Goal: Task Accomplishment & Management: Manage account settings

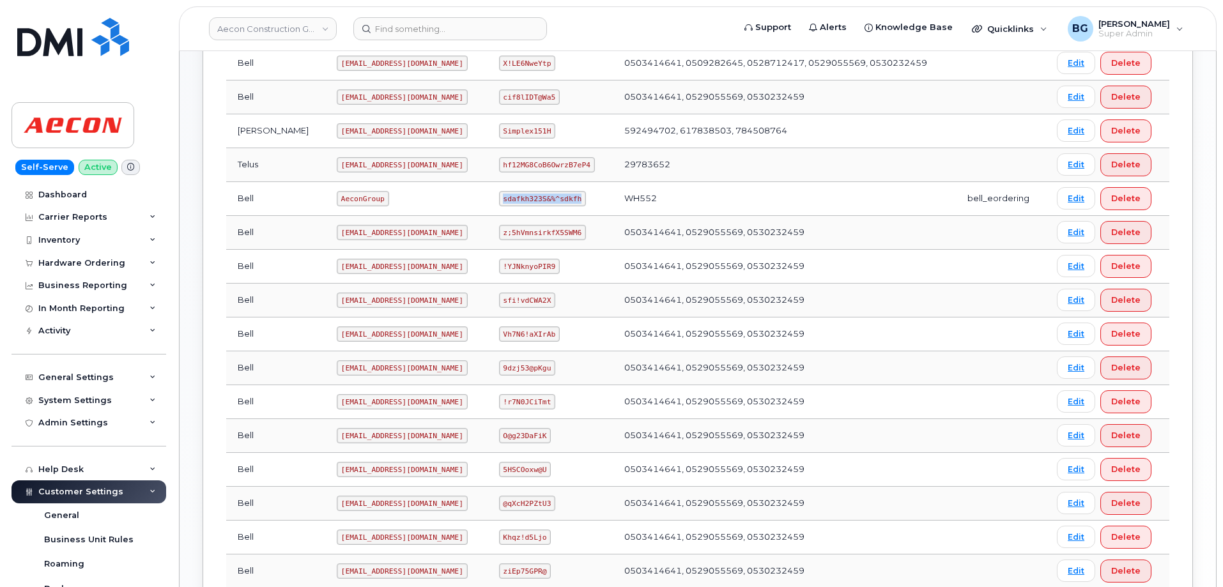
scroll to position [252, 0]
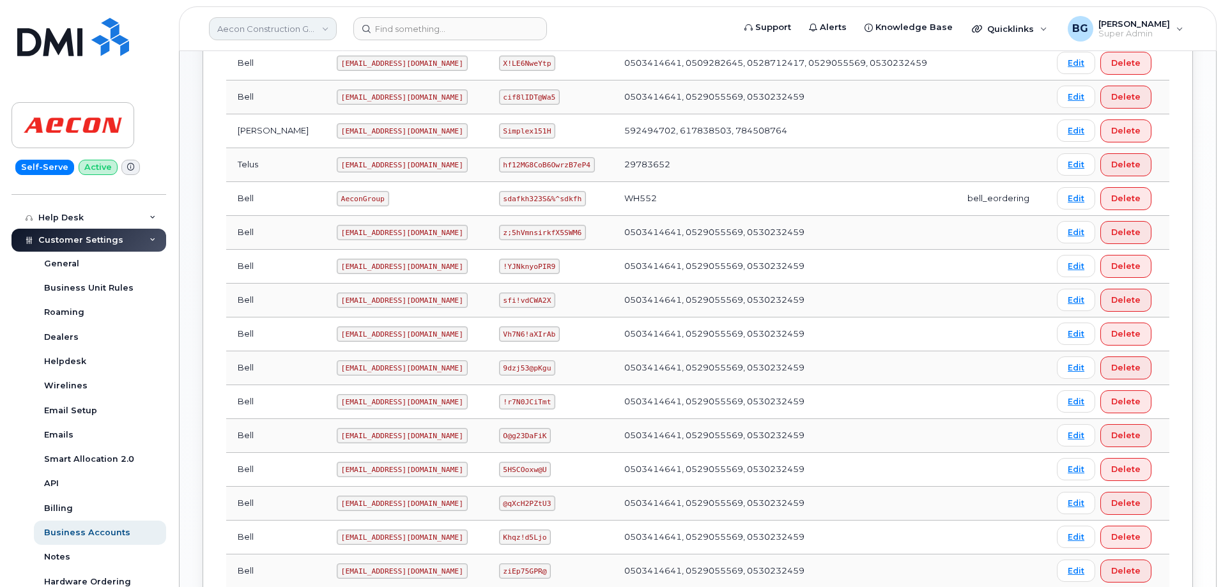
click at [277, 29] on link "Aecon Construction Group Inc" at bounding box center [273, 28] width 128 height 23
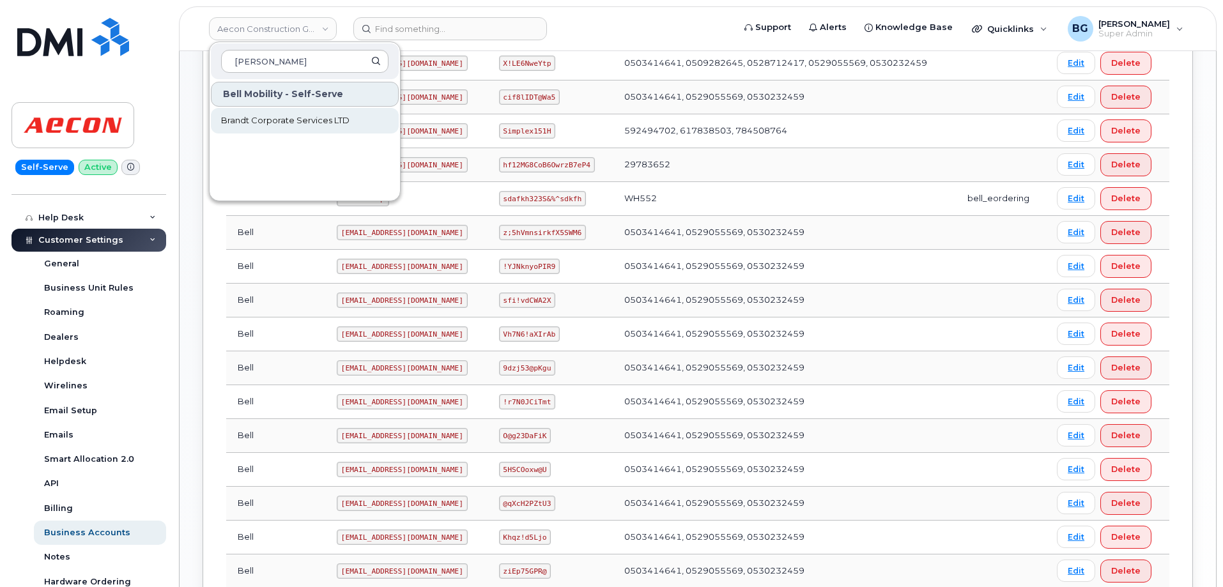
type input "brandt"
click at [274, 123] on span "Brandt Corporate Services LTD" at bounding box center [285, 120] width 128 height 13
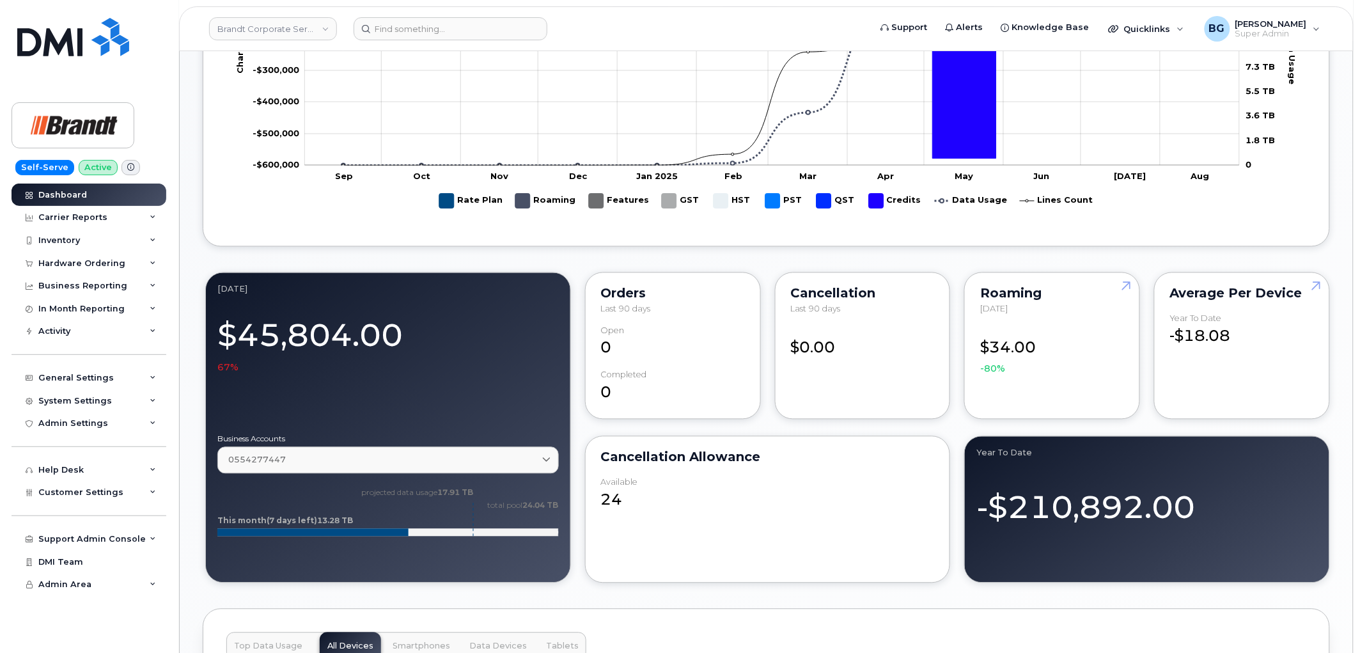
scroll to position [573, 0]
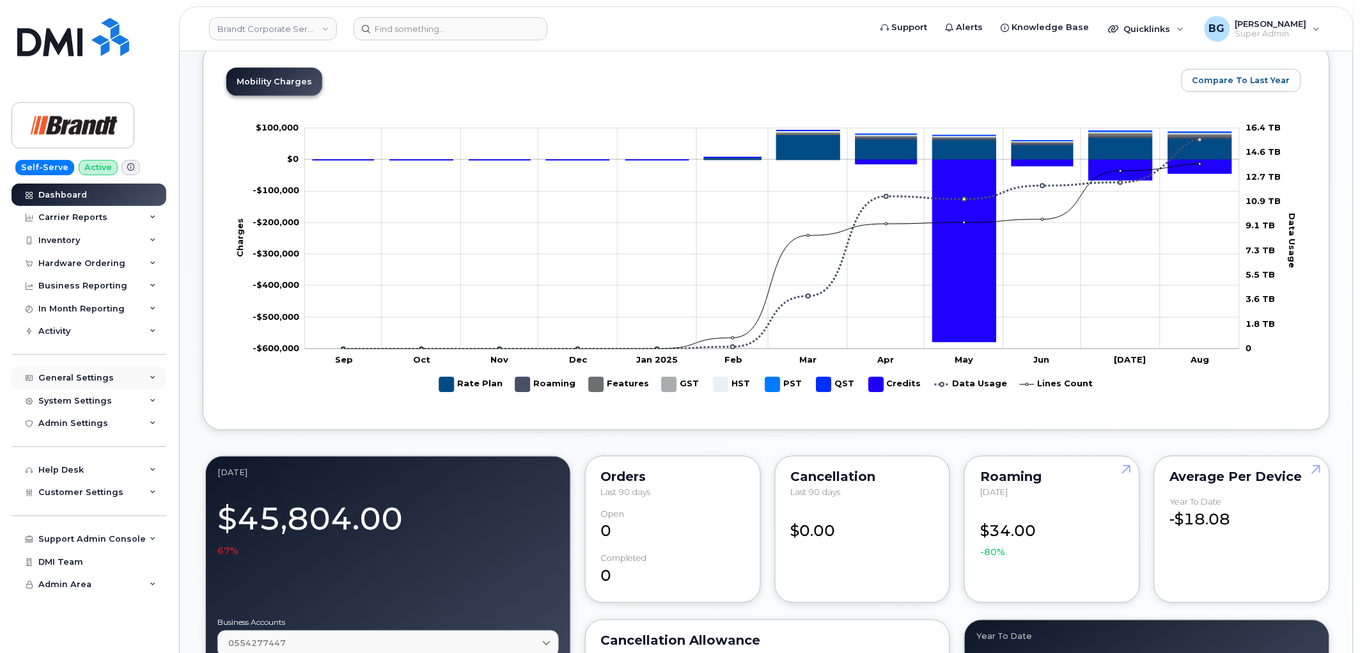
click at [58, 382] on div "General Settings" at bounding box center [75, 378] width 75 height 10
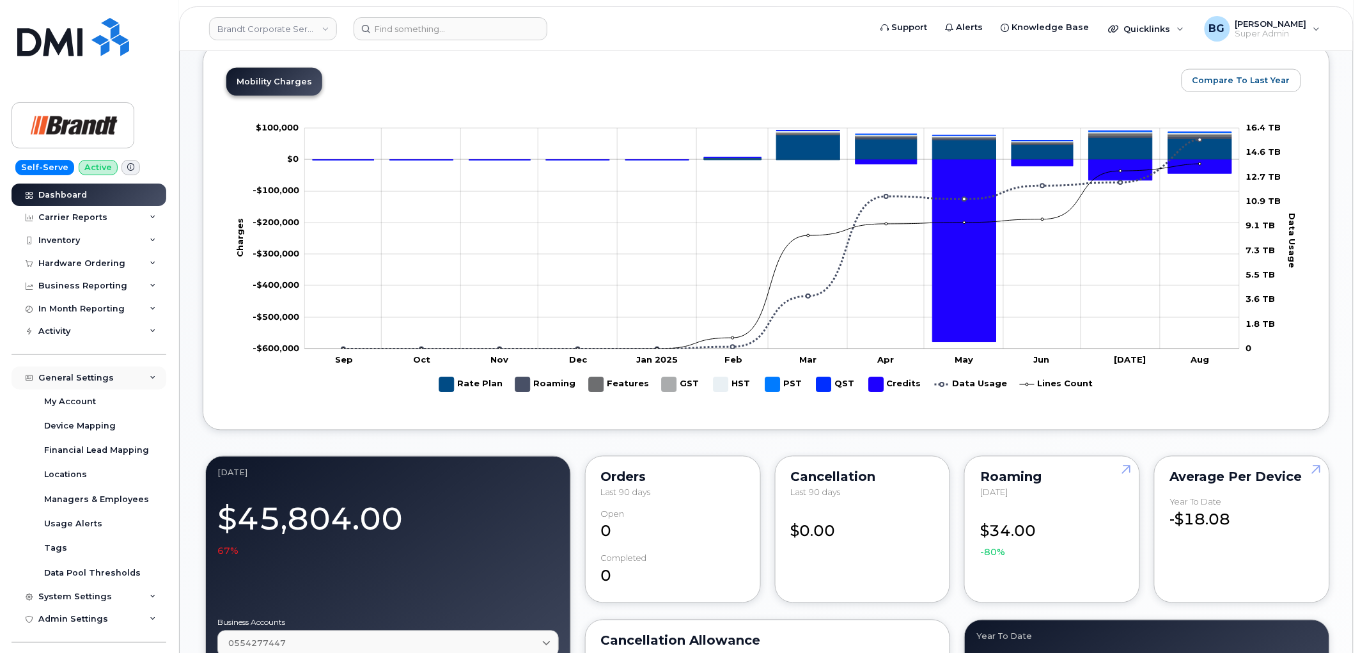
click at [87, 375] on div "General Settings" at bounding box center [75, 378] width 75 height 10
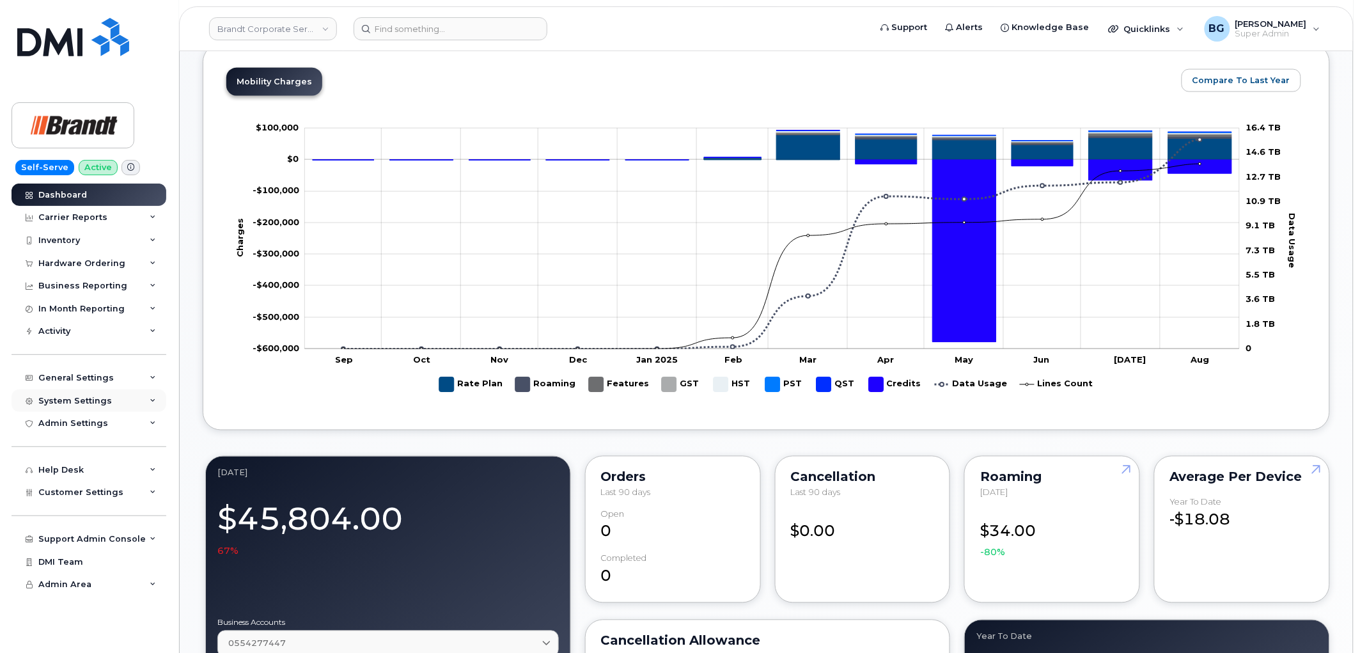
click at [72, 405] on div "System Settings" at bounding box center [75, 401] width 74 height 10
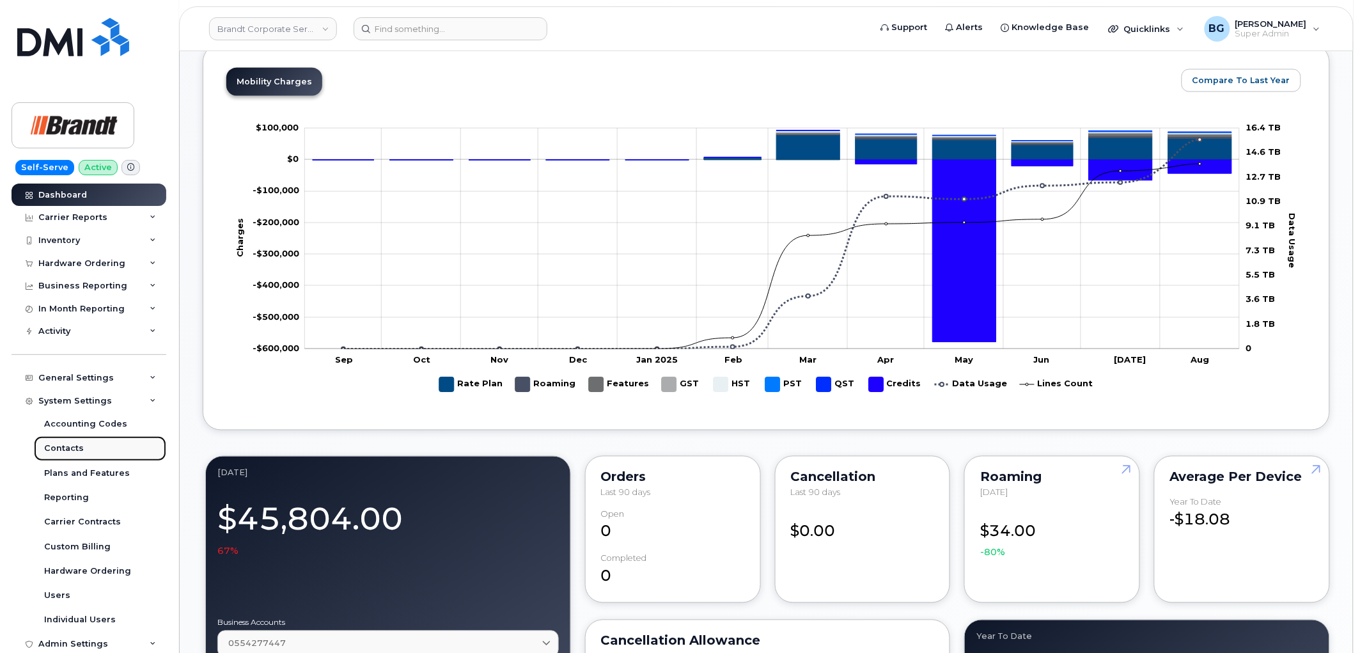
click at [58, 445] on div "Contacts" at bounding box center [64, 448] width 40 height 12
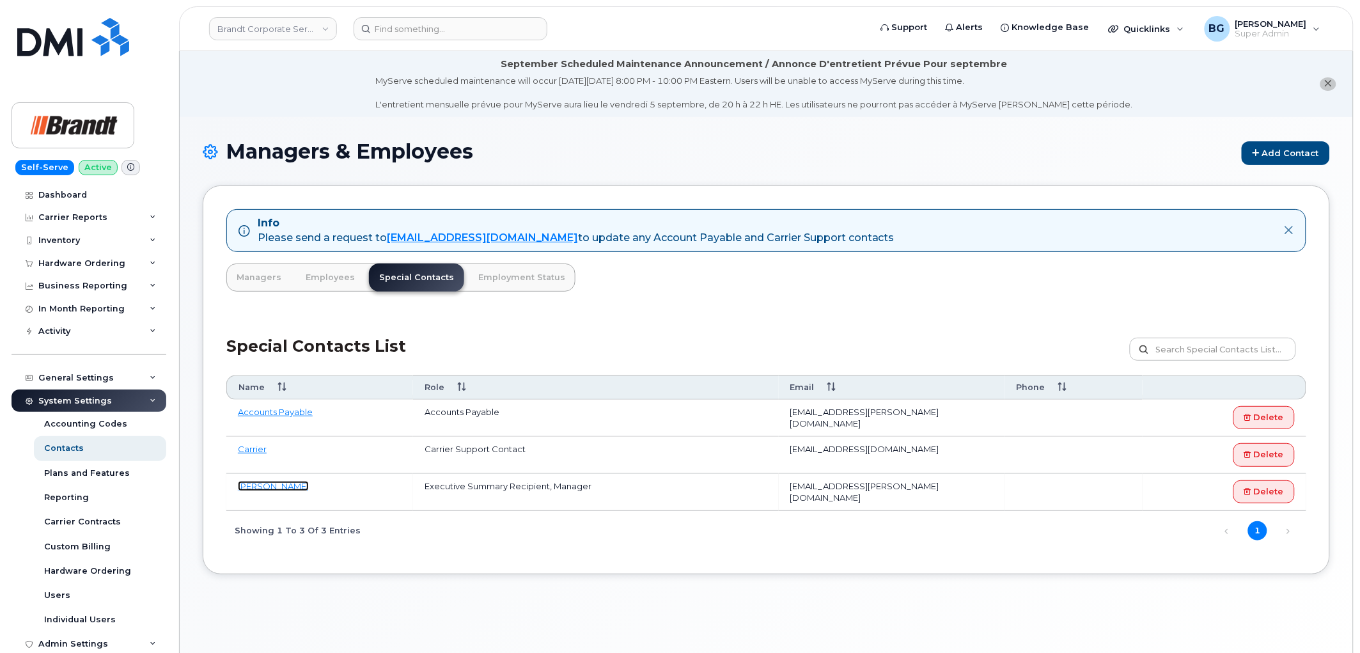
drag, startPoint x: 260, startPoint y: 484, endPoint x: 484, endPoint y: 481, distance: 224.4
click at [260, 484] on link "[PERSON_NAME]" at bounding box center [273, 486] width 71 height 10
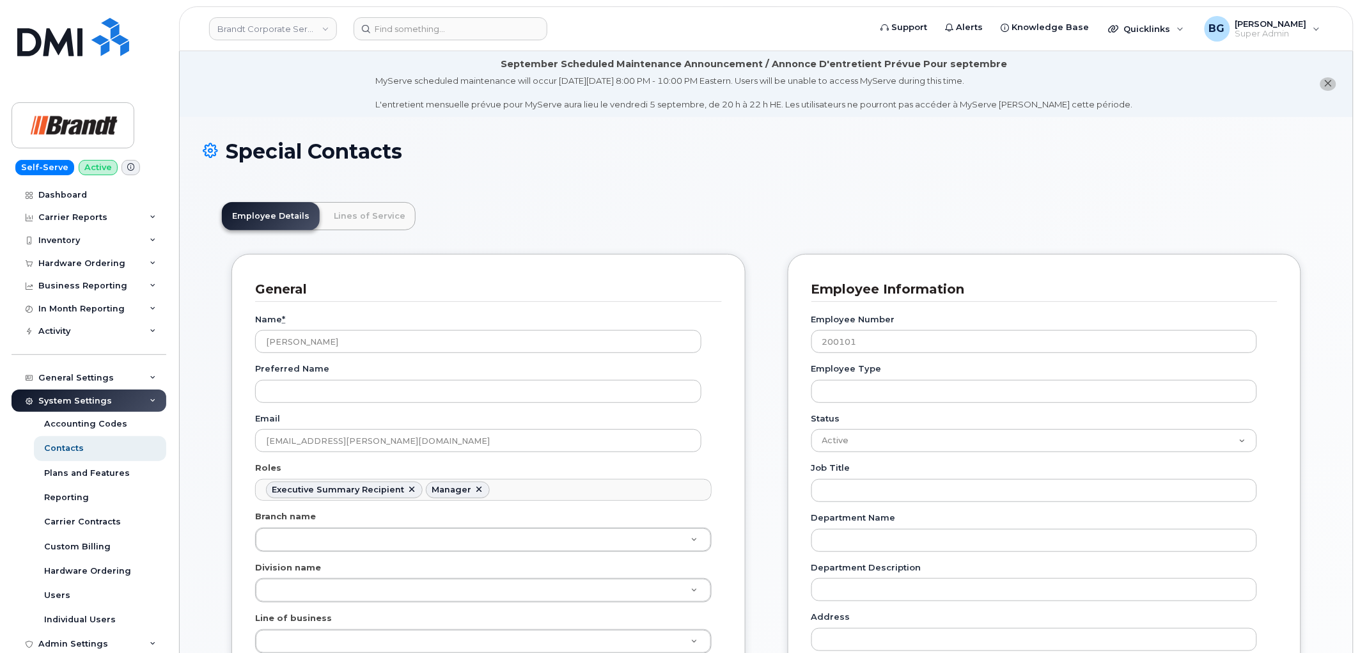
scroll to position [49, 0]
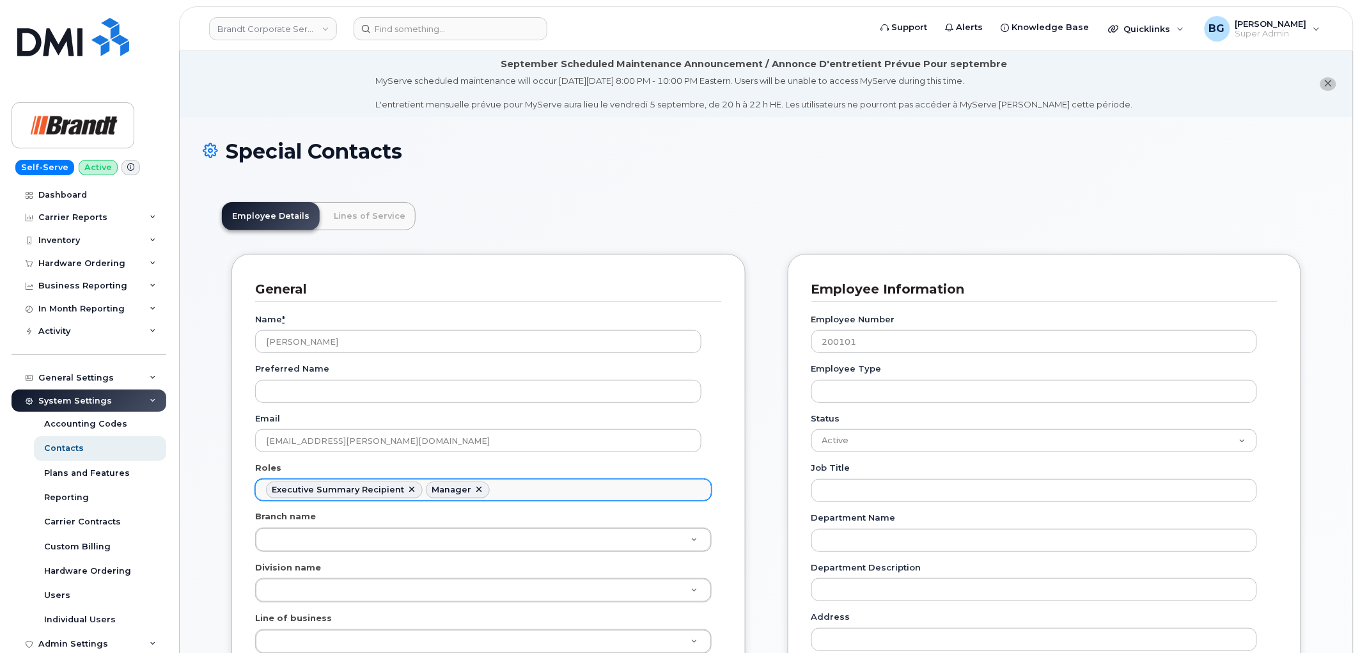
click at [534, 486] on ul "Executive Summary Recipient Manager" at bounding box center [483, 489] width 455 height 20
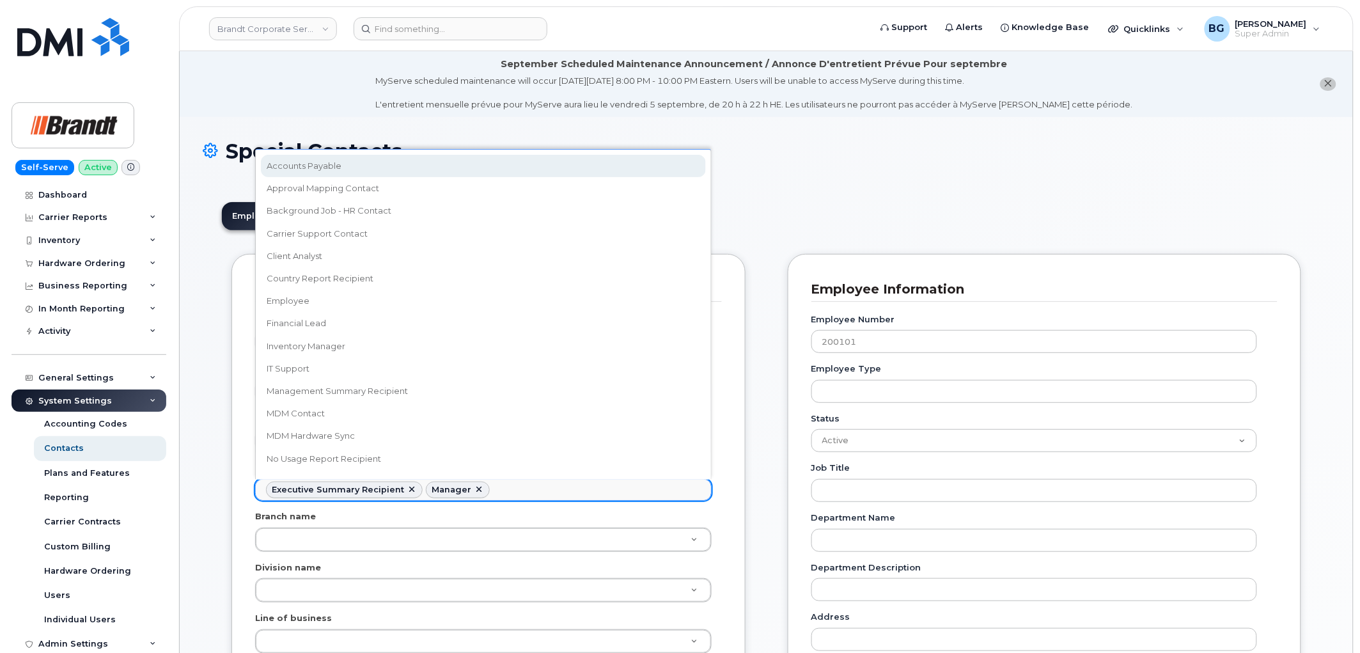
select select "5"
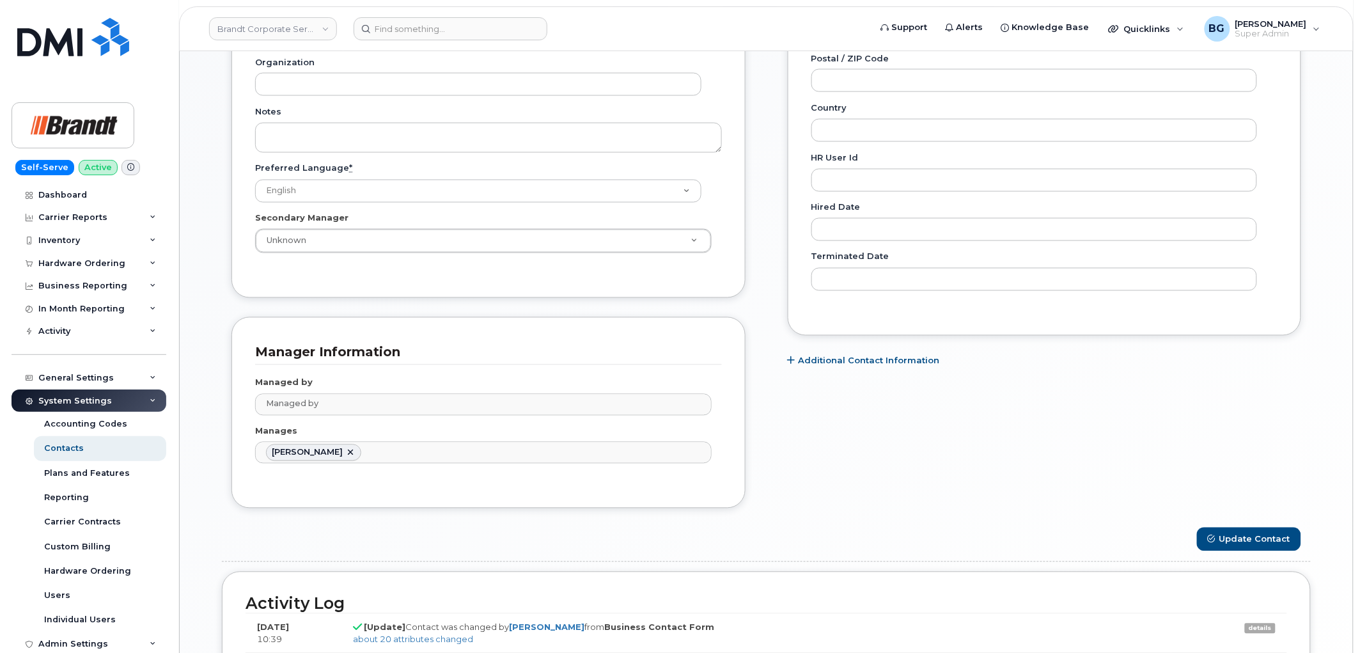
scroll to position [710, 0]
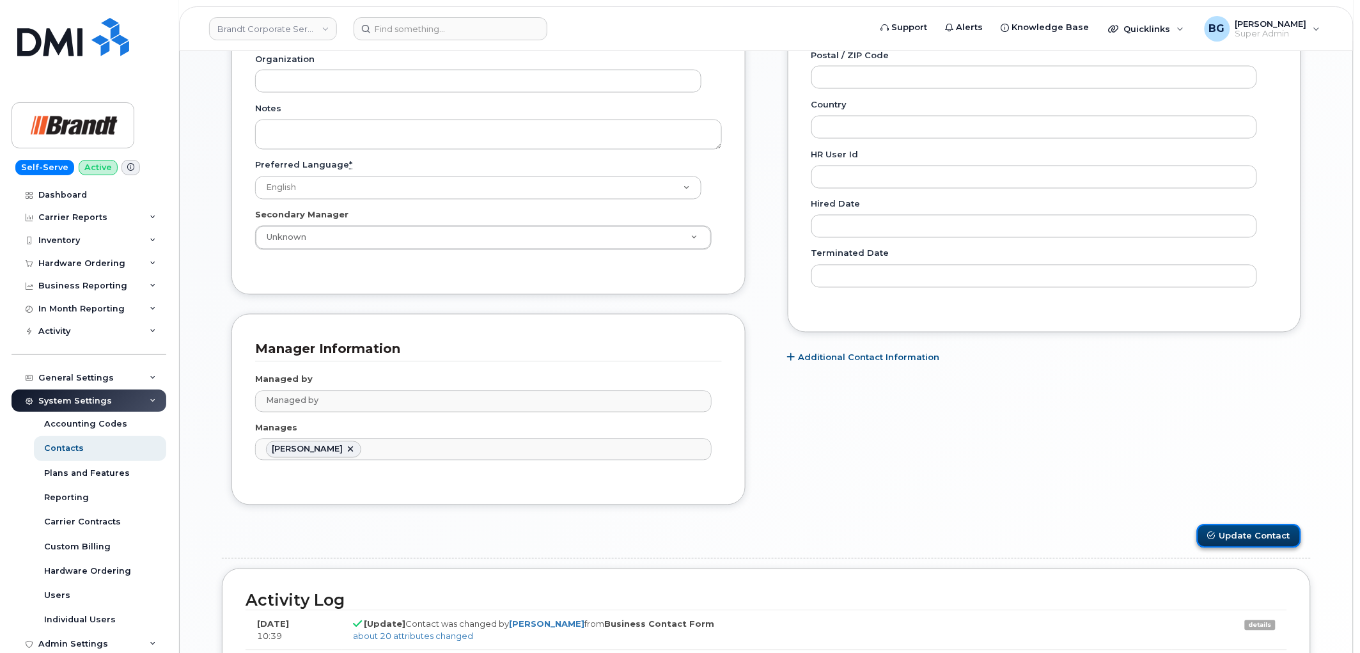
click at [1261, 543] on button "Update Contact" at bounding box center [1249, 536] width 104 height 24
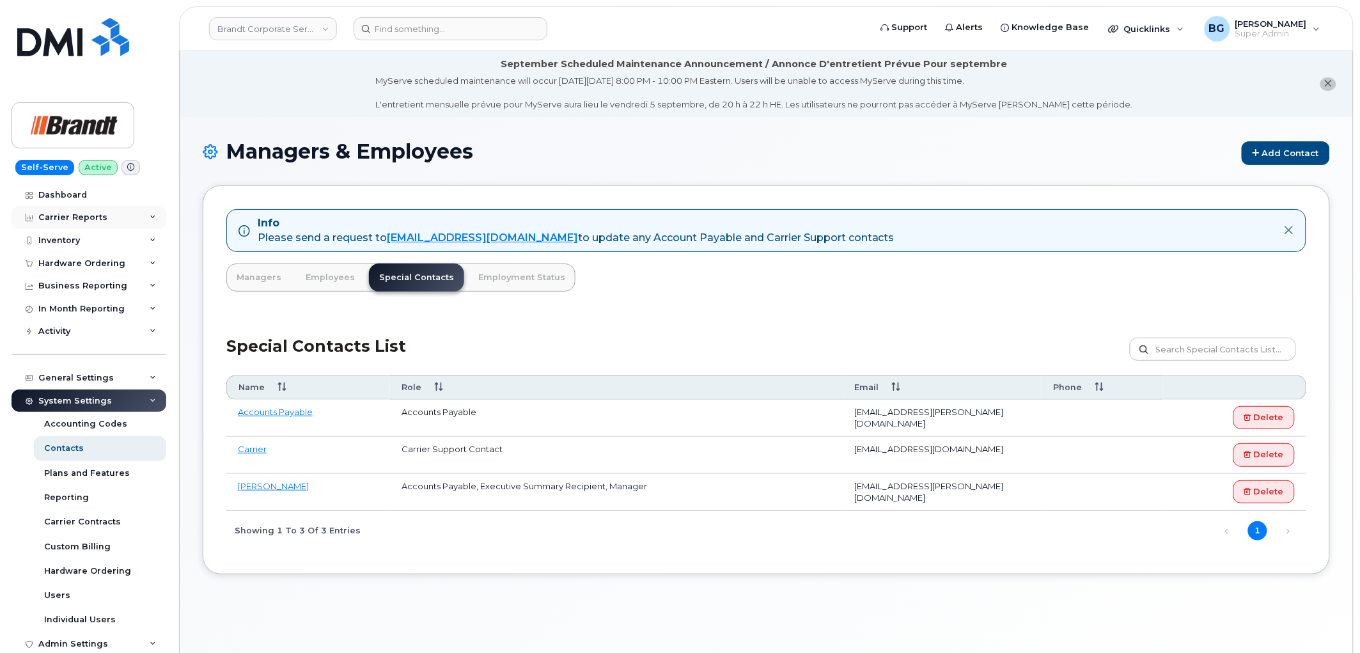
click at [58, 216] on div "Carrier Reports" at bounding box center [72, 217] width 69 height 10
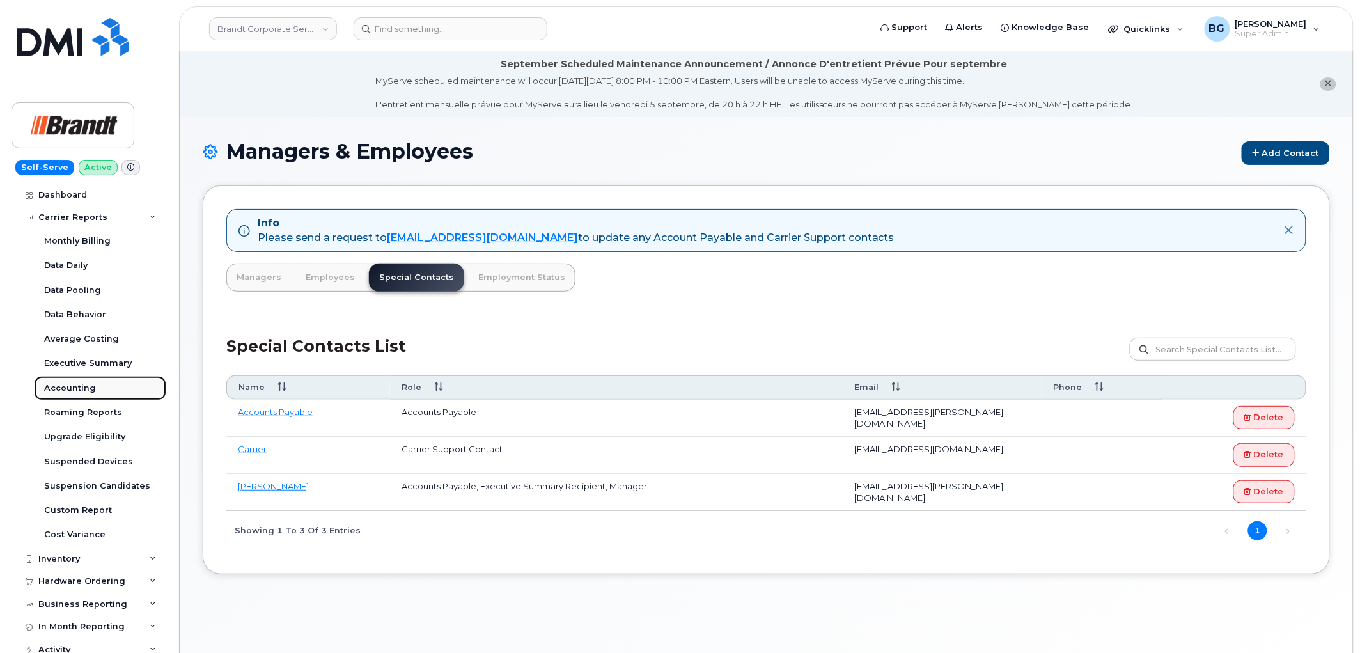
click at [55, 386] on div "Accounting" at bounding box center [70, 388] width 52 height 12
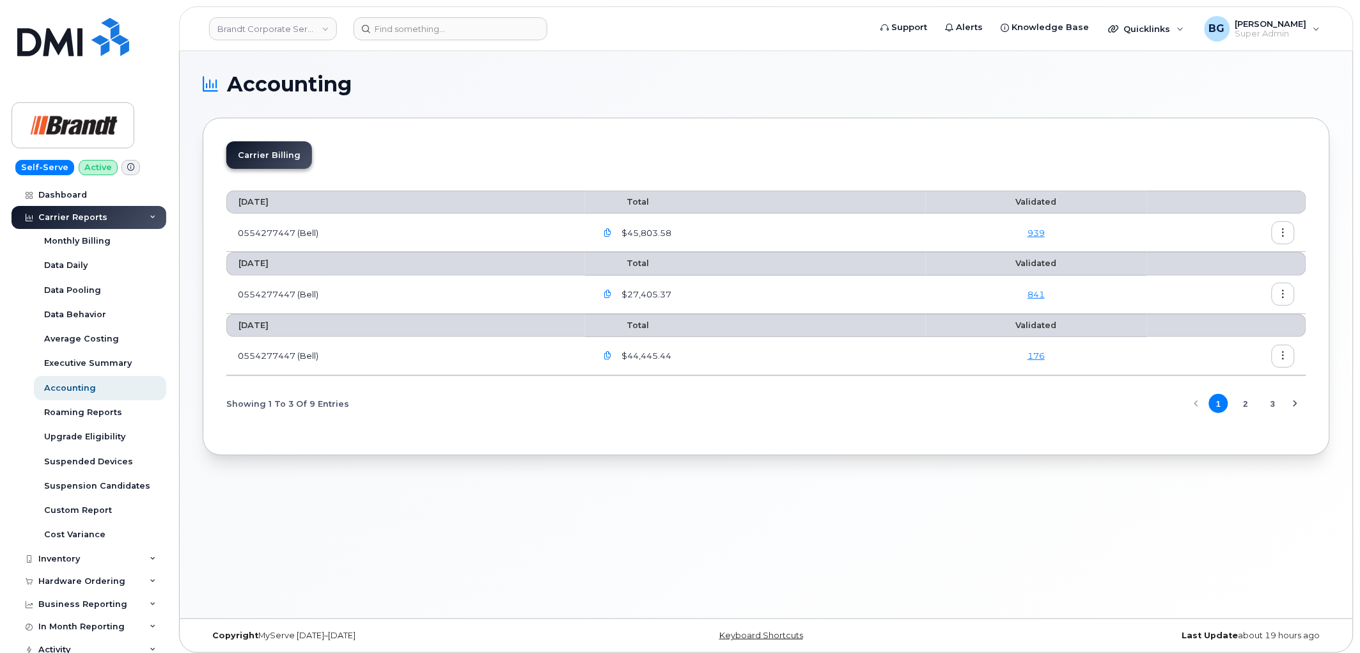
click at [1273, 230] on button "button" at bounding box center [1282, 232] width 23 height 23
click at [1222, 275] on div "Download" at bounding box center [1238, 285] width 114 height 24
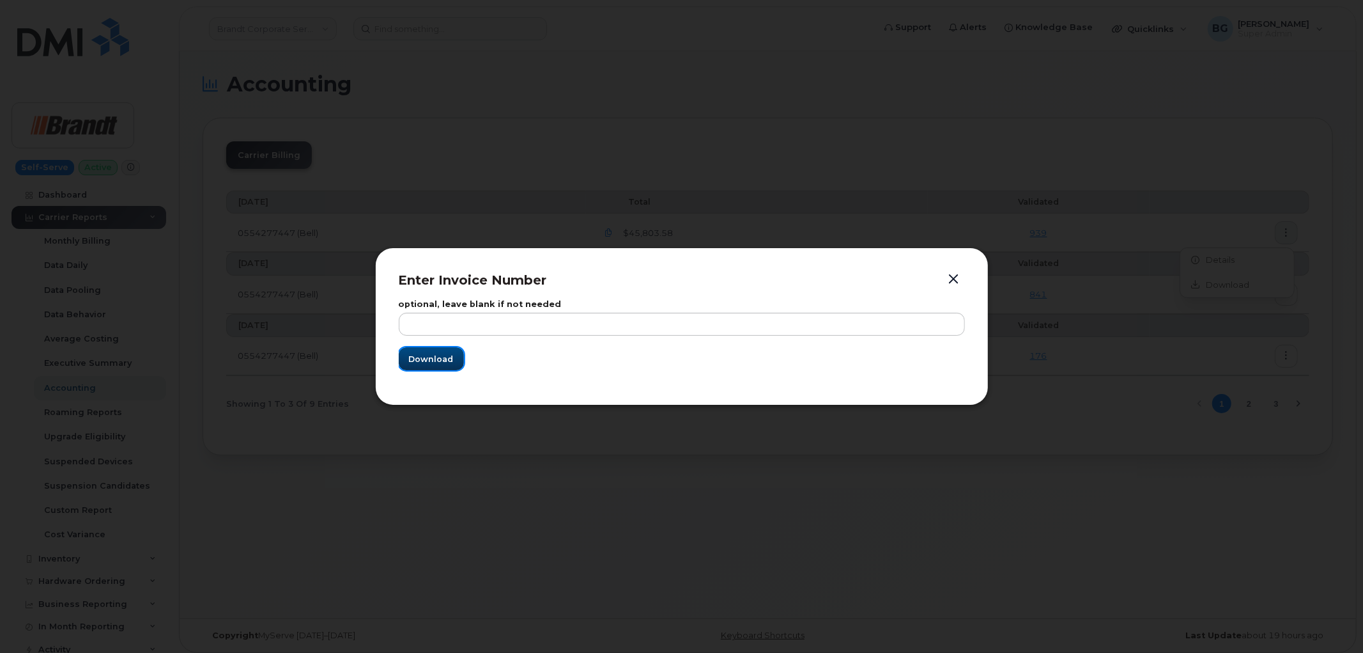
click at [422, 362] on span "Download" at bounding box center [431, 359] width 45 height 12
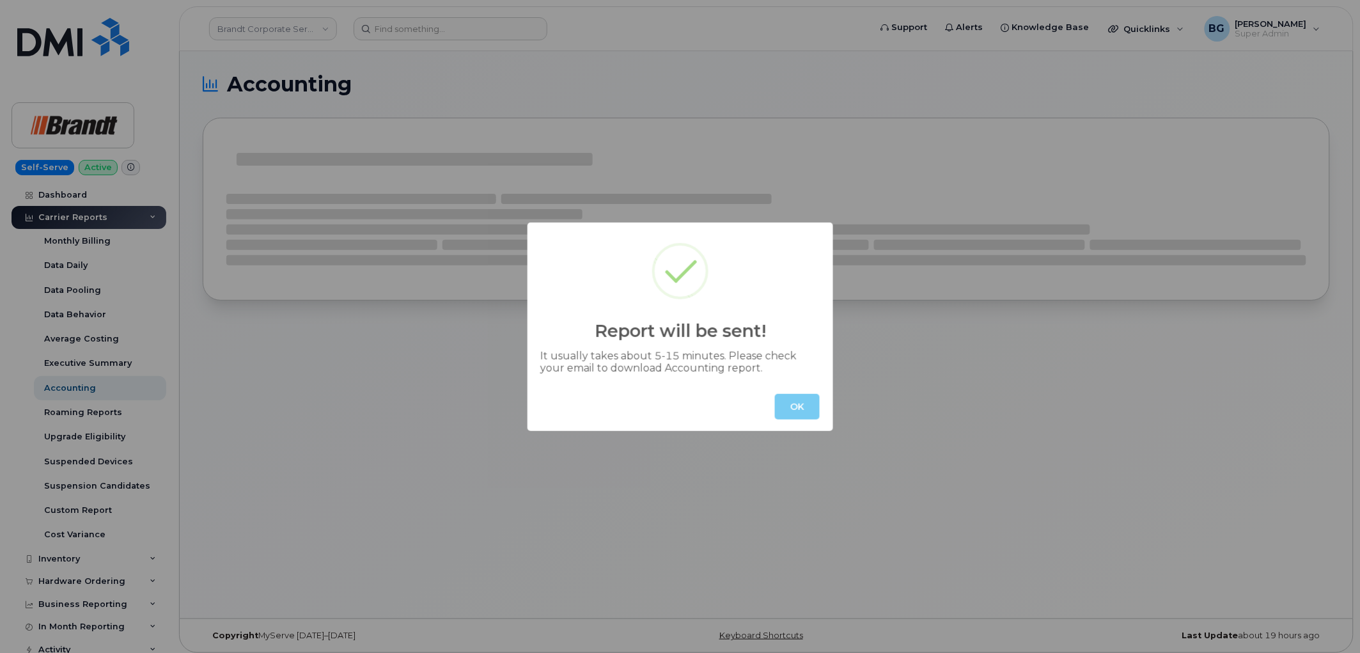
click at [798, 408] on button "OK" at bounding box center [797, 407] width 45 height 26
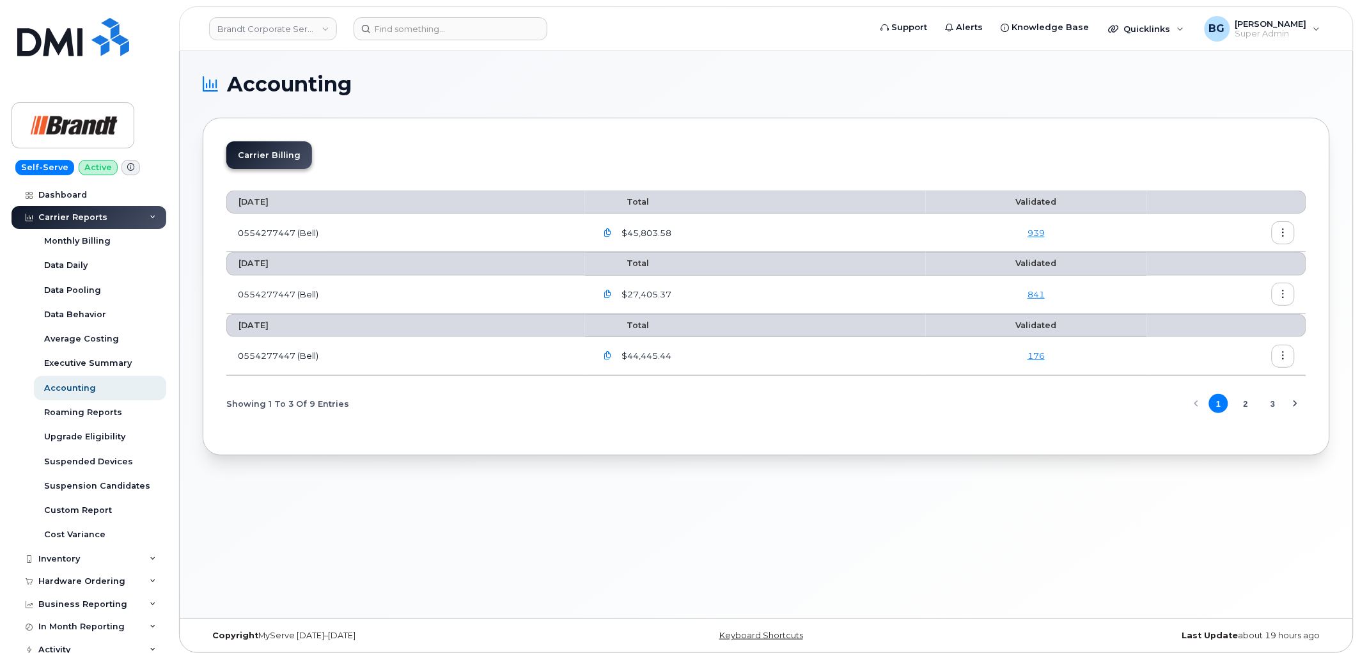
click at [1037, 233] on link "939" at bounding box center [1035, 233] width 17 height 10
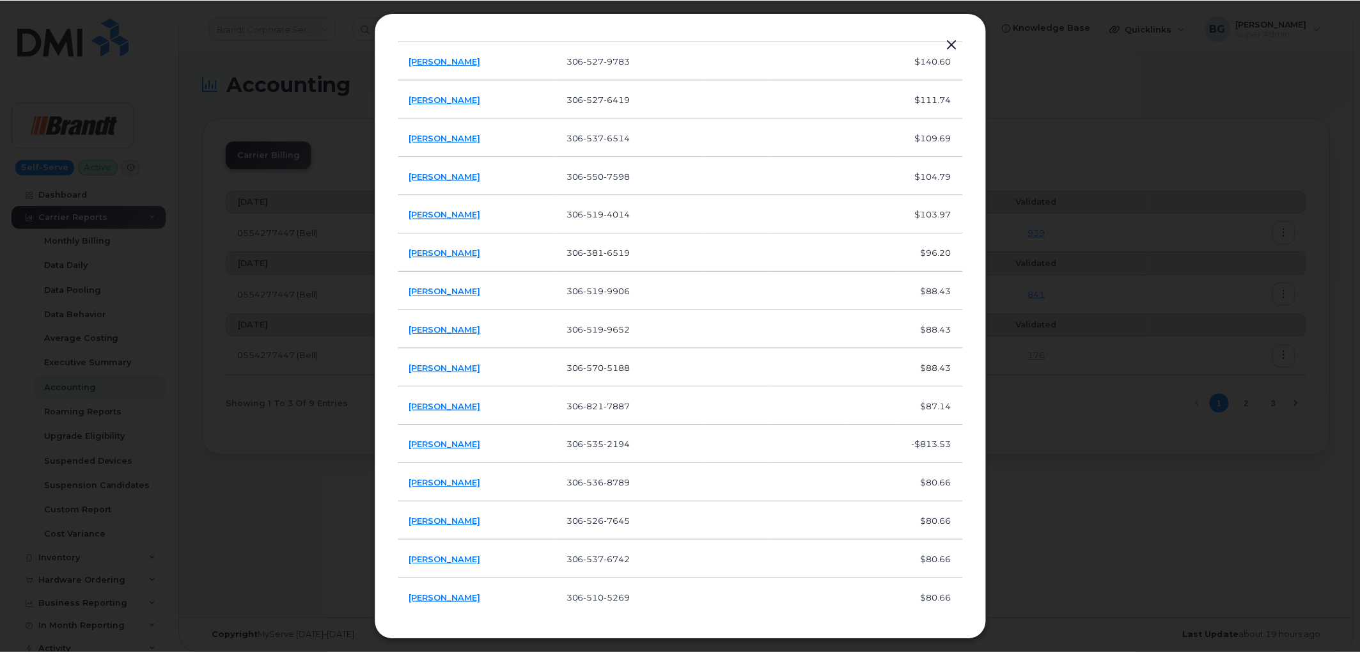
scroll to position [568, 0]
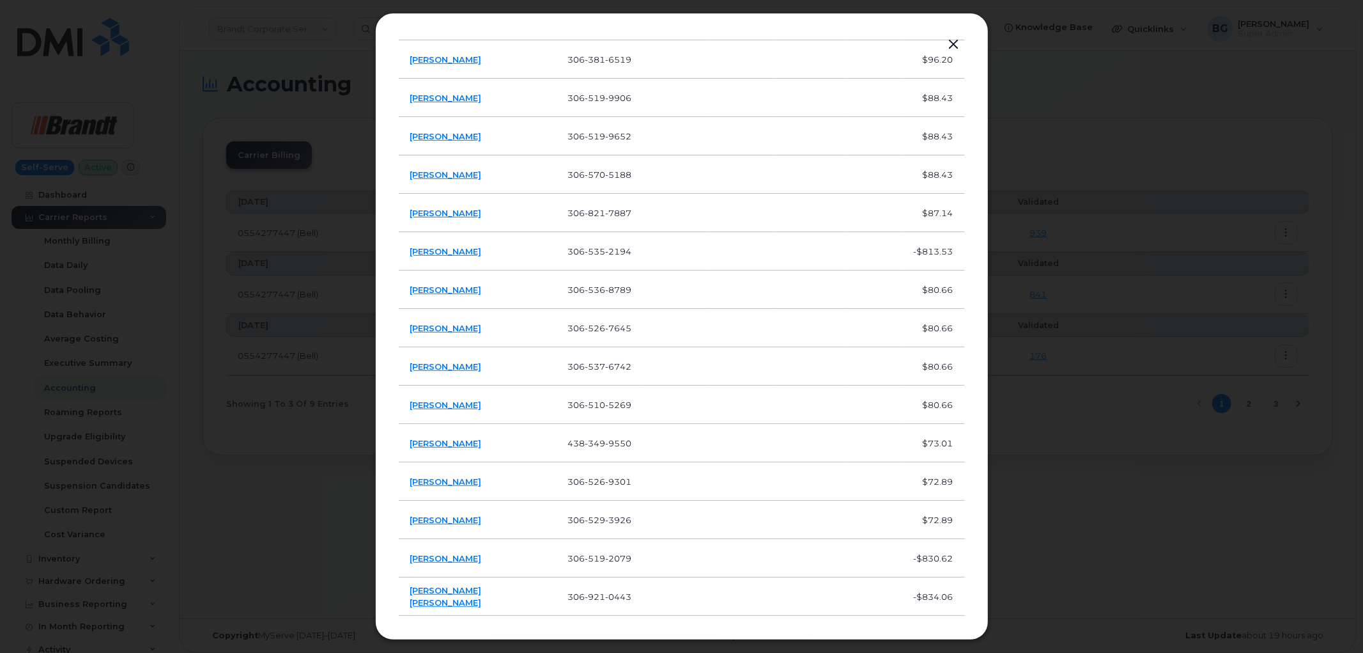
click at [950, 37] on button "button" at bounding box center [954, 45] width 19 height 18
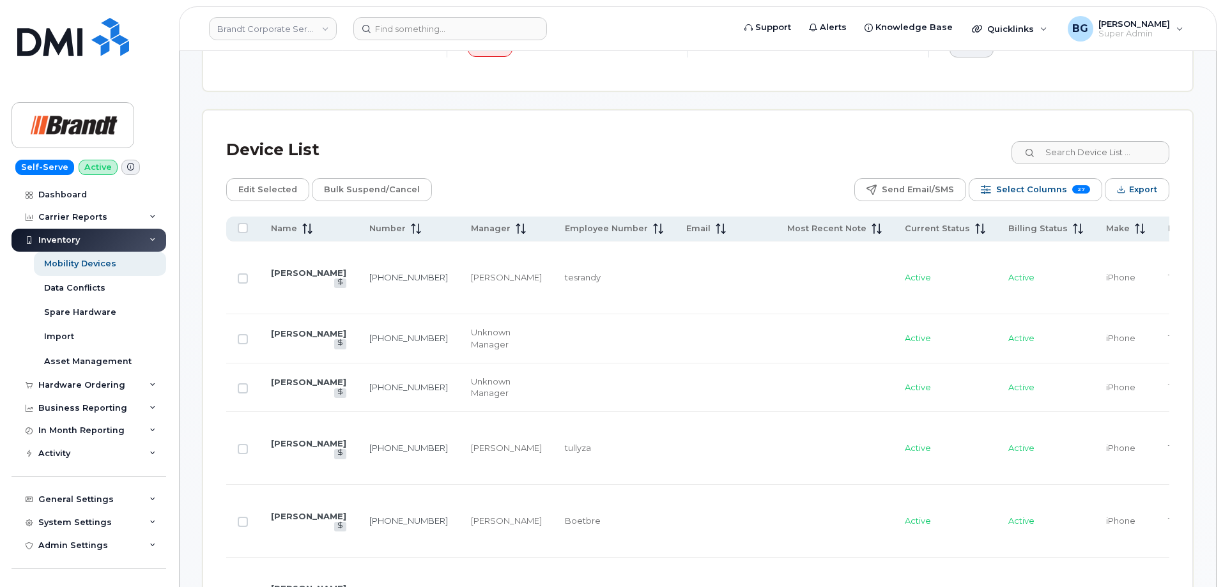
scroll to position [508, 0]
click at [414, 38] on input at bounding box center [450, 28] width 194 height 23
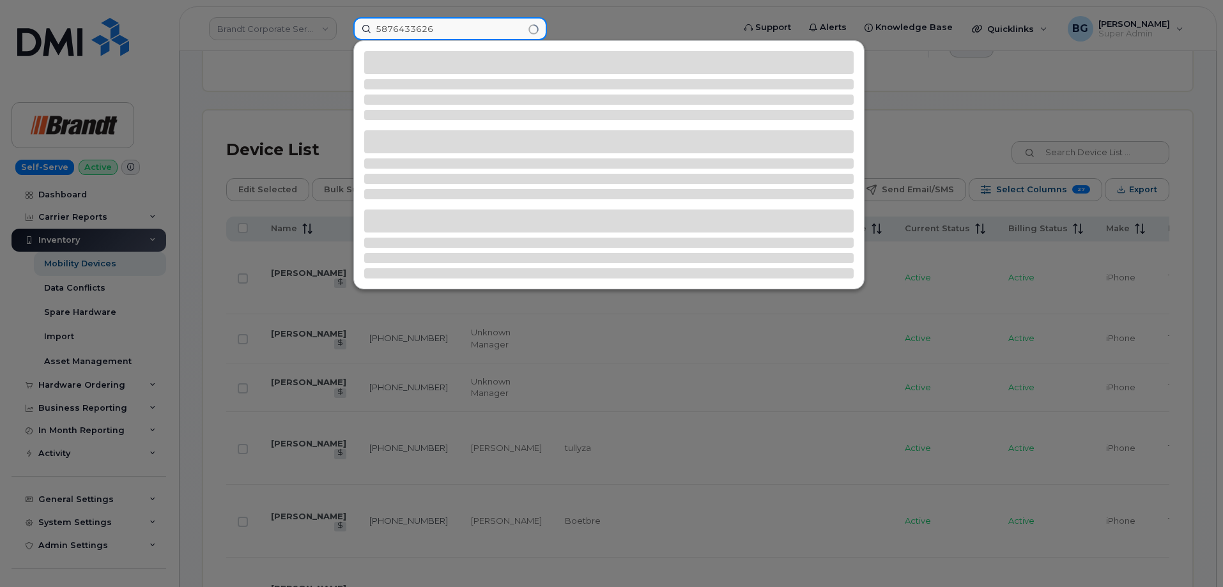
type input "5876433626"
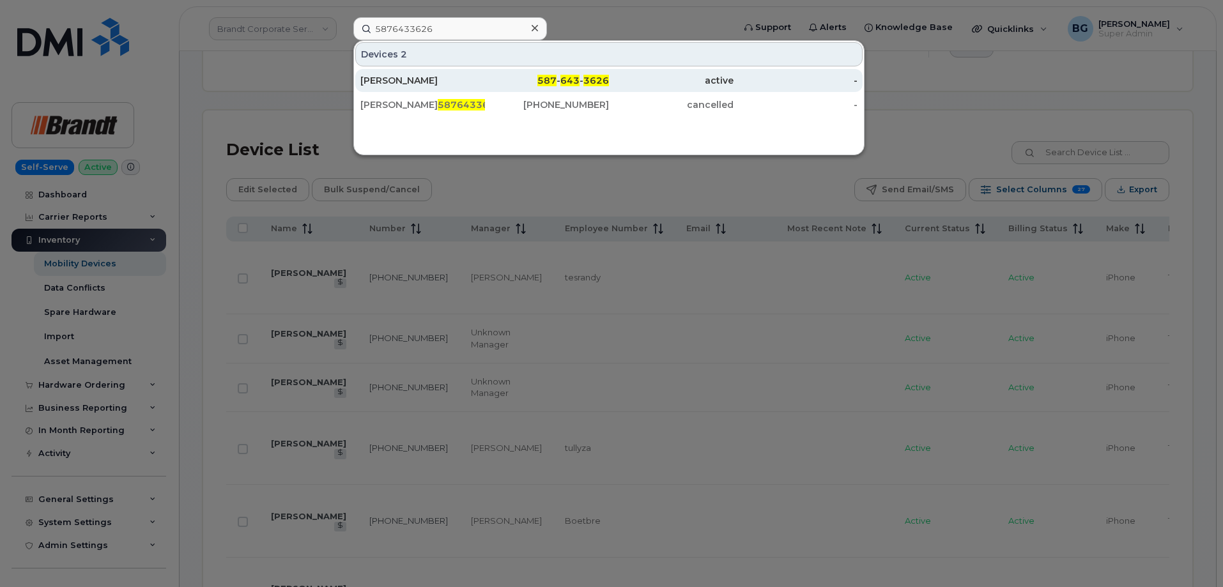
click at [575, 78] on span "643" at bounding box center [570, 81] width 19 height 12
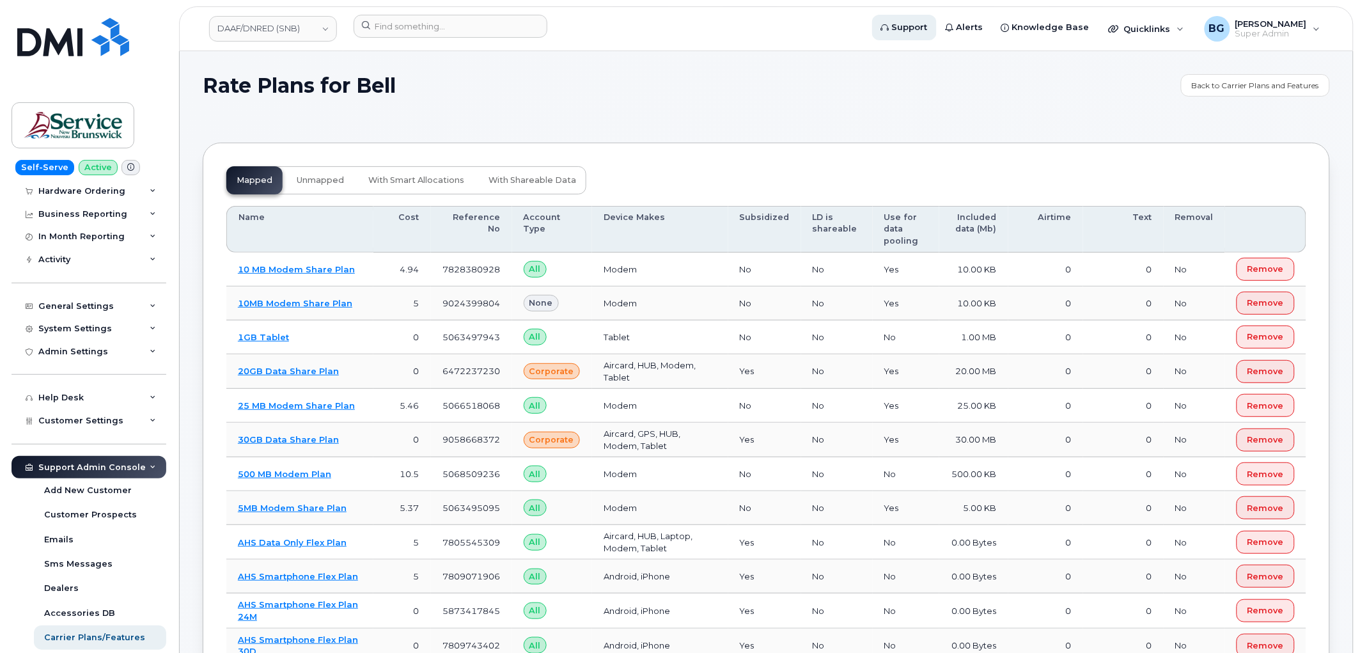
scroll to position [9525, 0]
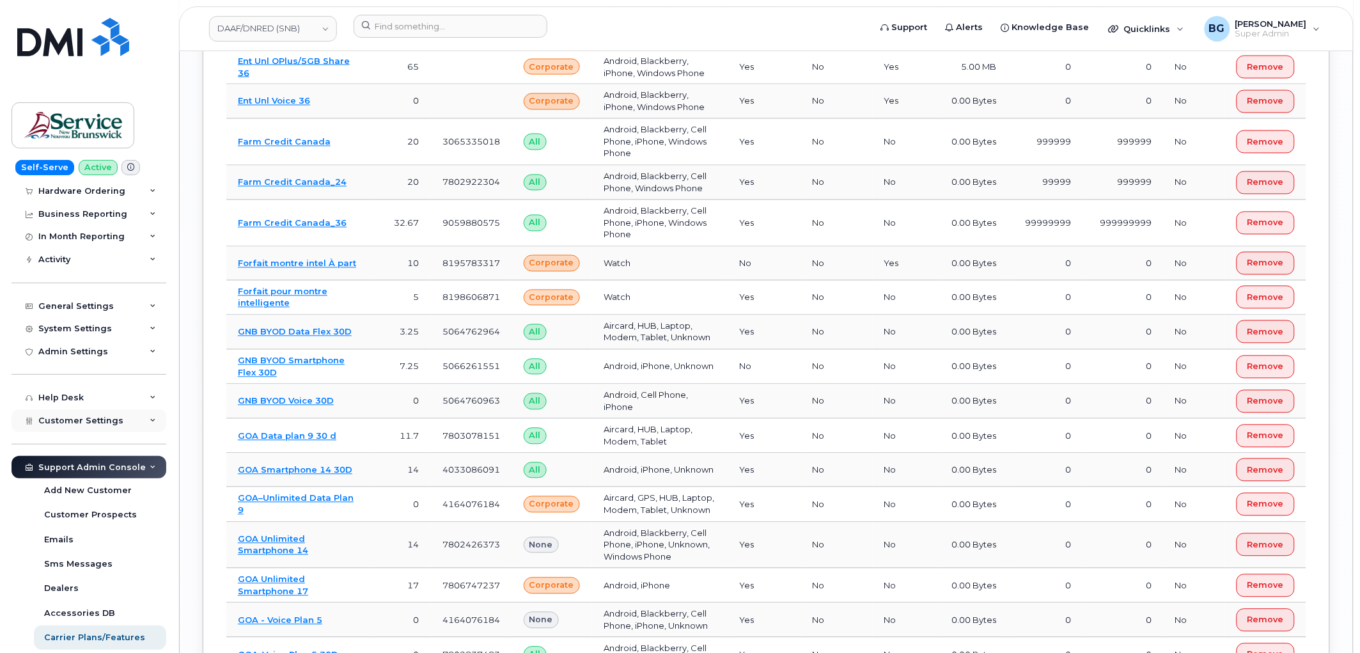
click at [83, 419] on span "Customer Settings" at bounding box center [80, 420] width 85 height 10
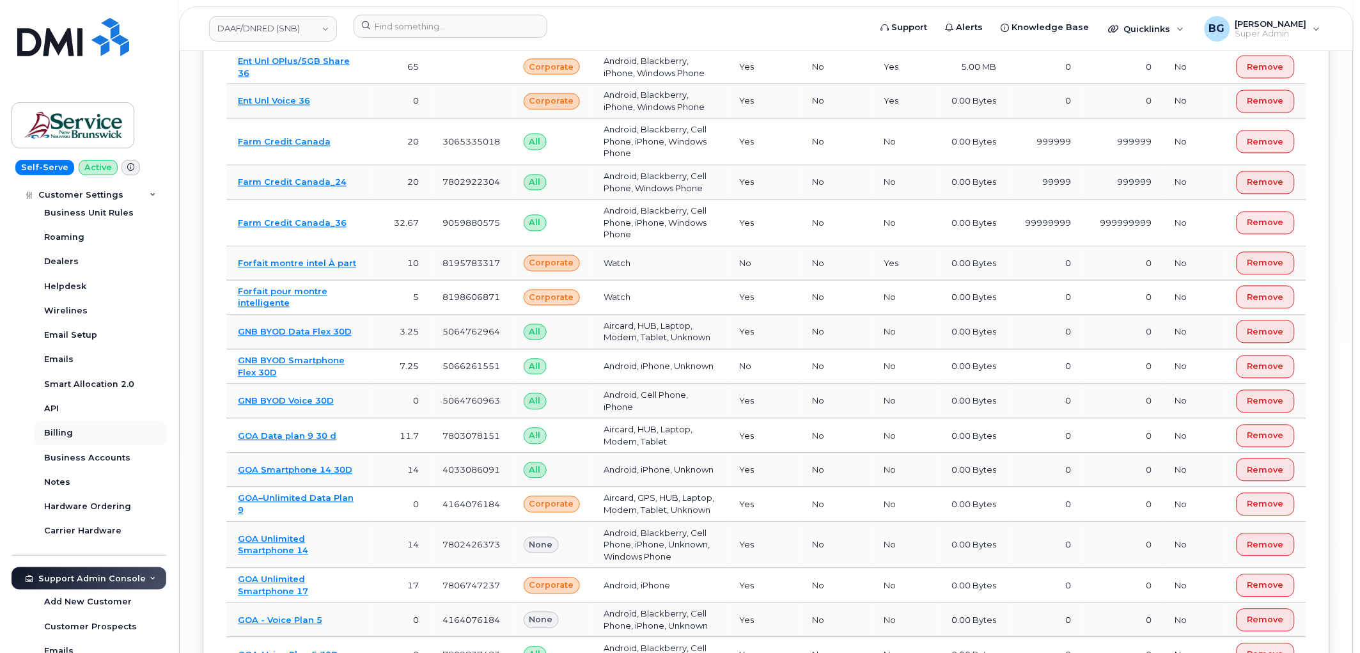
scroll to position [379, 0]
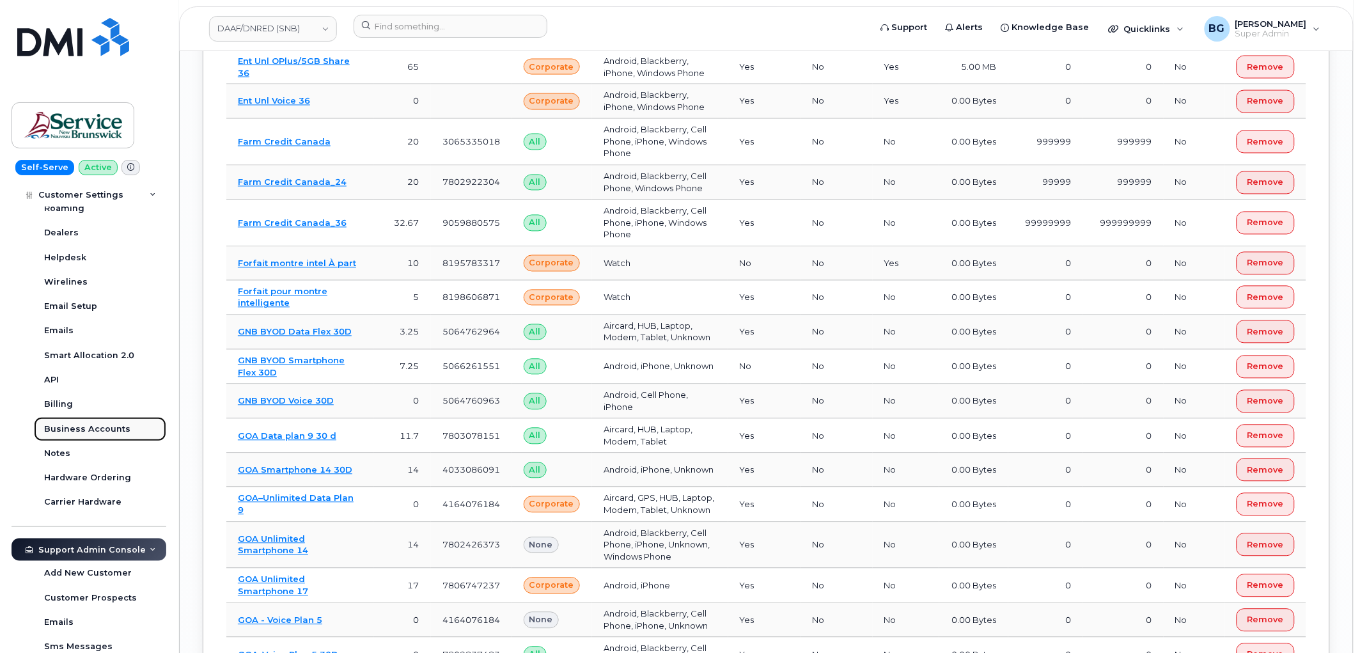
click at [97, 433] on div "Business Accounts" at bounding box center [87, 429] width 86 height 12
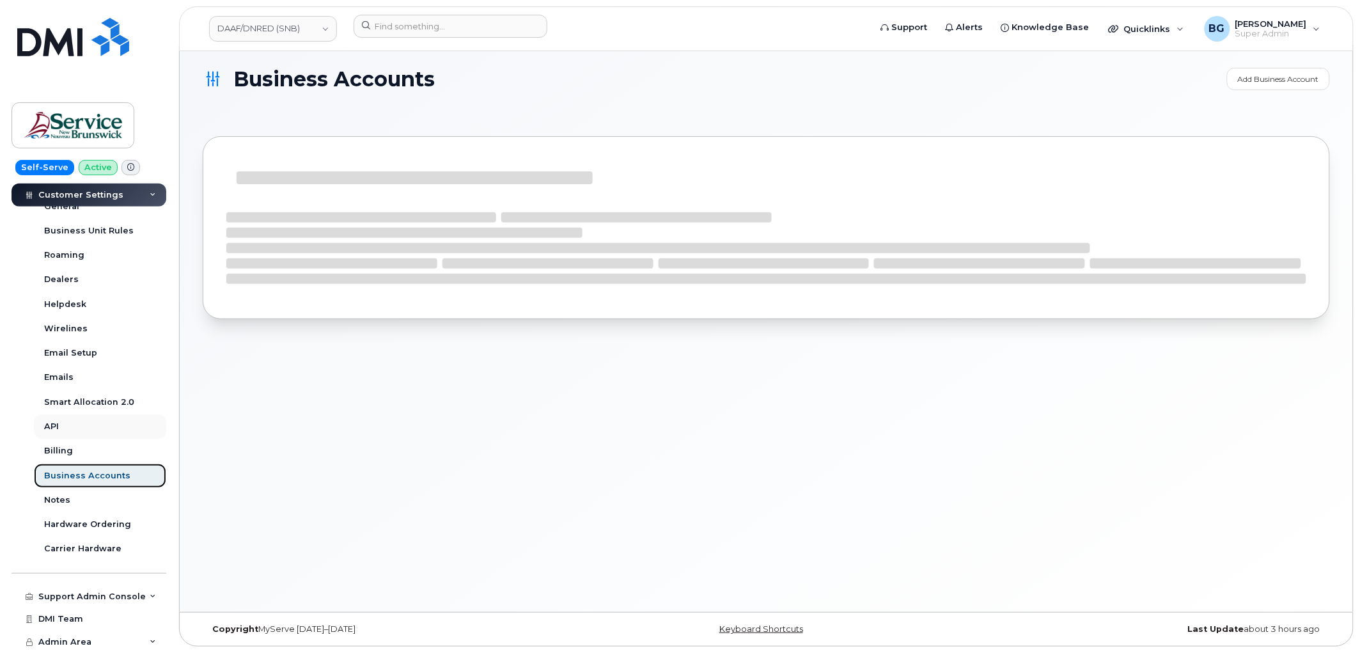
scroll to position [332, 0]
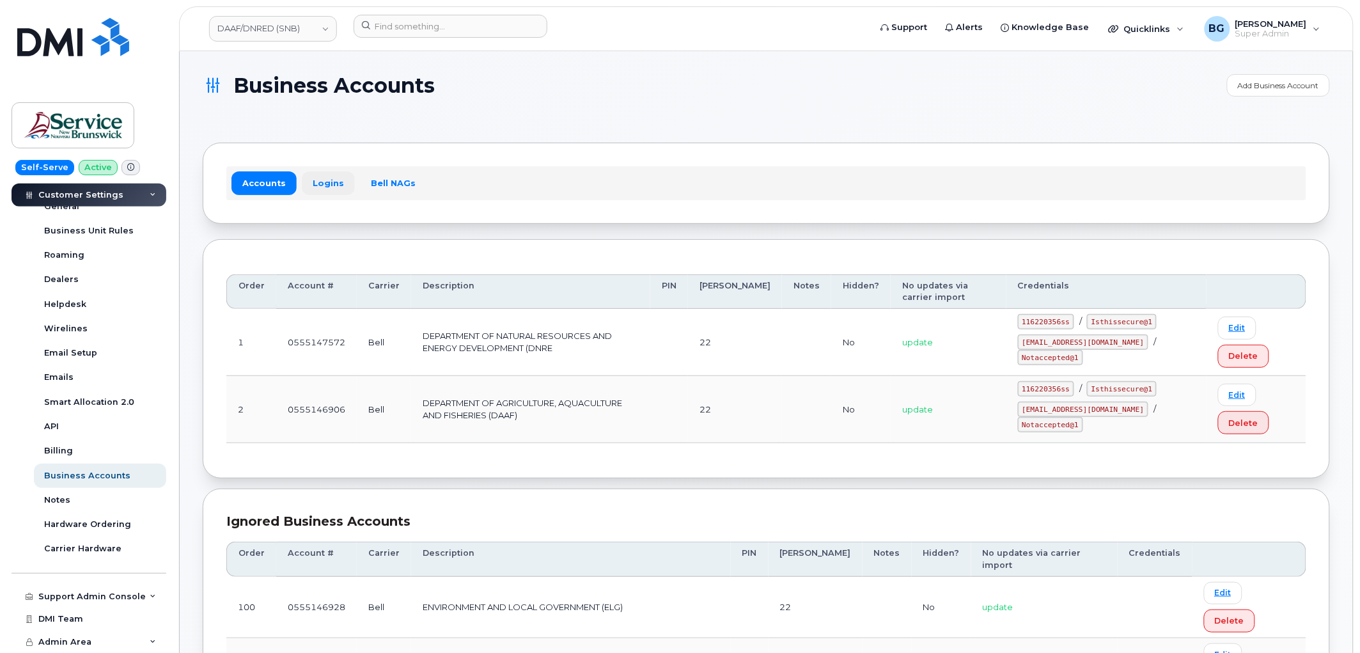
click at [335, 184] on link "Logins" at bounding box center [328, 182] width 53 height 23
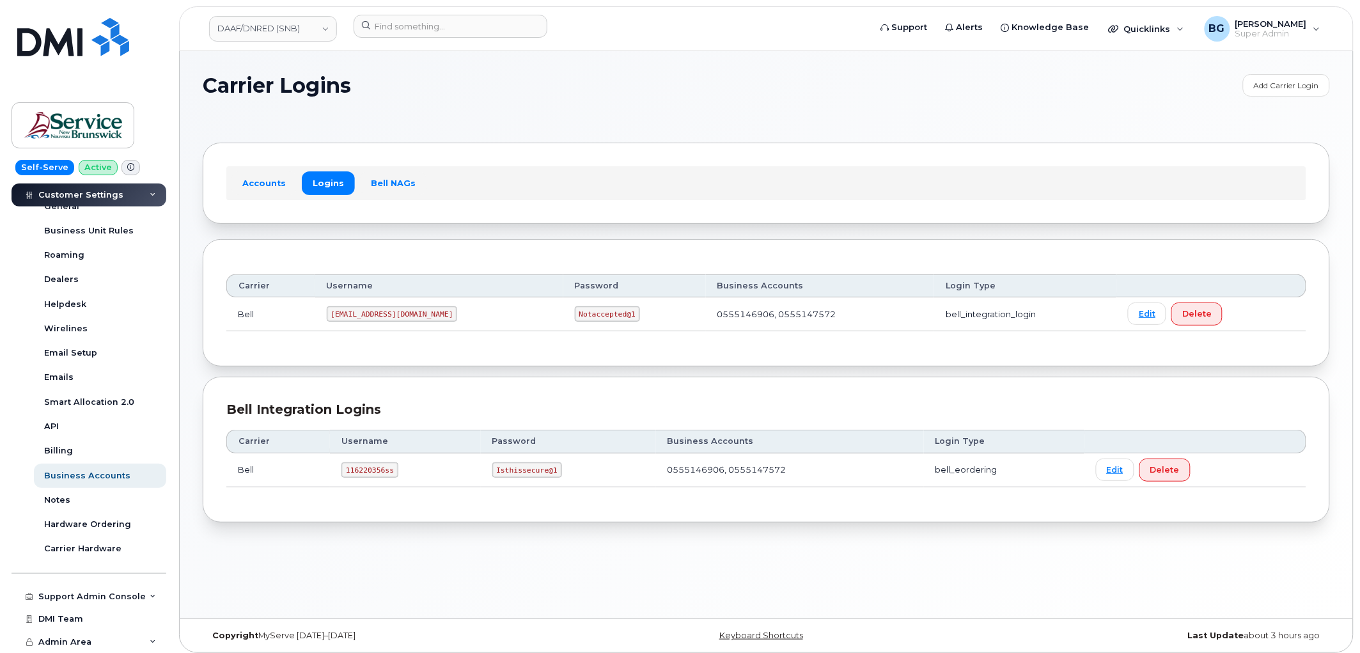
click at [373, 463] on code "116220356ss" at bounding box center [369, 469] width 57 height 15
copy code "116220356ss"
click at [533, 465] on code "Isthissecure@1" at bounding box center [527, 469] width 70 height 15
drag, startPoint x: 533, startPoint y: 465, endPoint x: 540, endPoint y: 474, distance: 11.9
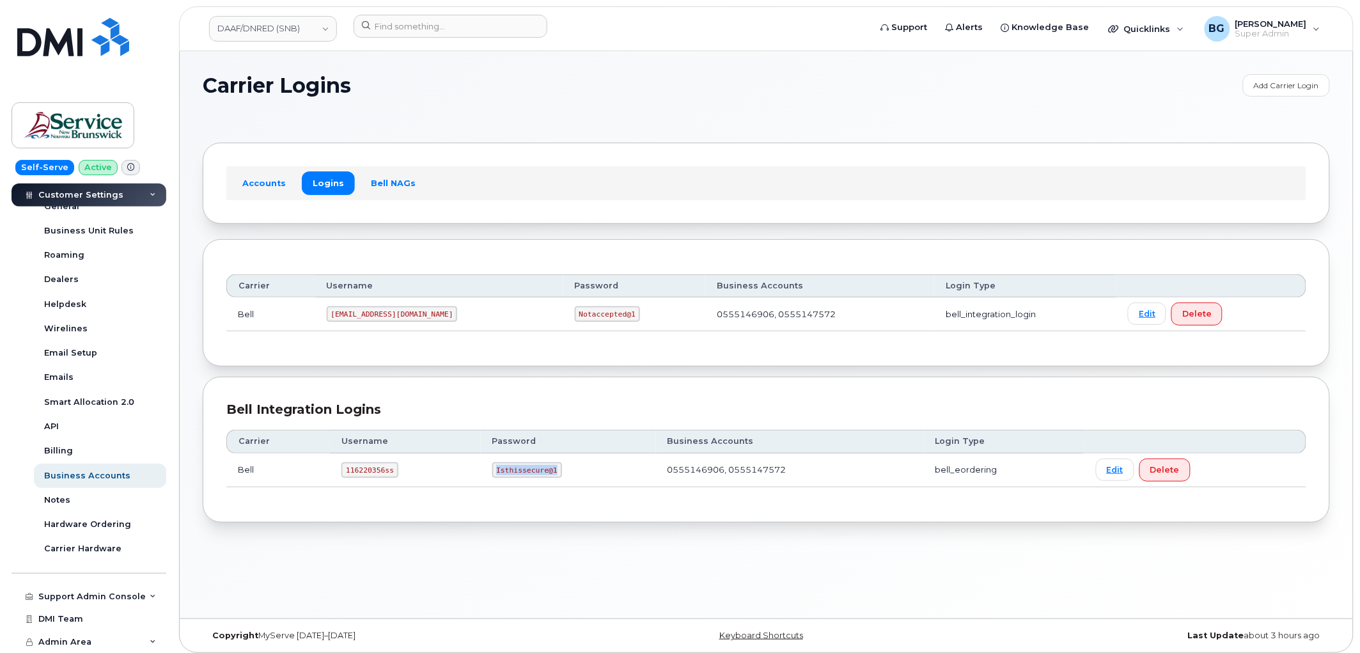
click at [540, 474] on code "Isthissecure@1" at bounding box center [527, 469] width 70 height 15
copy code "Isthissecure@1"
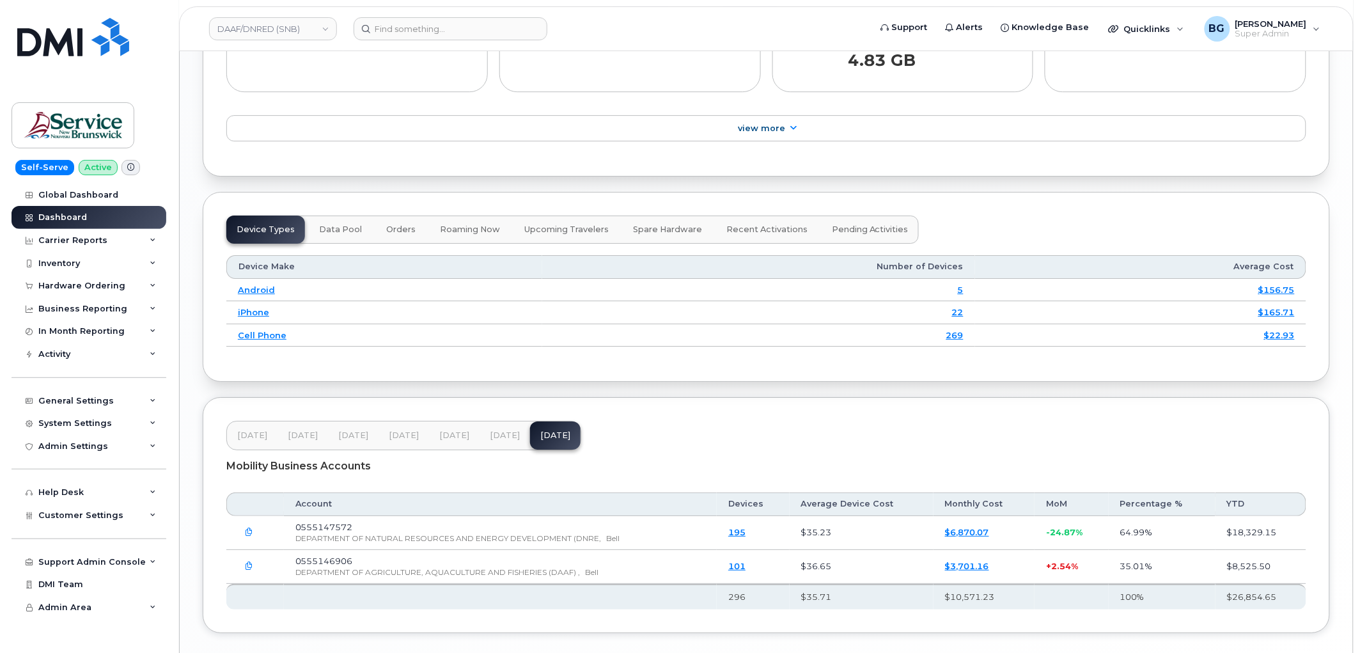
scroll to position [1526, 0]
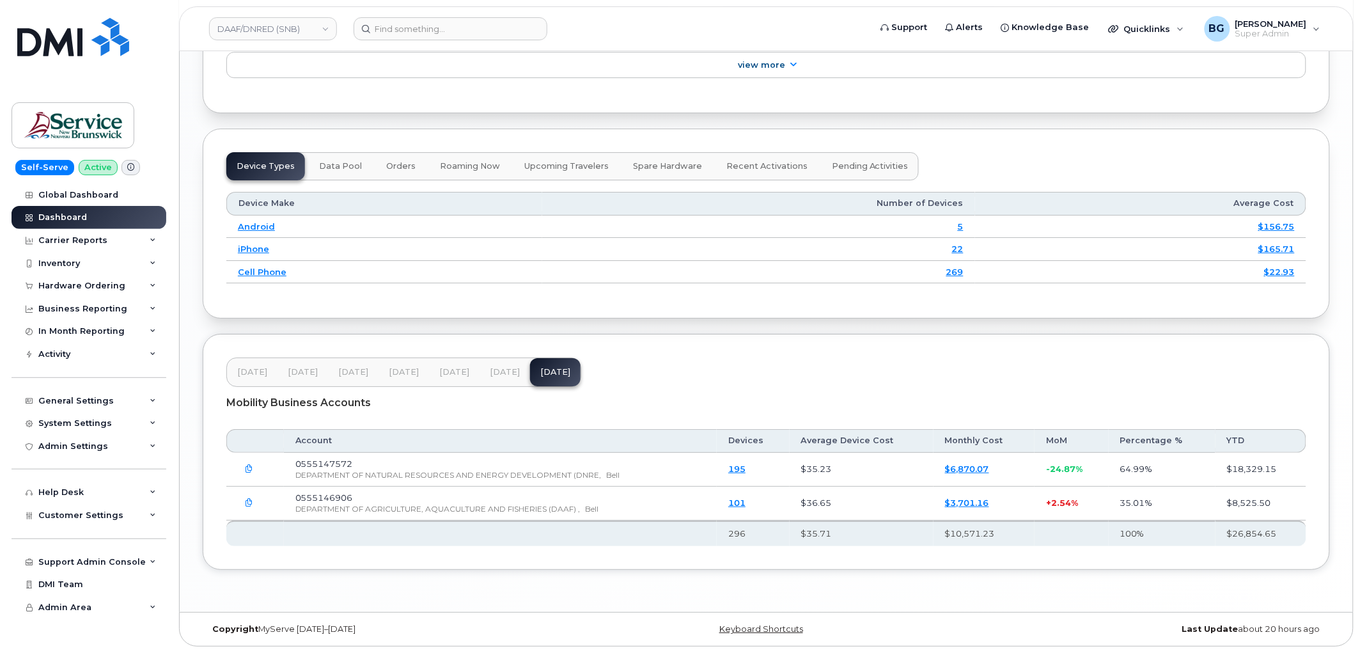
click at [251, 468] on icon "button" at bounding box center [249, 469] width 8 height 8
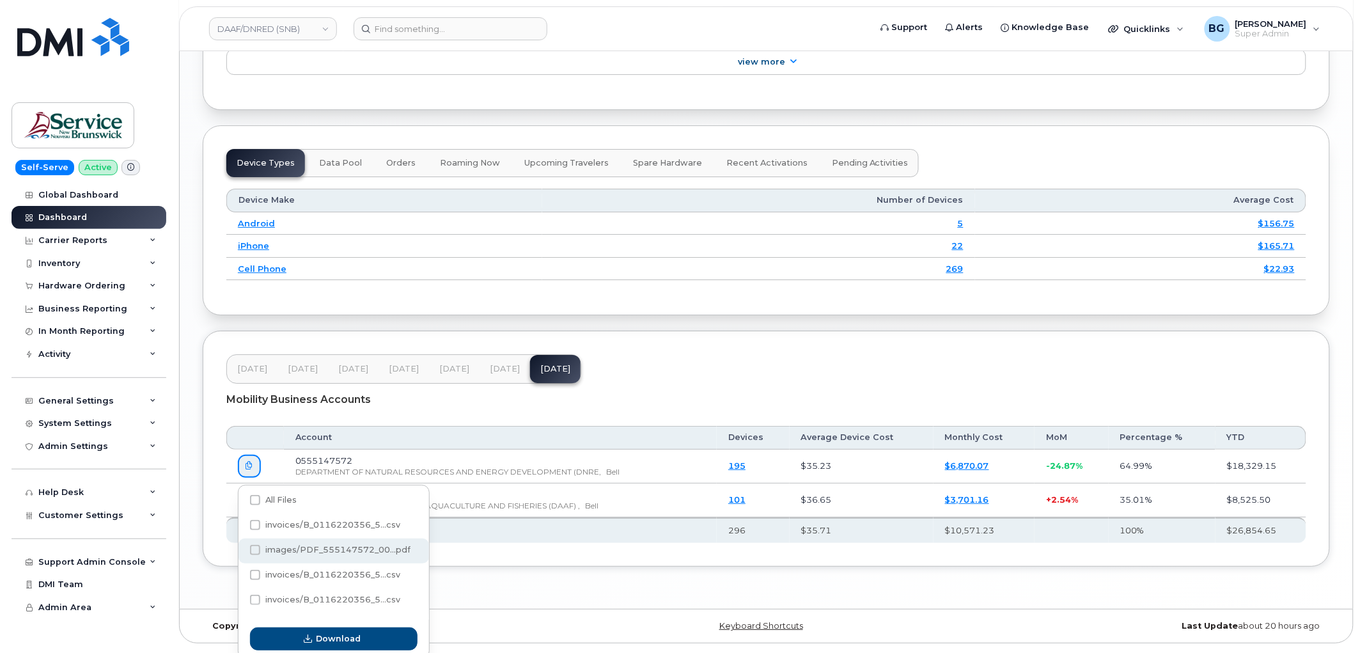
click at [254, 550] on span at bounding box center [255, 550] width 10 height 10
click at [241, 550] on input "images/PDF_555147572_00...pdf" at bounding box center [238, 550] width 6 height 6
checkbox input "true"
click at [325, 637] on span "Download" at bounding box center [338, 638] width 45 height 12
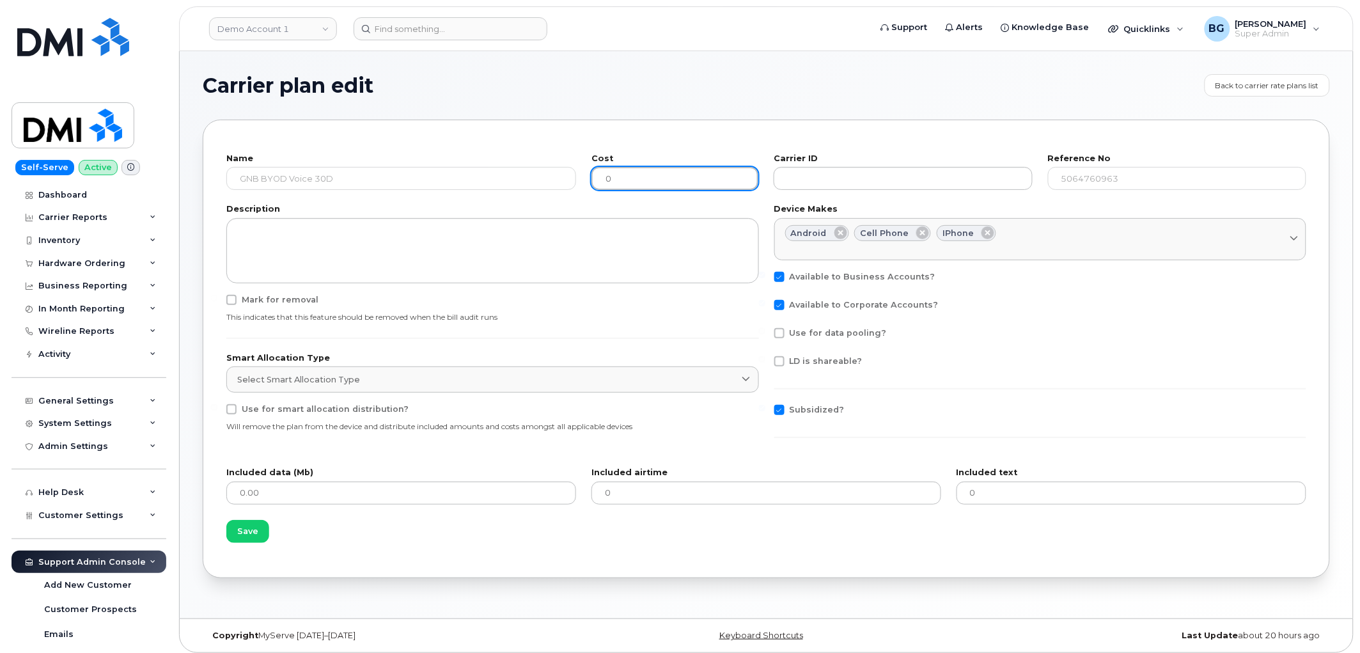
click at [573, 180] on div "Name GNB BYOD Voice 30D Cost 0 Carrier ID Reference No 5064760963" at bounding box center [766, 172] width 1095 height 50
type input "4.00"
click at [244, 532] on span "Save" at bounding box center [247, 531] width 21 height 12
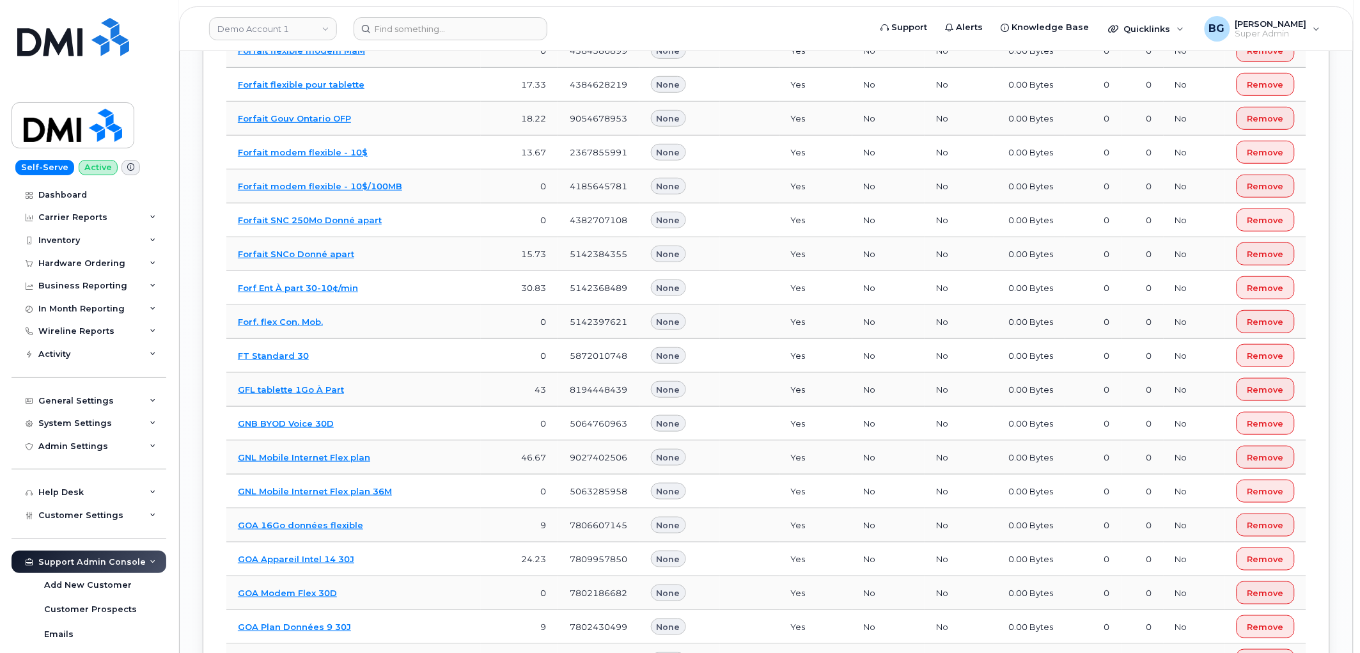
scroll to position [26444, 0]
click at [252, 22] on link "Demo Account 1" at bounding box center [273, 28] width 128 height 23
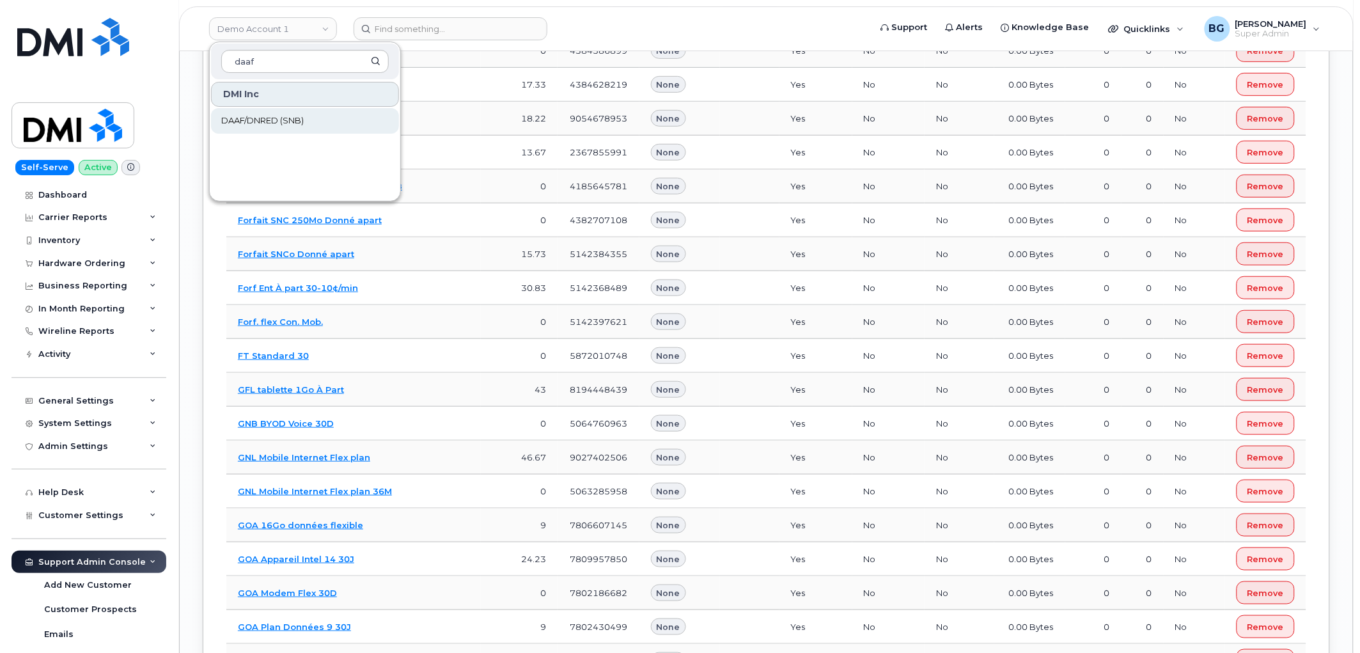
type input "daaf"
click at [283, 118] on span "DAAF/DNRED (SNB)" at bounding box center [262, 120] width 82 height 13
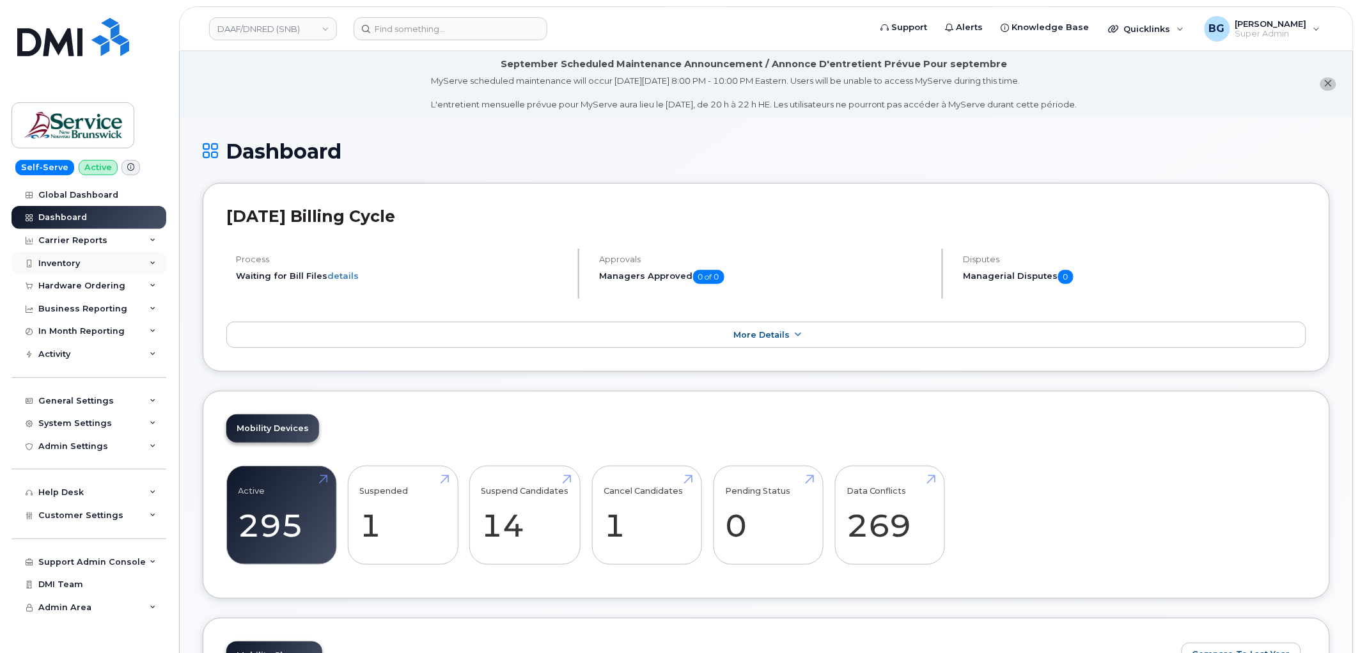
click at [65, 265] on div "Inventory" at bounding box center [59, 263] width 42 height 10
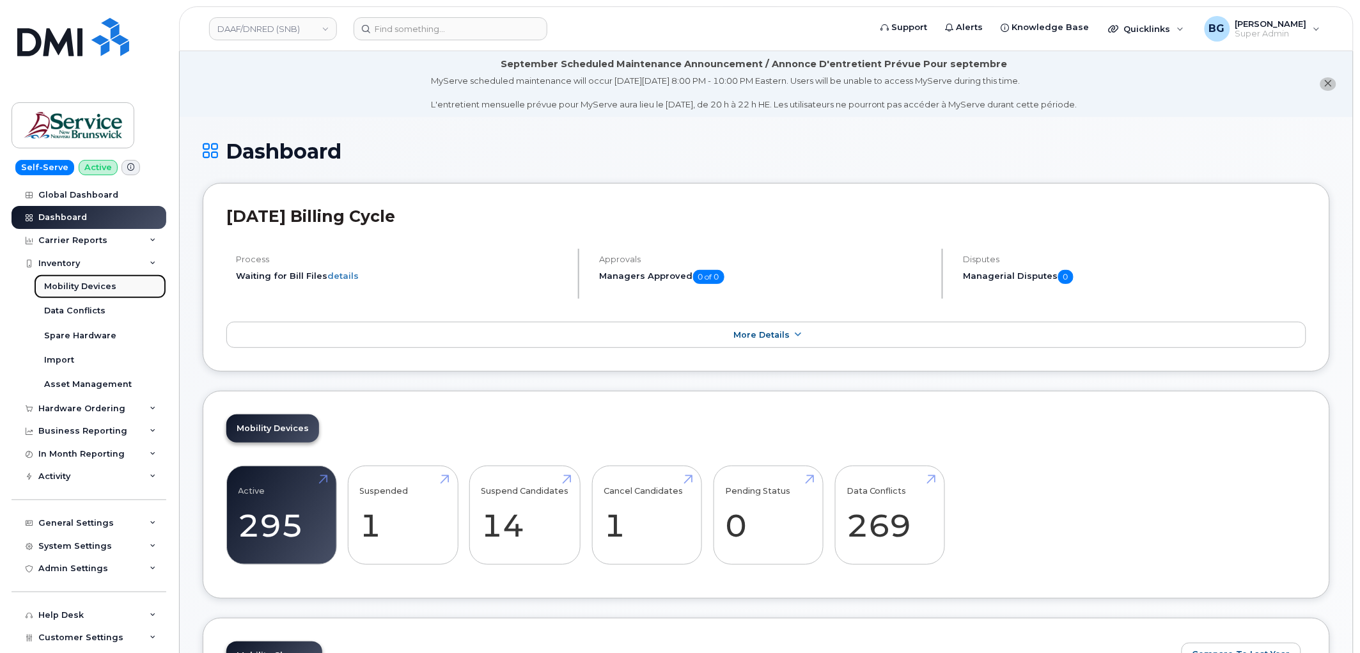
click at [62, 277] on link "Mobility Devices" at bounding box center [100, 286] width 132 height 24
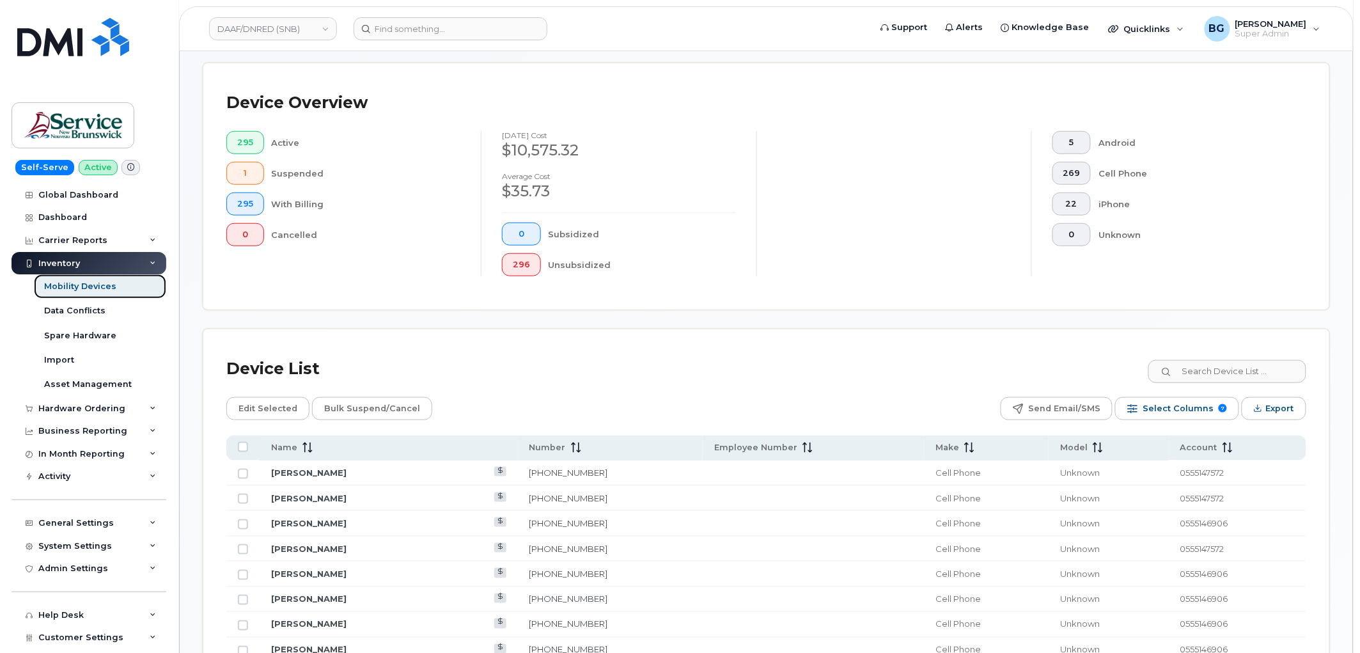
scroll to position [520, 0]
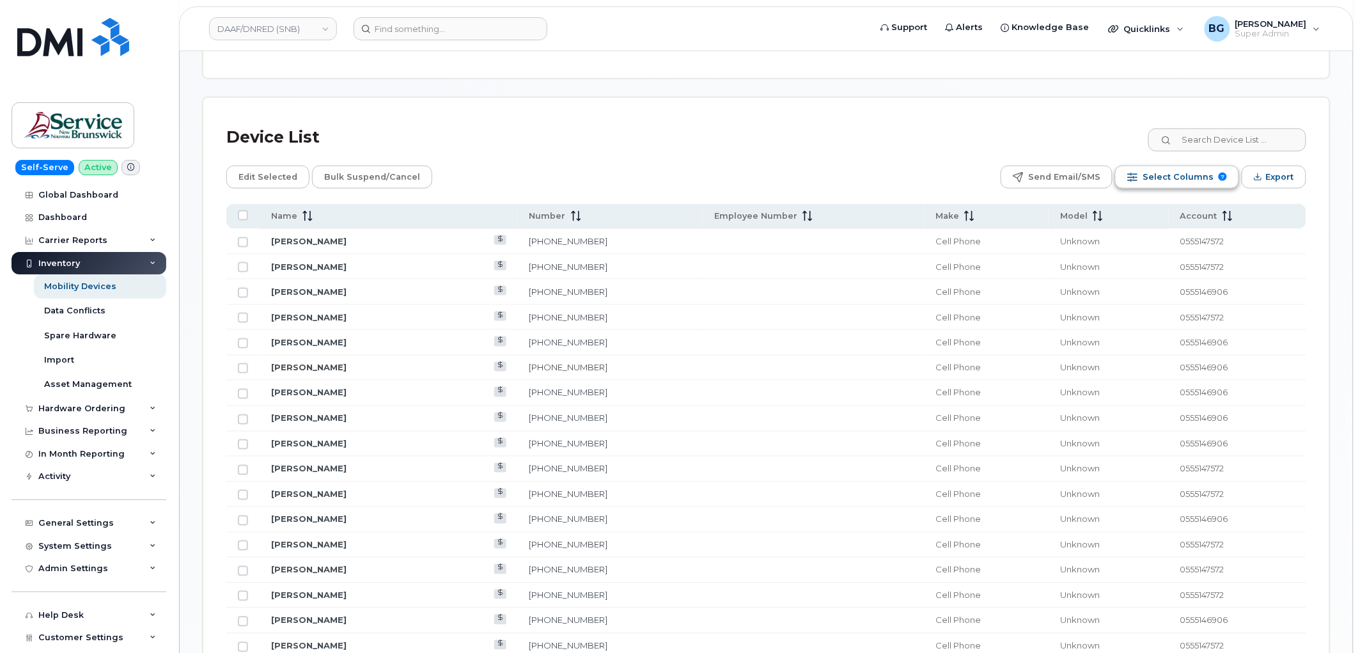
click at [1155, 178] on span "Select Columns" at bounding box center [1177, 176] width 71 height 19
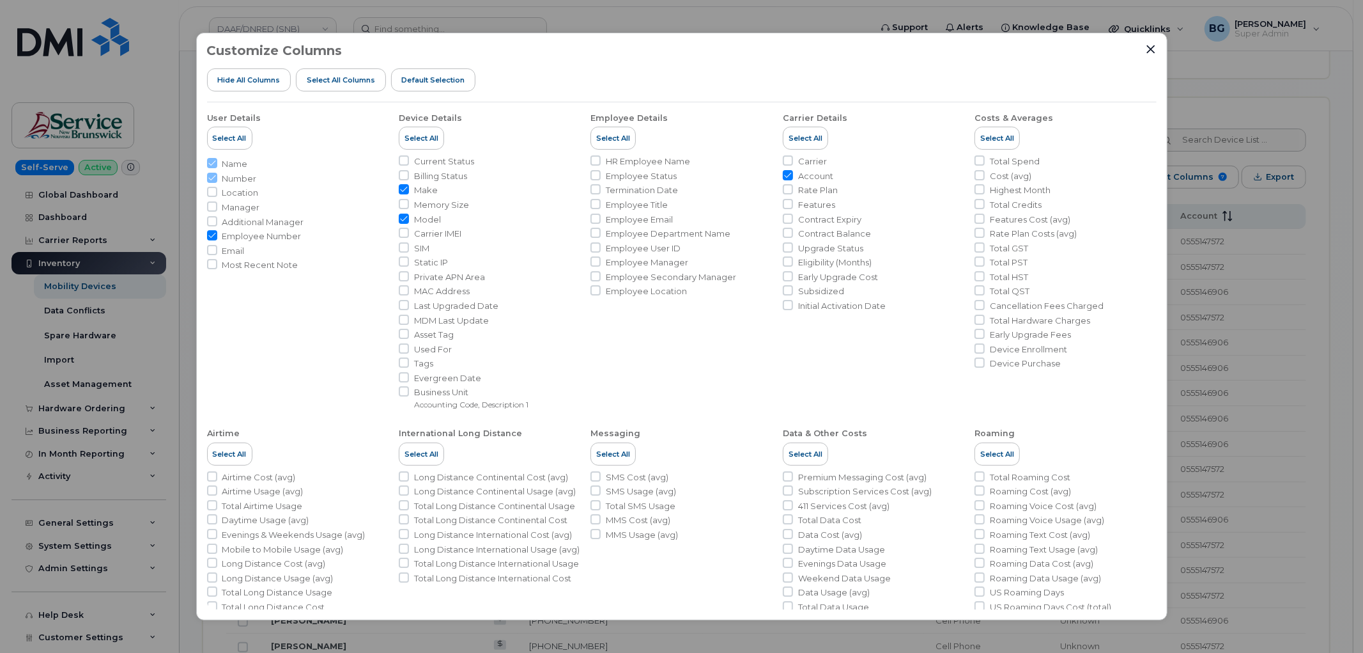
click at [208, 233] on input "Employee Number" at bounding box center [212, 235] width 10 height 10
checkbox input "false"
click at [783, 189] on input "Rate Plan" at bounding box center [788, 189] width 10 height 10
checkbox input "true"
click at [1271, 104] on div "Customize Columns Hide All Columns Select all Columns Default Selection User De…" at bounding box center [681, 326] width 1363 height 653
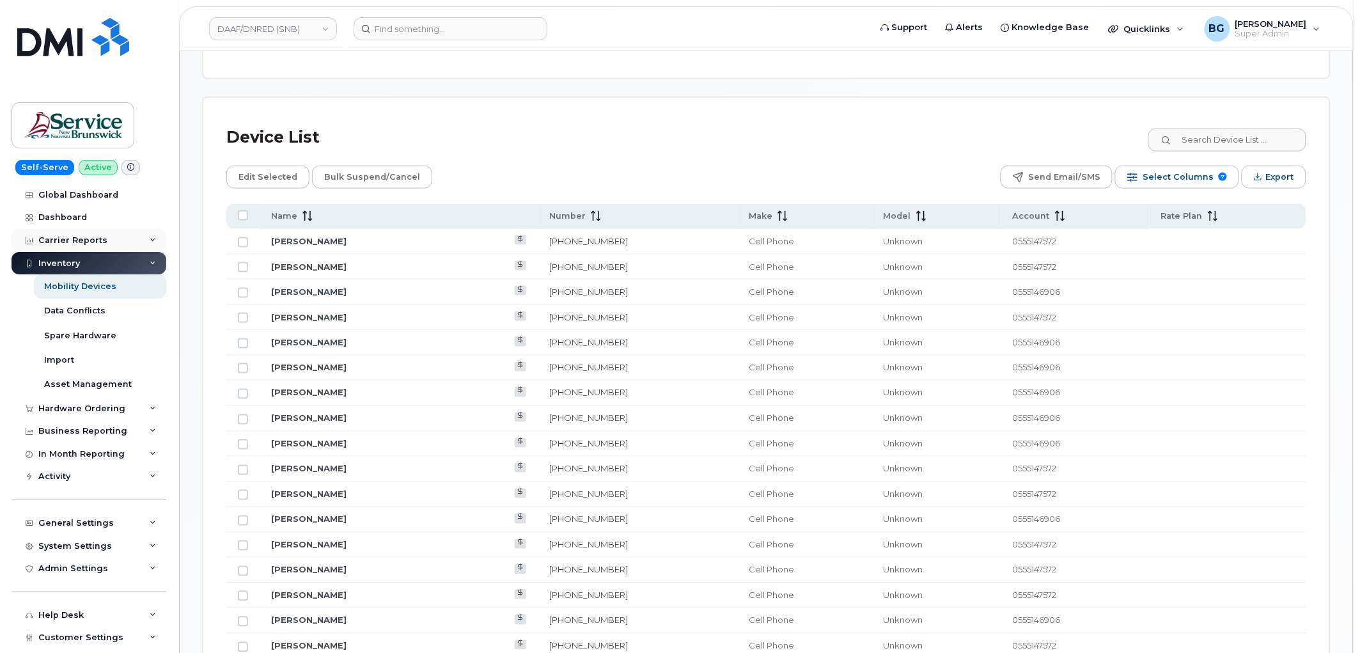
click at [87, 236] on div "Carrier Reports" at bounding box center [72, 240] width 69 height 10
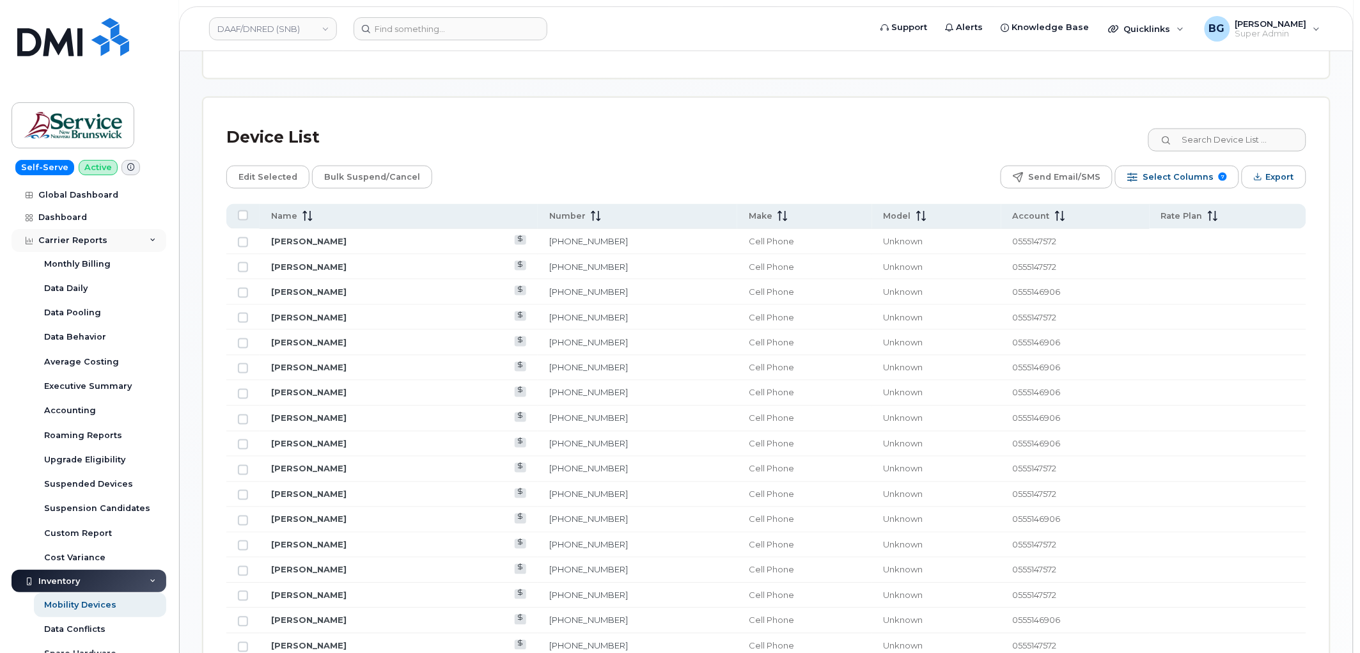
click at [87, 236] on div "Carrier Reports" at bounding box center [72, 240] width 69 height 10
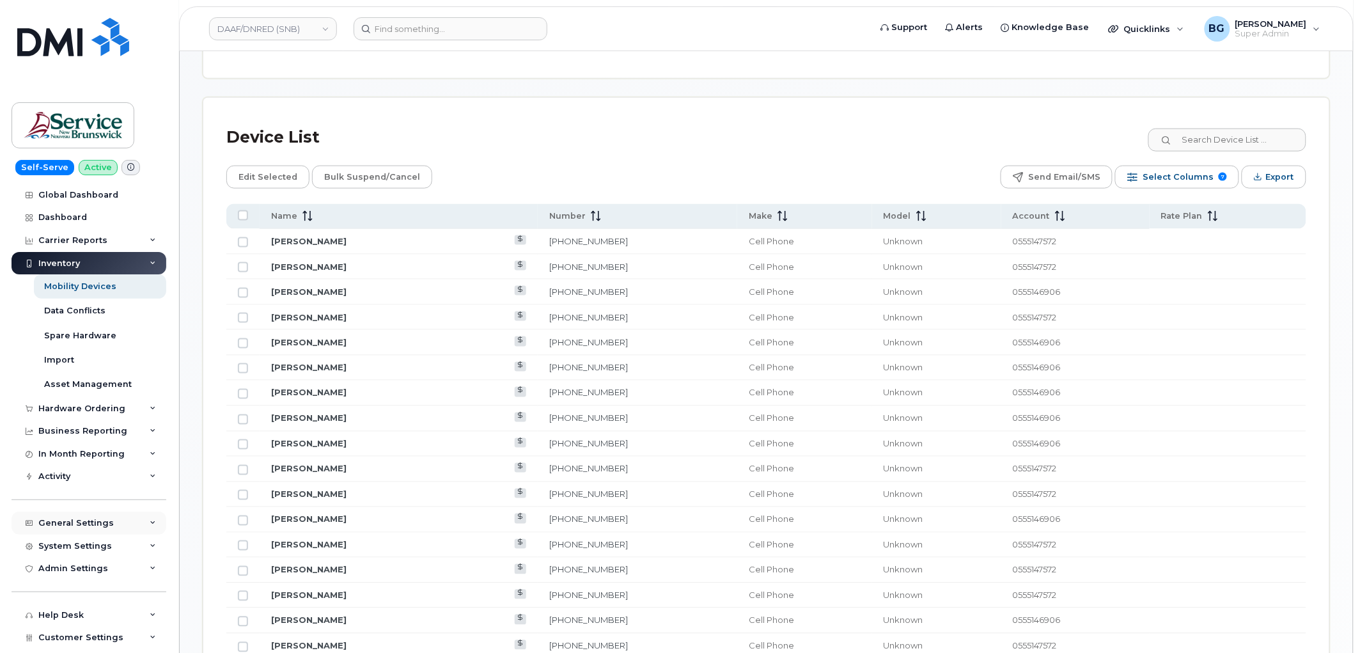
click at [64, 518] on div "General Settings" at bounding box center [75, 523] width 75 height 10
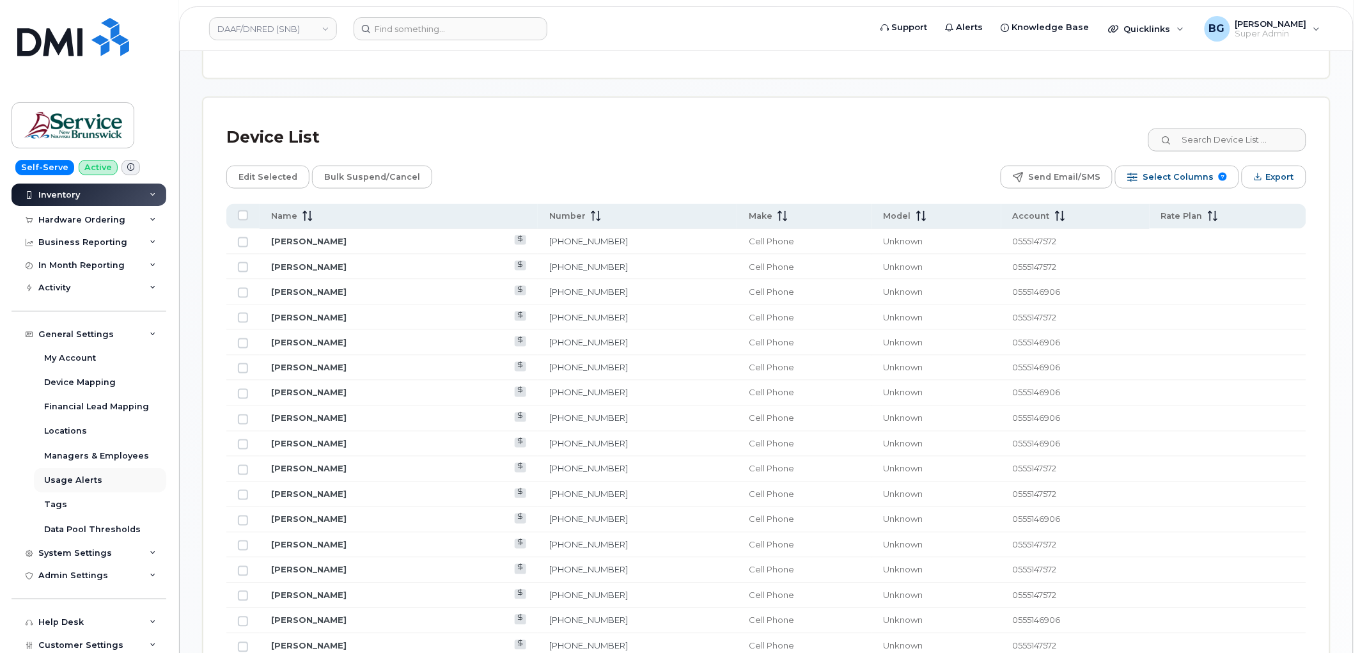
scroll to position [141, 0]
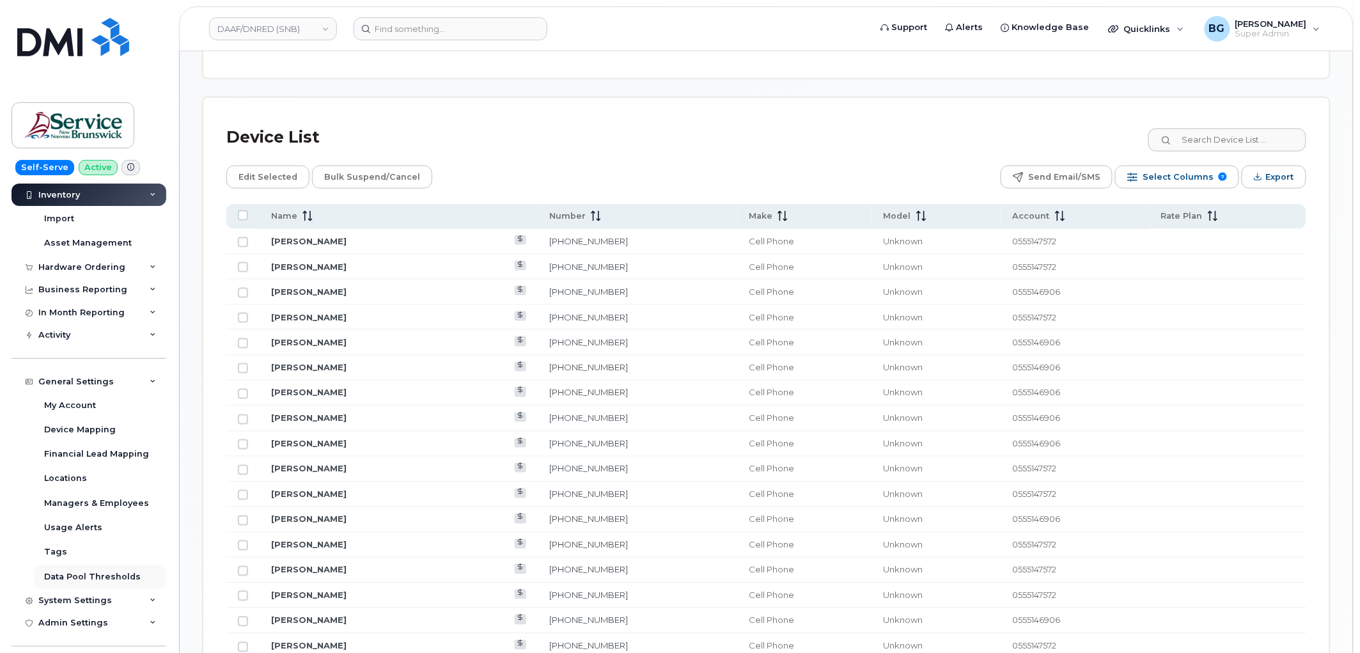
drag, startPoint x: 63, startPoint y: 600, endPoint x: 70, endPoint y: 587, distance: 14.9
click at [62, 601] on div "System Settings" at bounding box center [75, 600] width 74 height 10
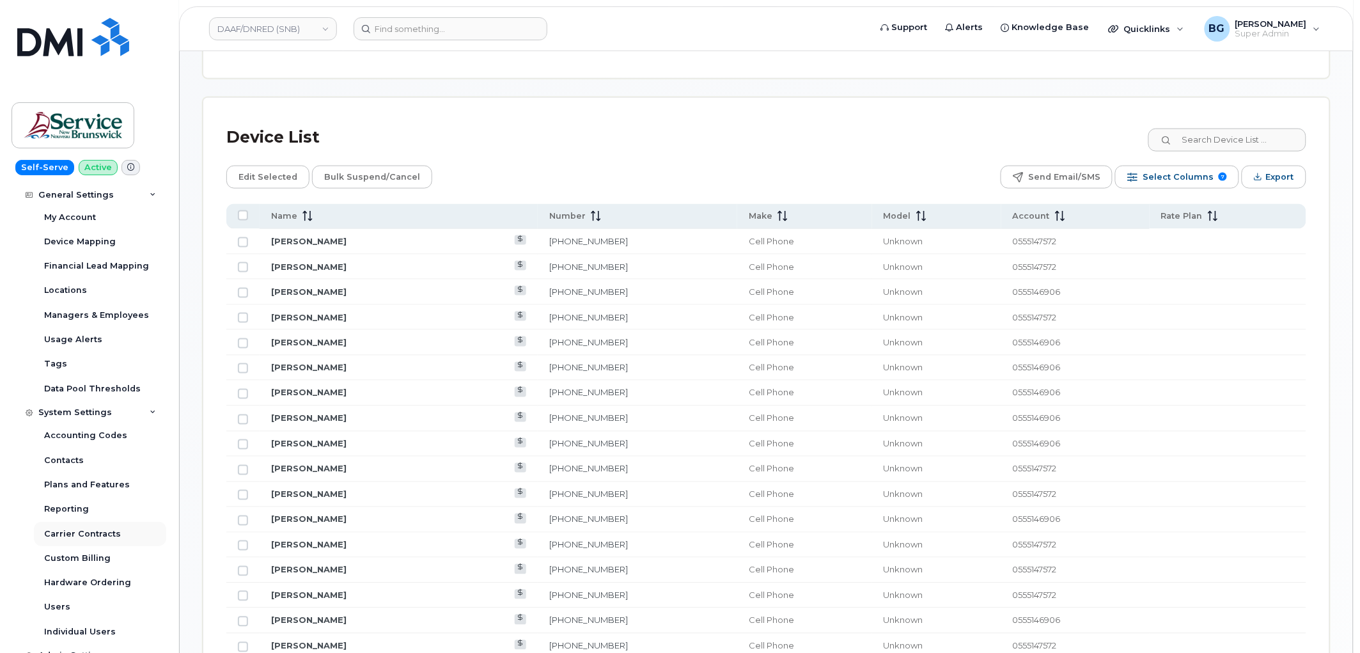
scroll to position [330, 0]
click at [79, 481] on div "Plans and Features" at bounding box center [87, 483] width 86 height 12
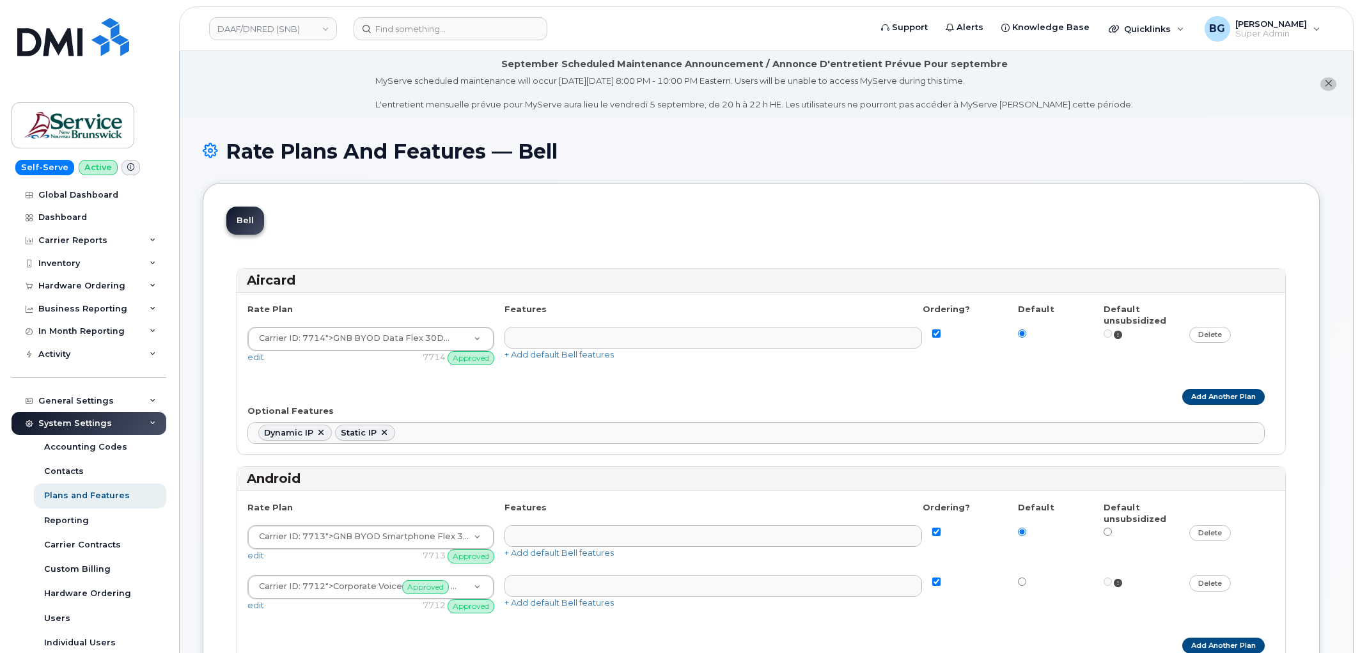
select select
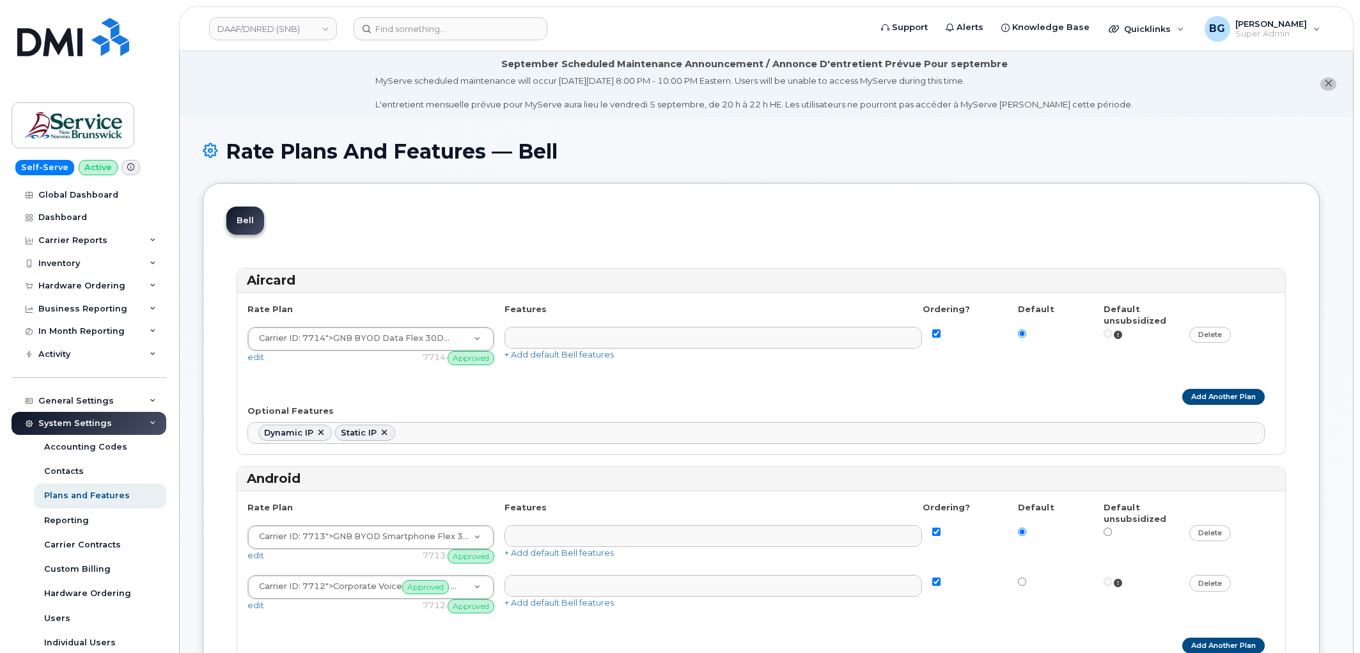
select select
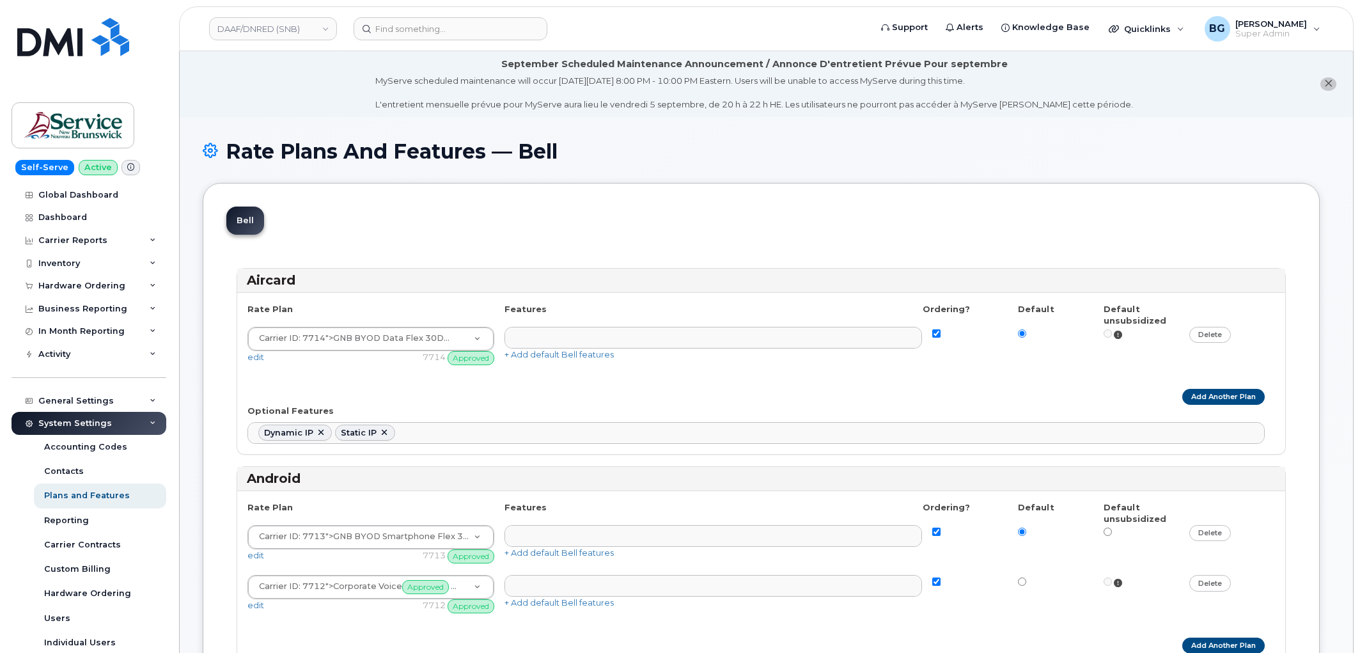
select select
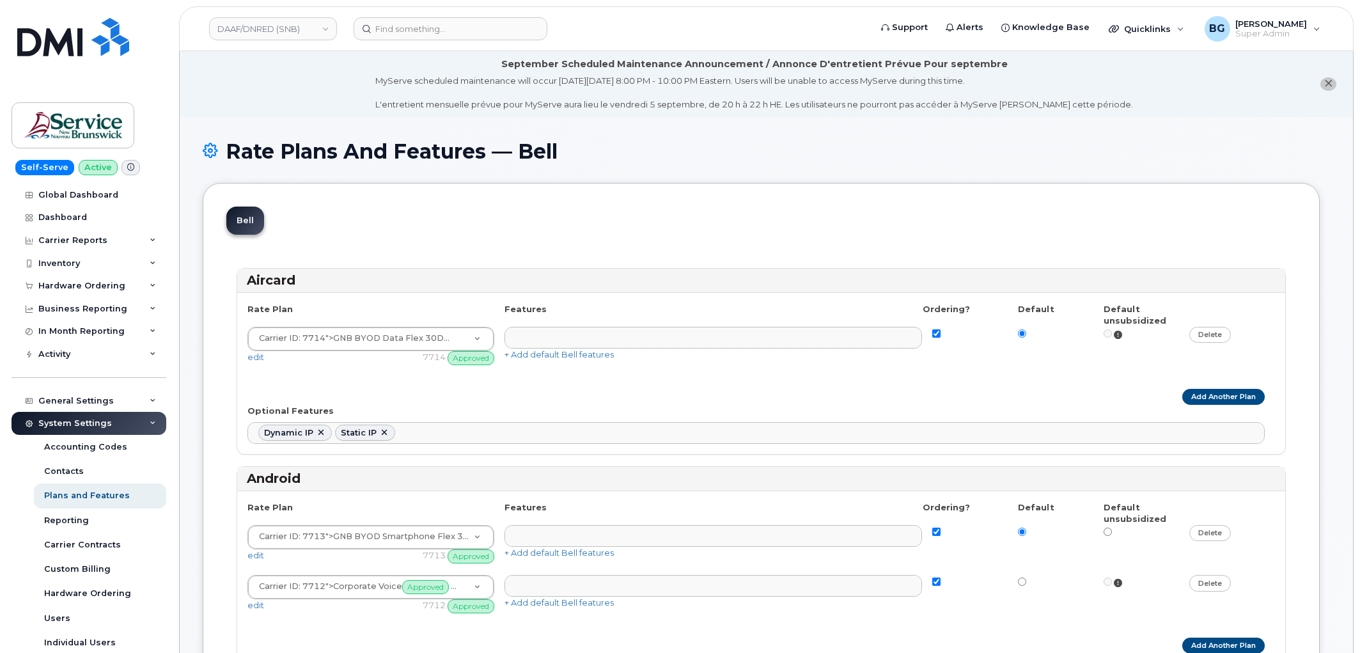
select select
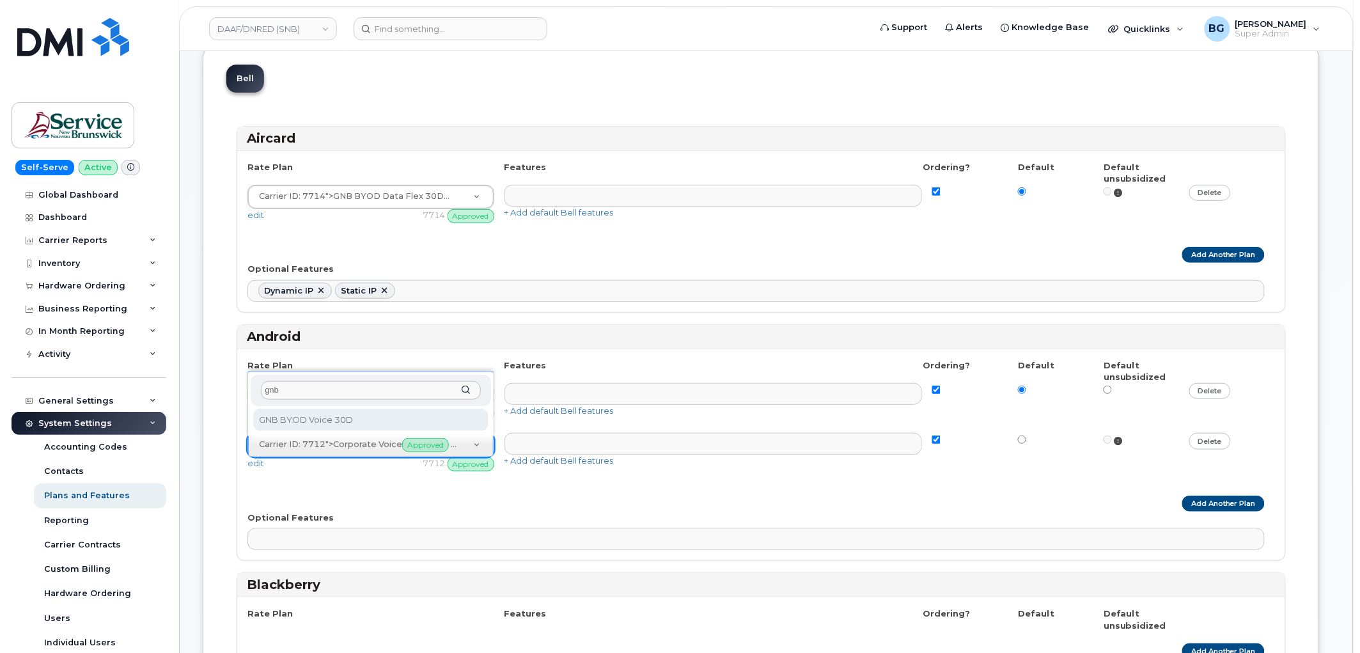
type input "gnb"
select select "7067860"
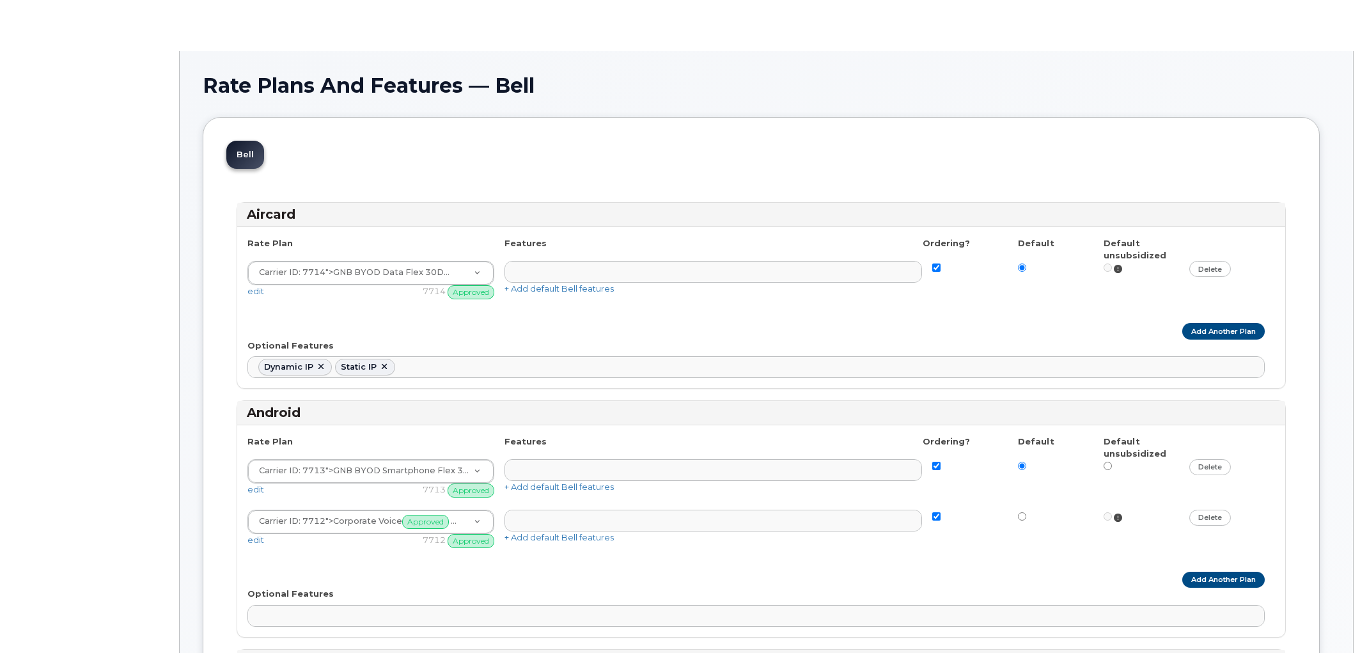
select select
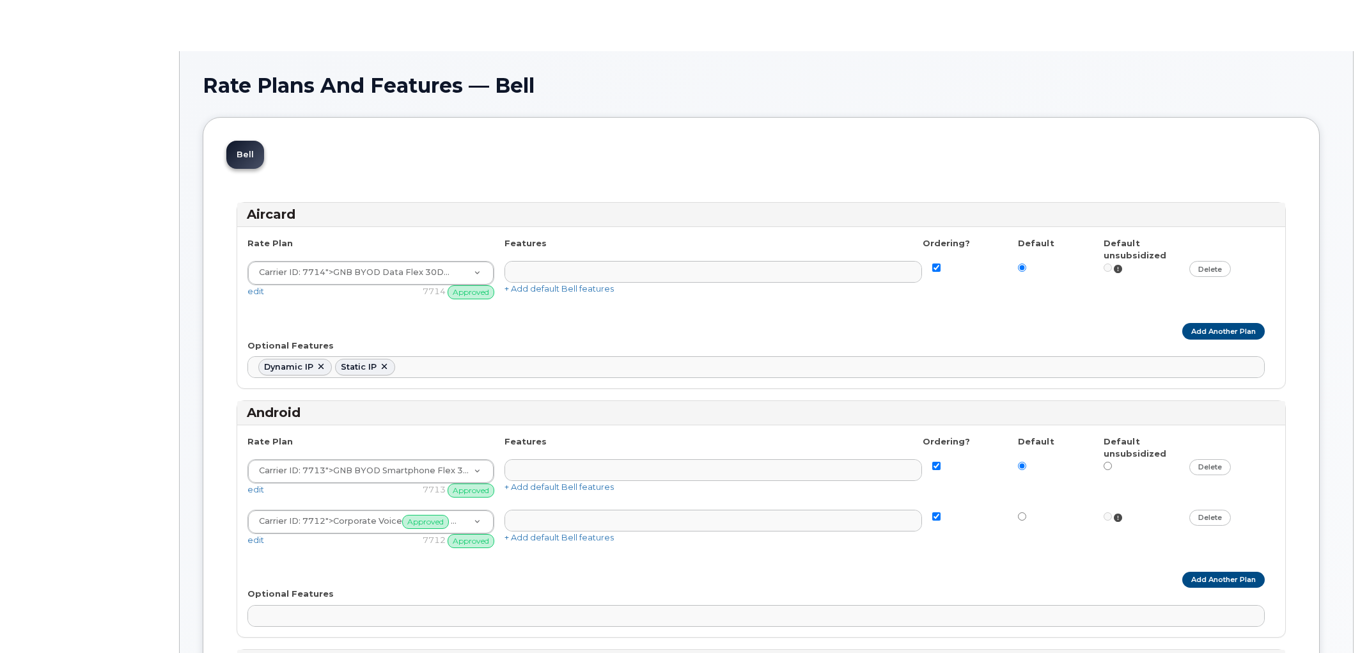
select select
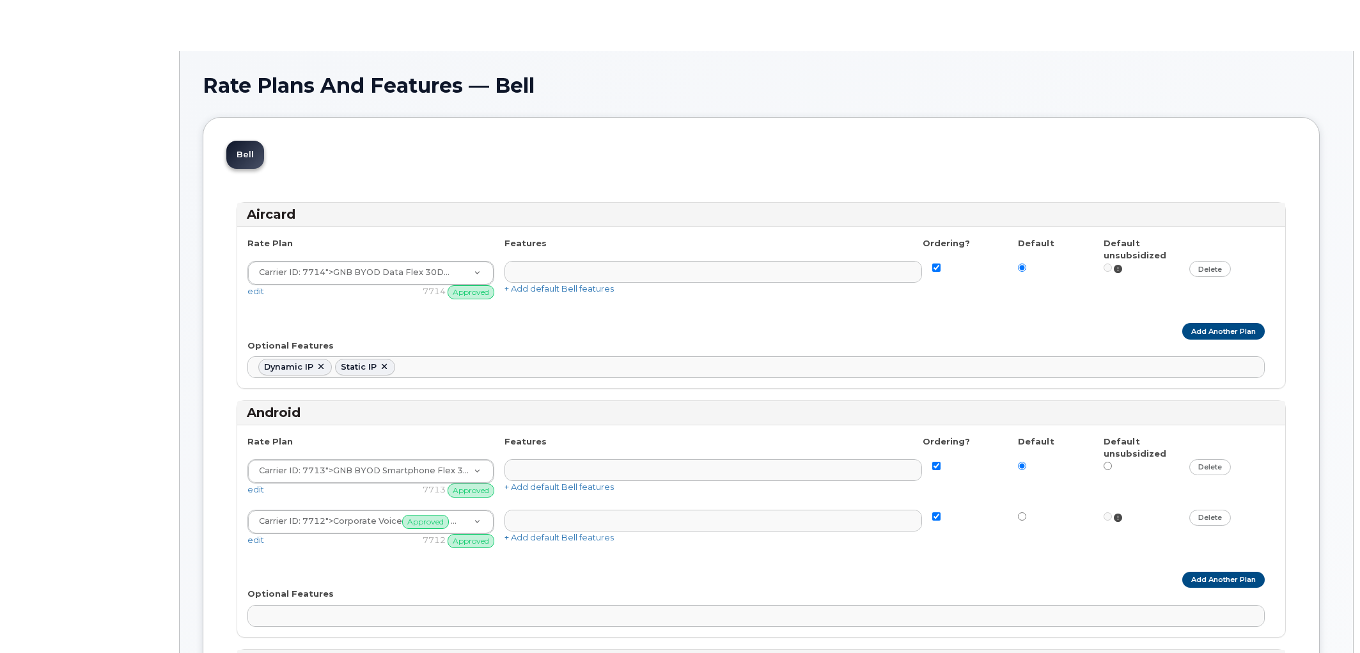
select select
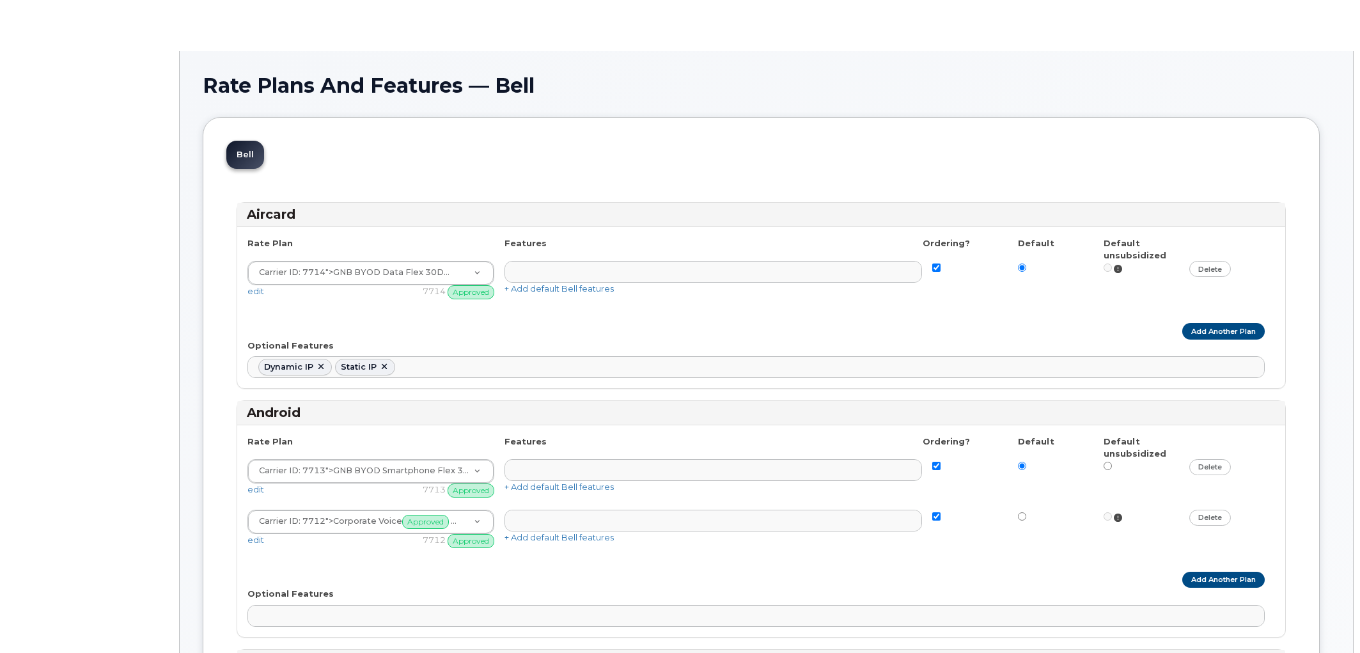
select select
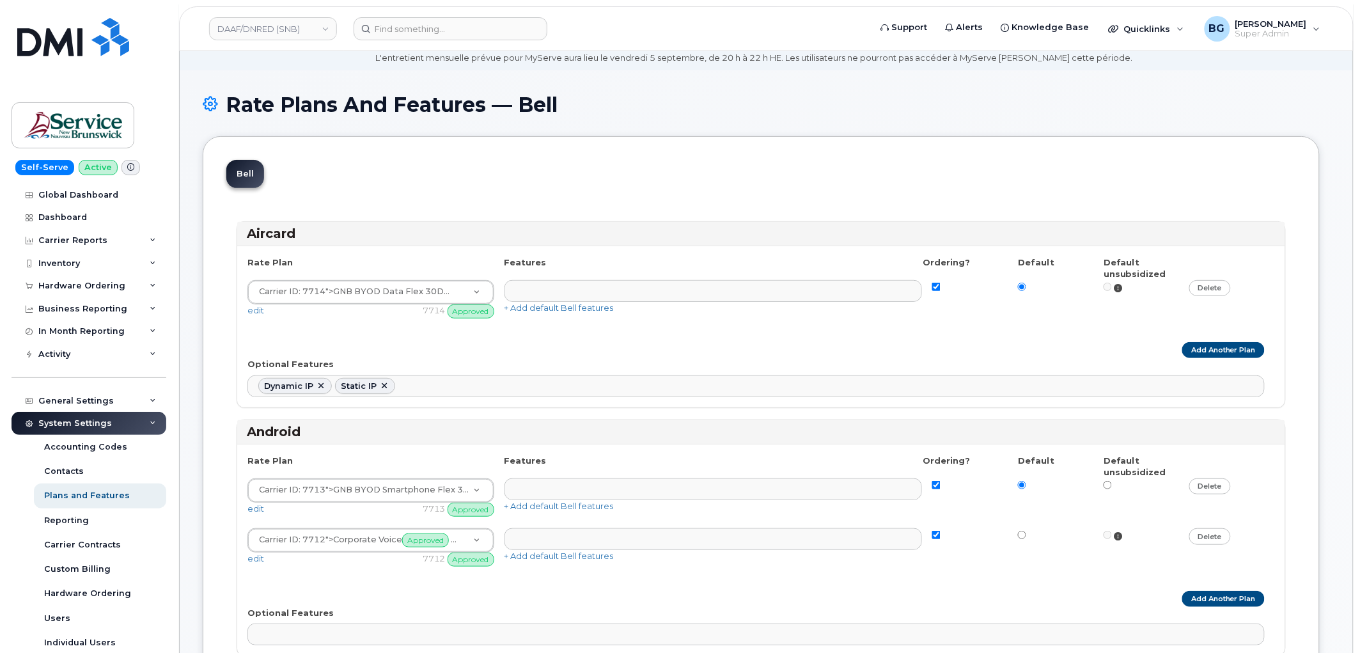
scroll to position [142, 0]
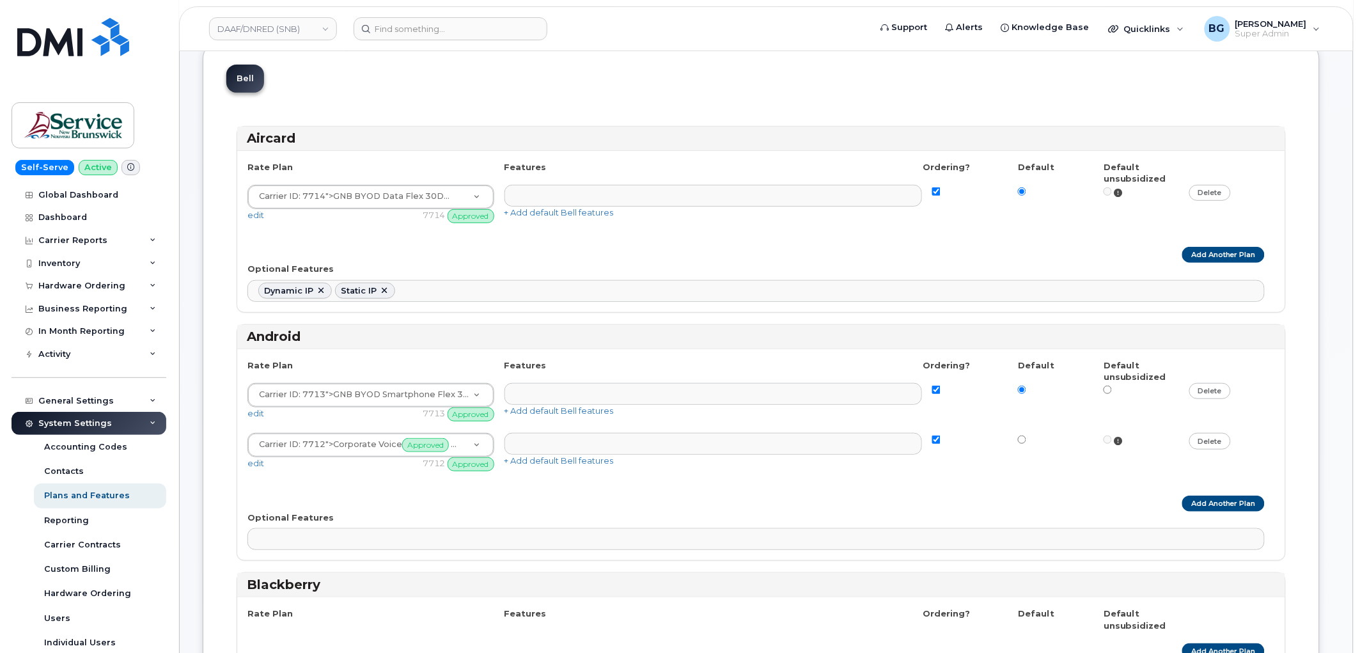
drag, startPoint x: 1203, startPoint y: 492, endPoint x: 1202, endPoint y: 500, distance: 7.7
click at [1203, 493] on div "Rate Plan Features Ordering? Default Default unsubsidized Carrier ID: 7713 ">GN…" at bounding box center [761, 455] width 1048 height 212
click at [1202, 501] on link "Add Another Plan" at bounding box center [1223, 503] width 82 height 16
select select
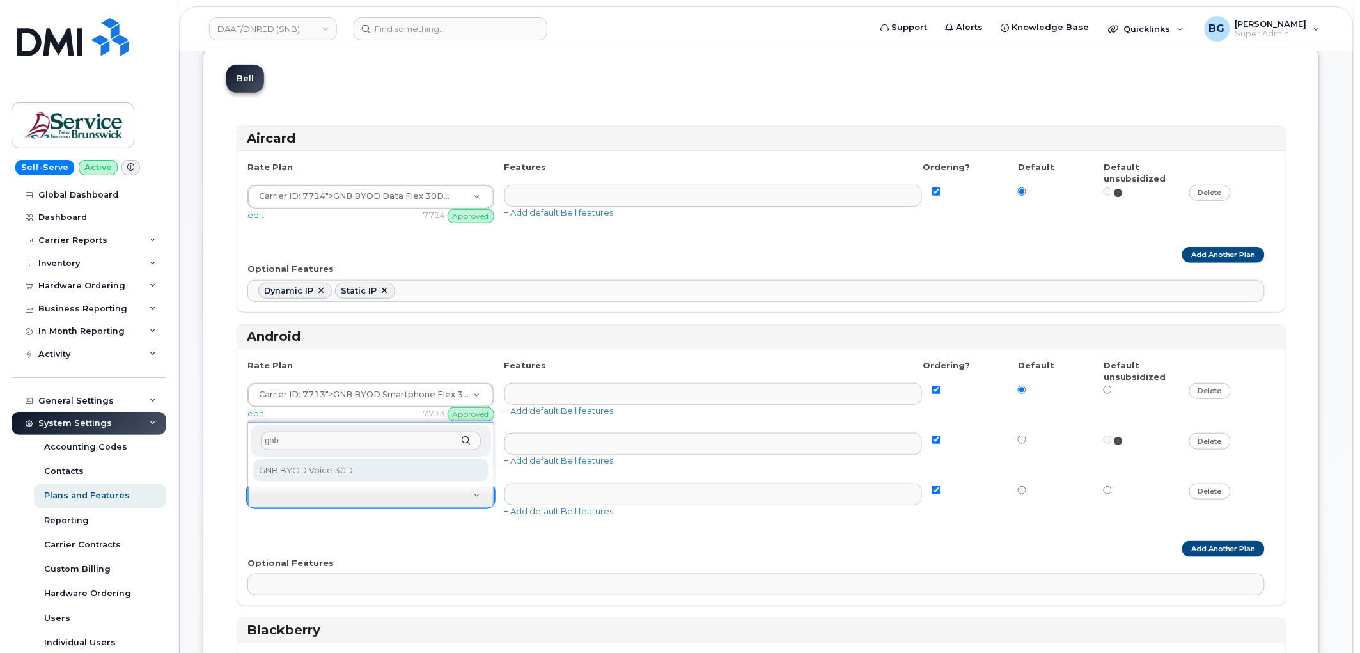
type input "gnb"
select select "7067860"
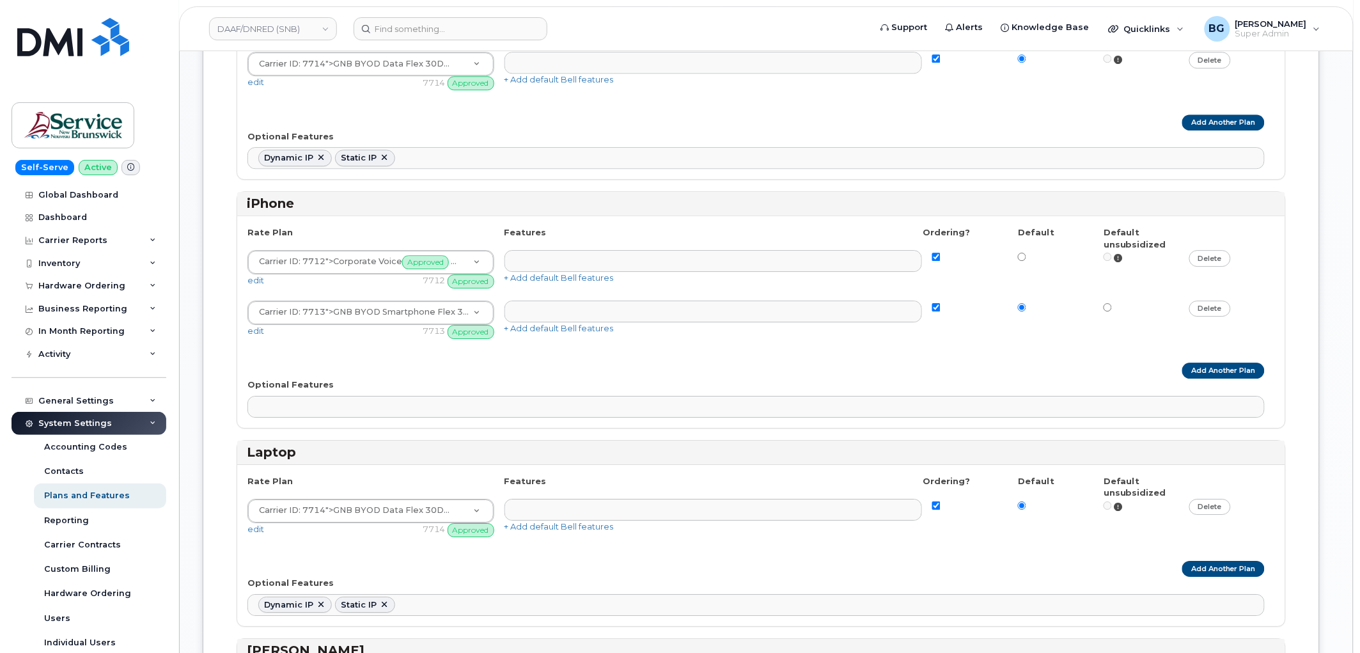
scroll to position [1278, 0]
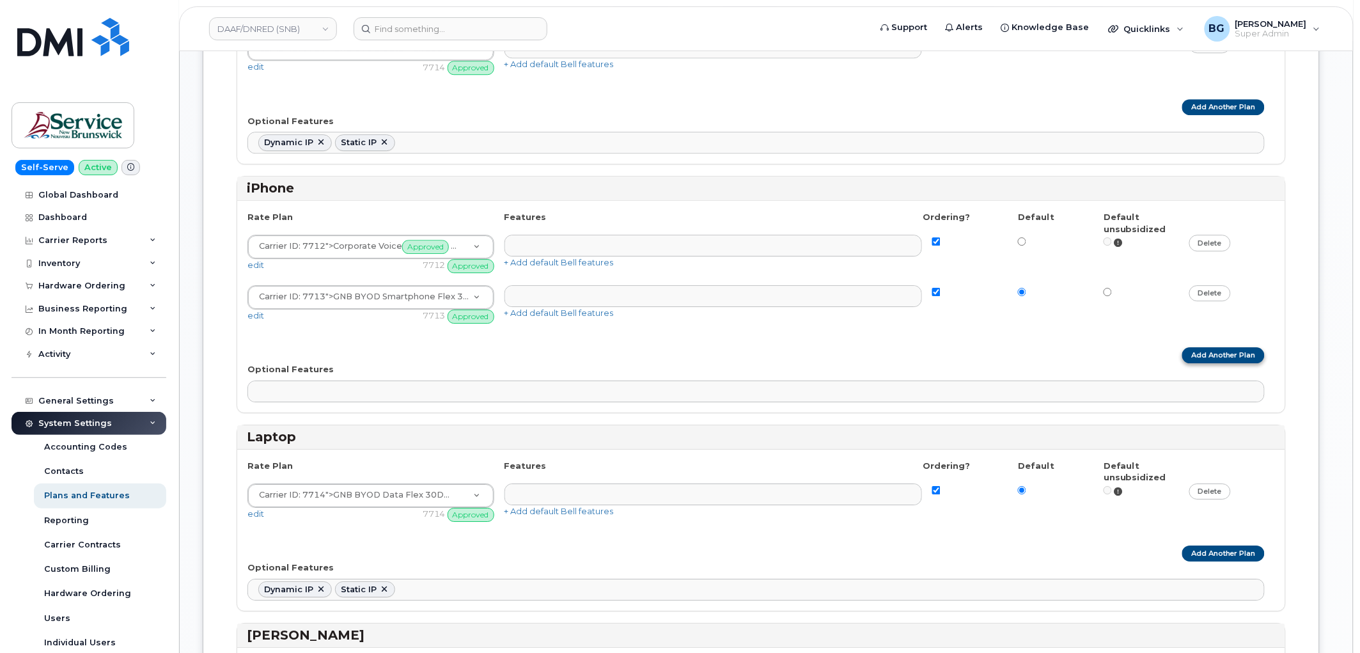
click at [1207, 356] on link "Add Another Plan" at bounding box center [1223, 355] width 82 height 16
select select
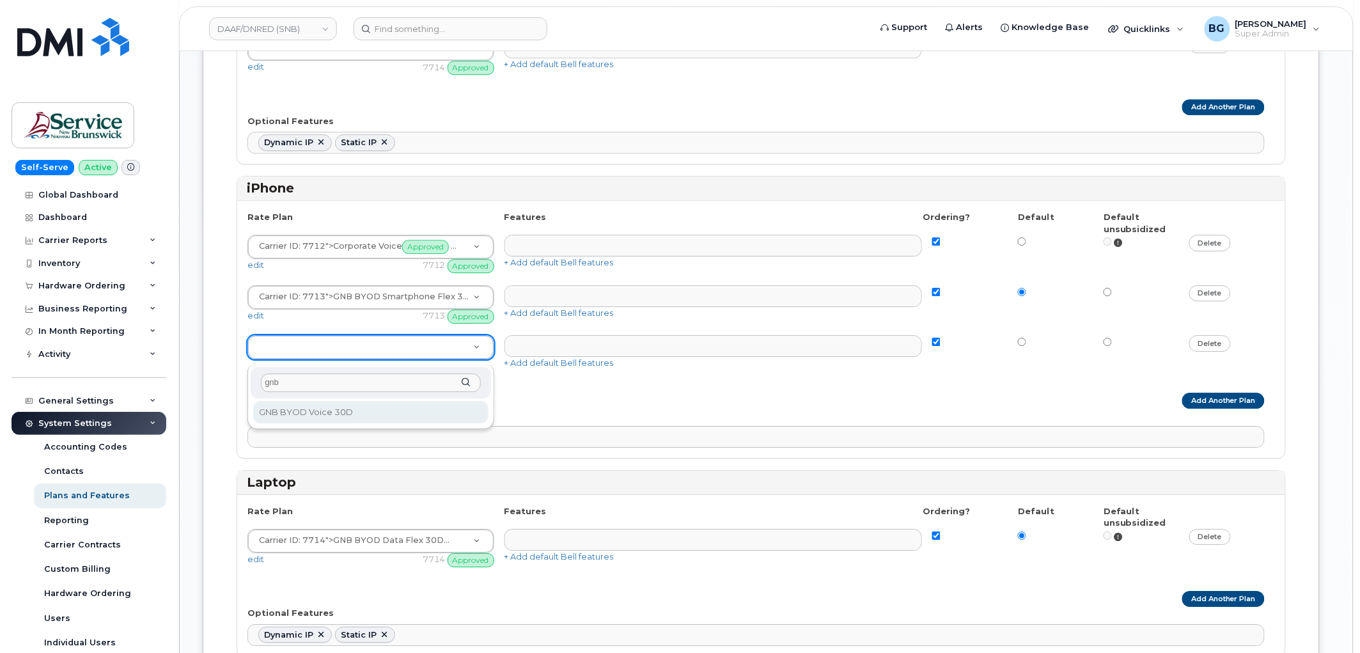
type input "gnb"
select select "7067860"
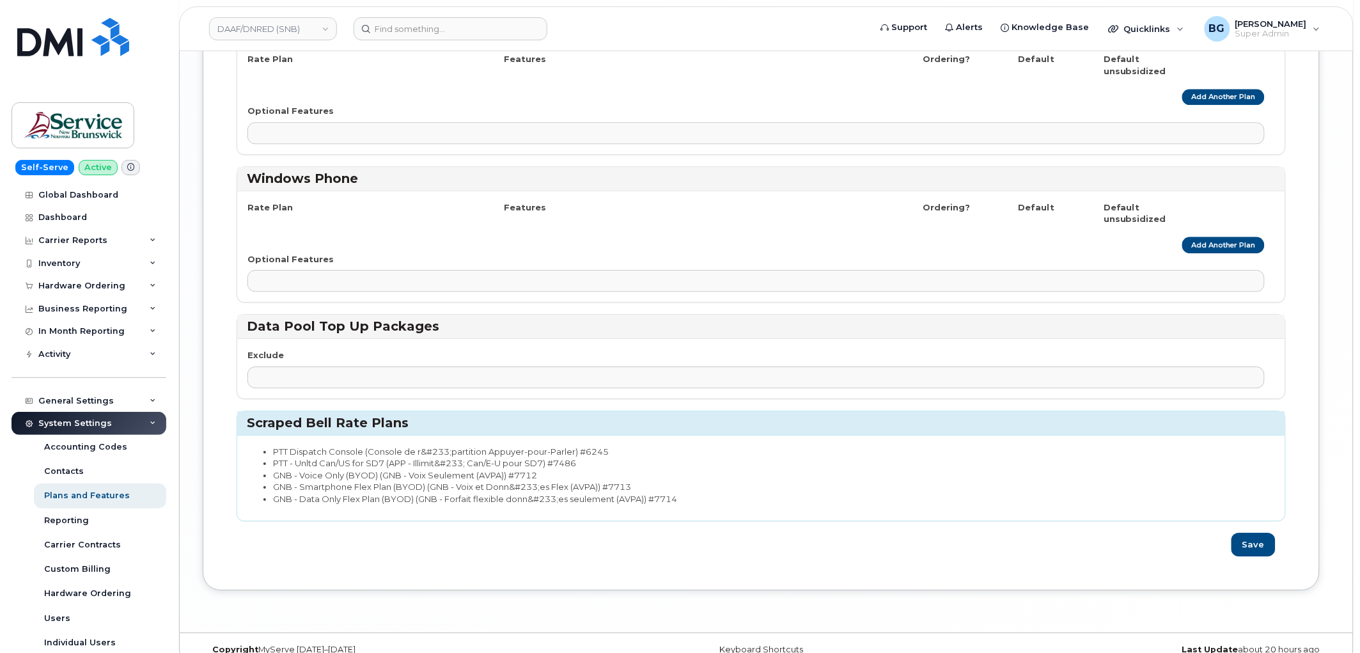
scroll to position [2888, 0]
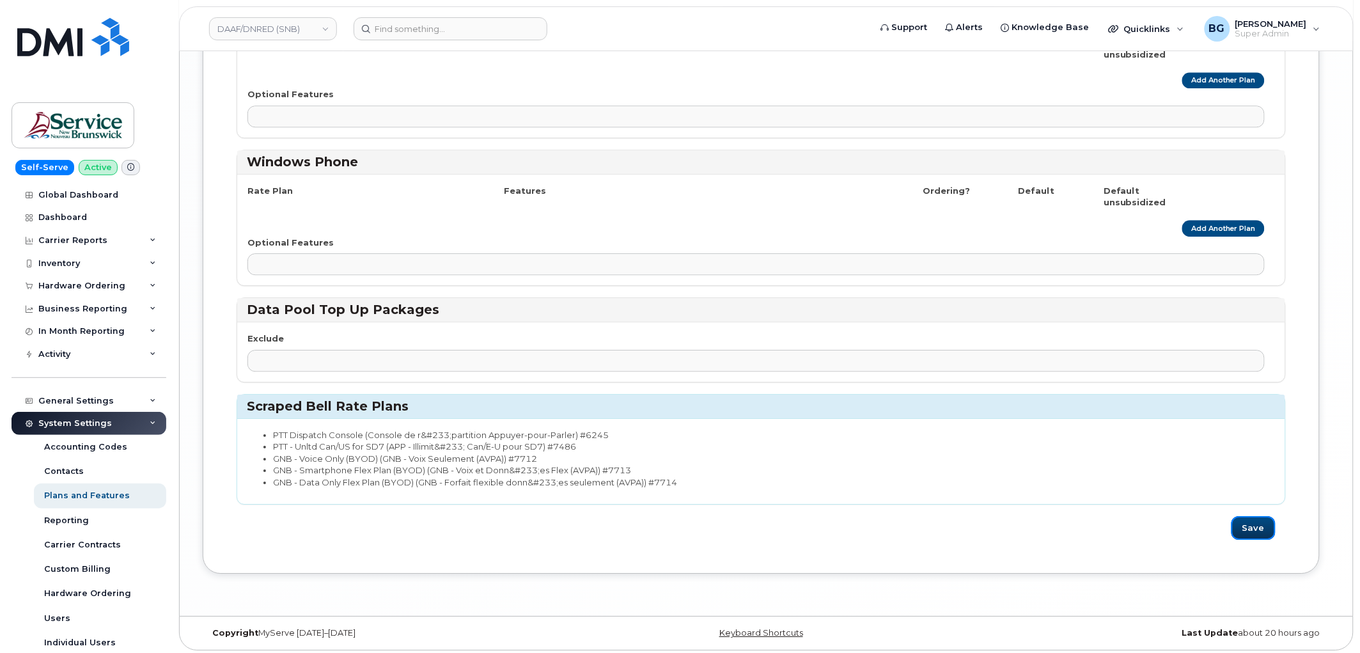
drag, startPoint x: 1257, startPoint y: 541, endPoint x: 1197, endPoint y: 615, distance: 95.8
click at [1259, 539] on button "Save" at bounding box center [1253, 528] width 44 height 24
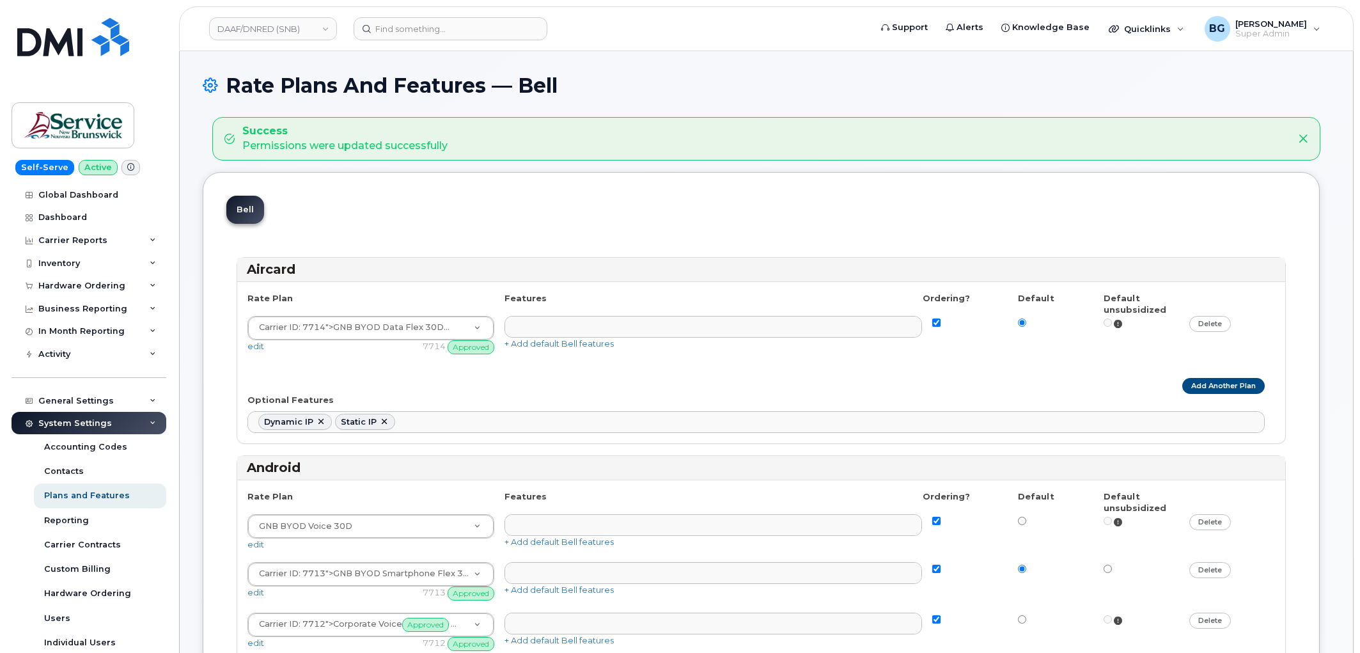
select select
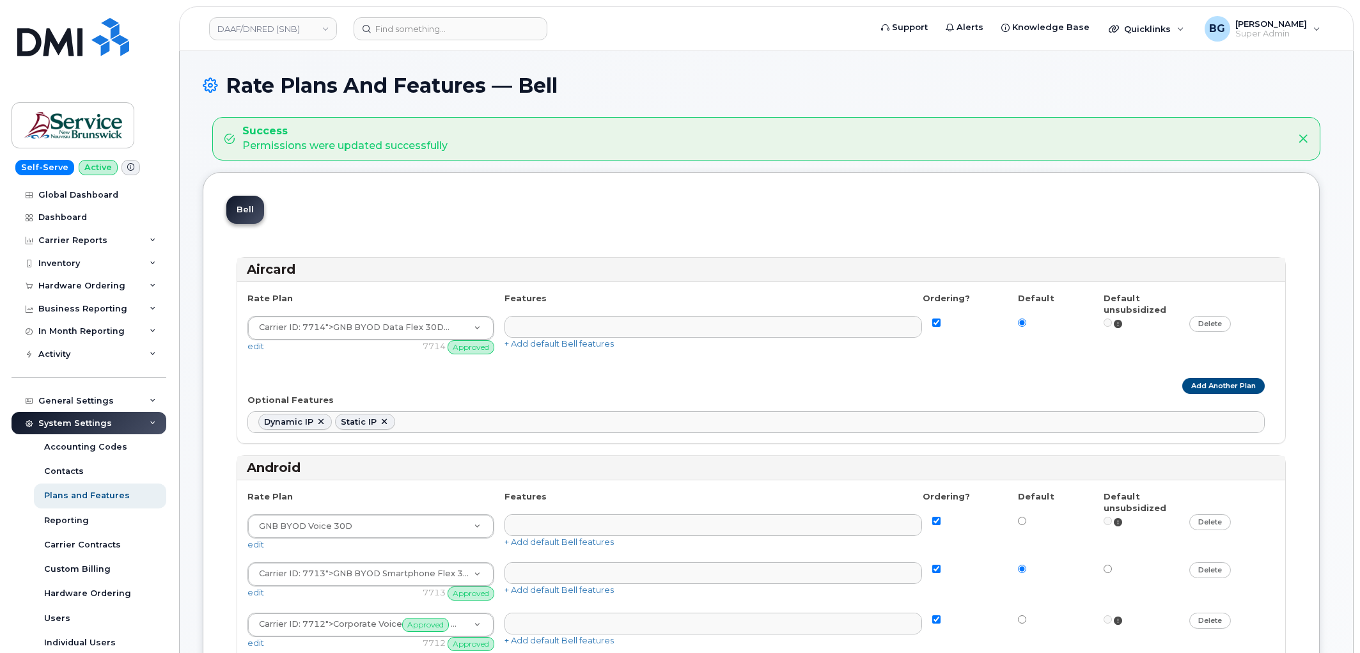
select select
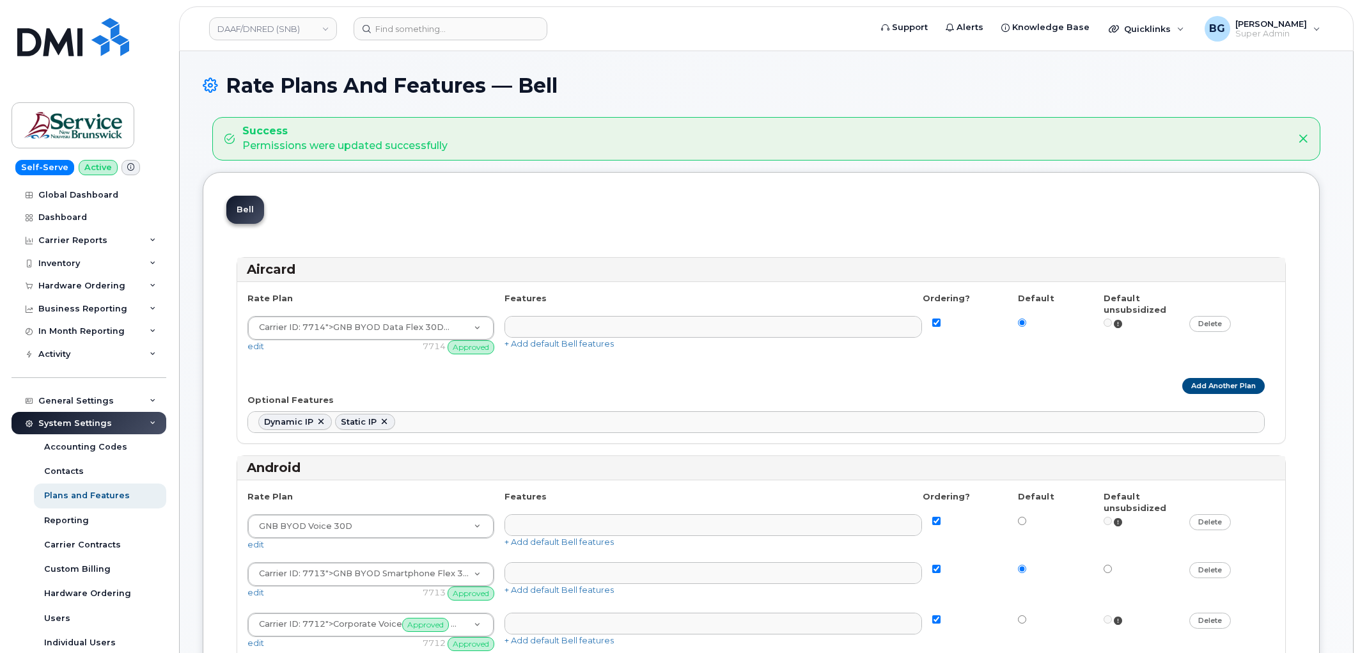
select select
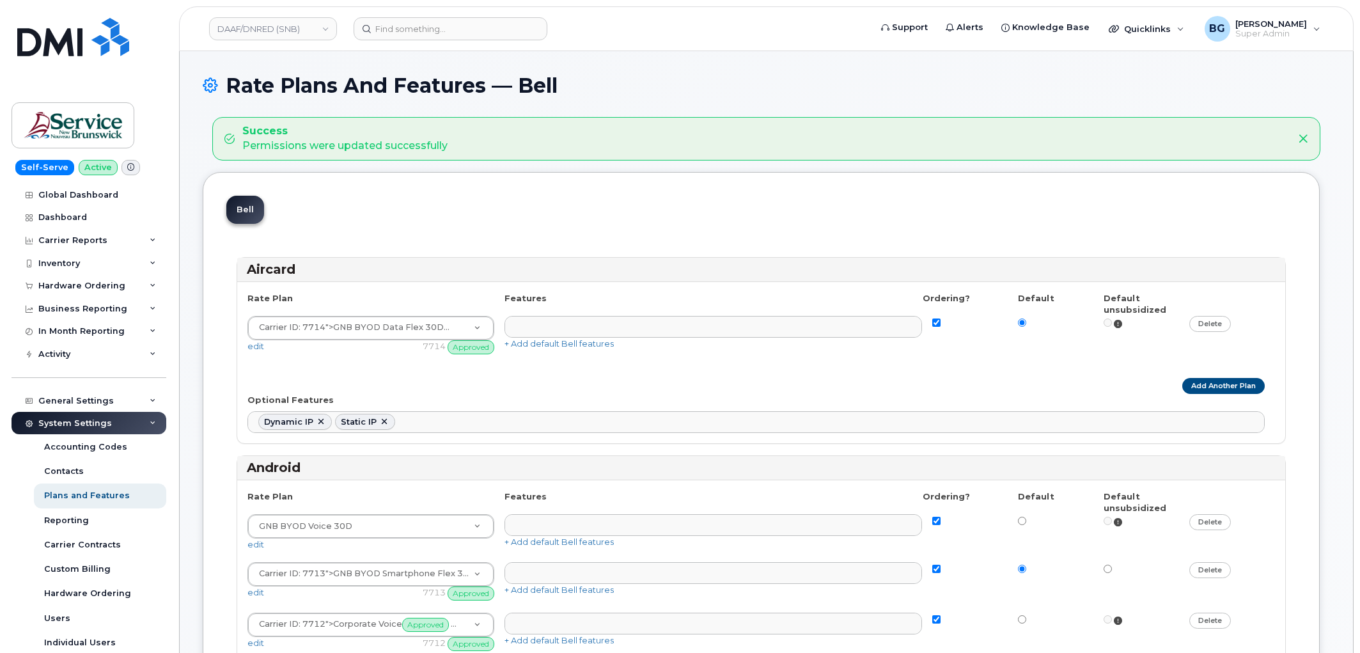
select select
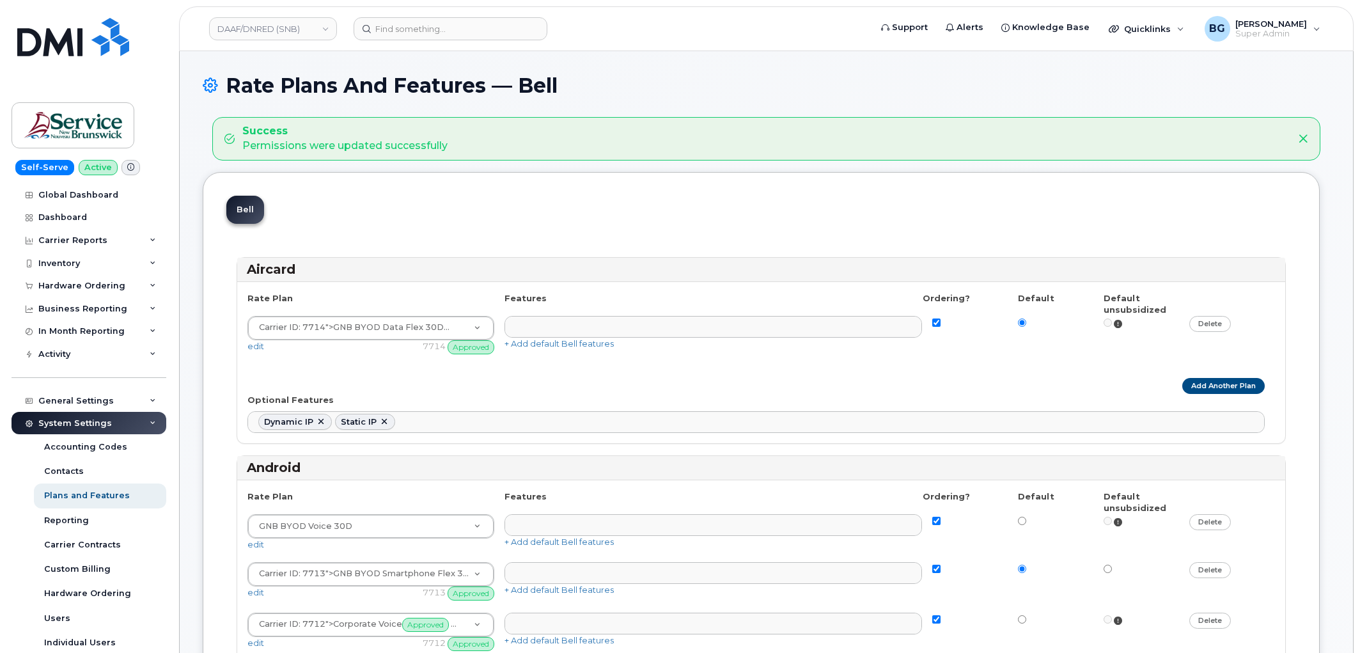
select select
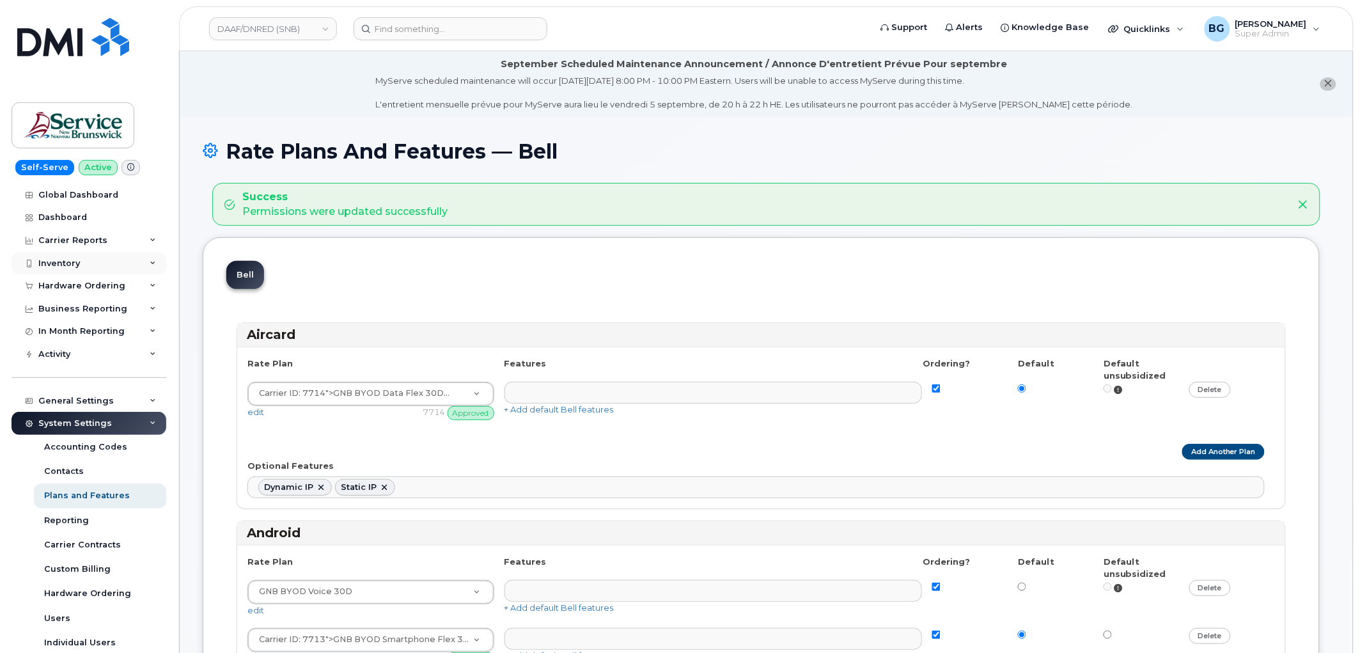
click at [59, 256] on div "Inventory" at bounding box center [89, 263] width 155 height 23
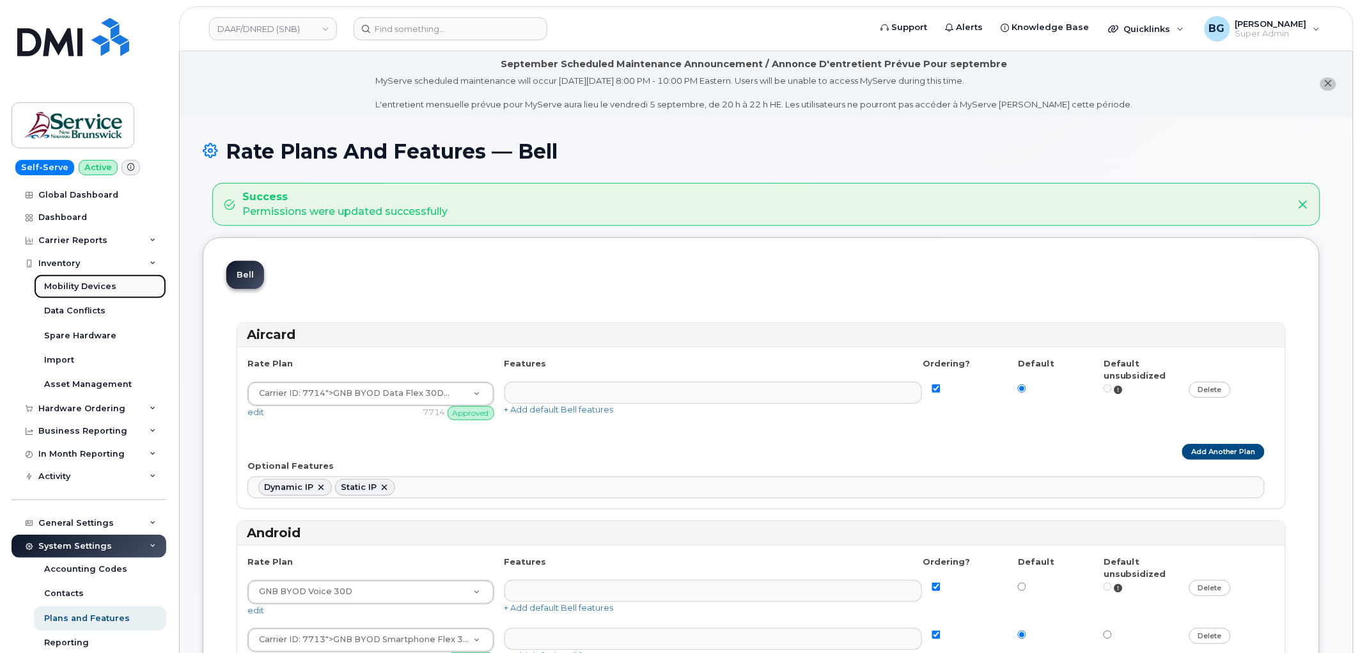
click at [59, 282] on div "Mobility Devices" at bounding box center [80, 287] width 72 height 12
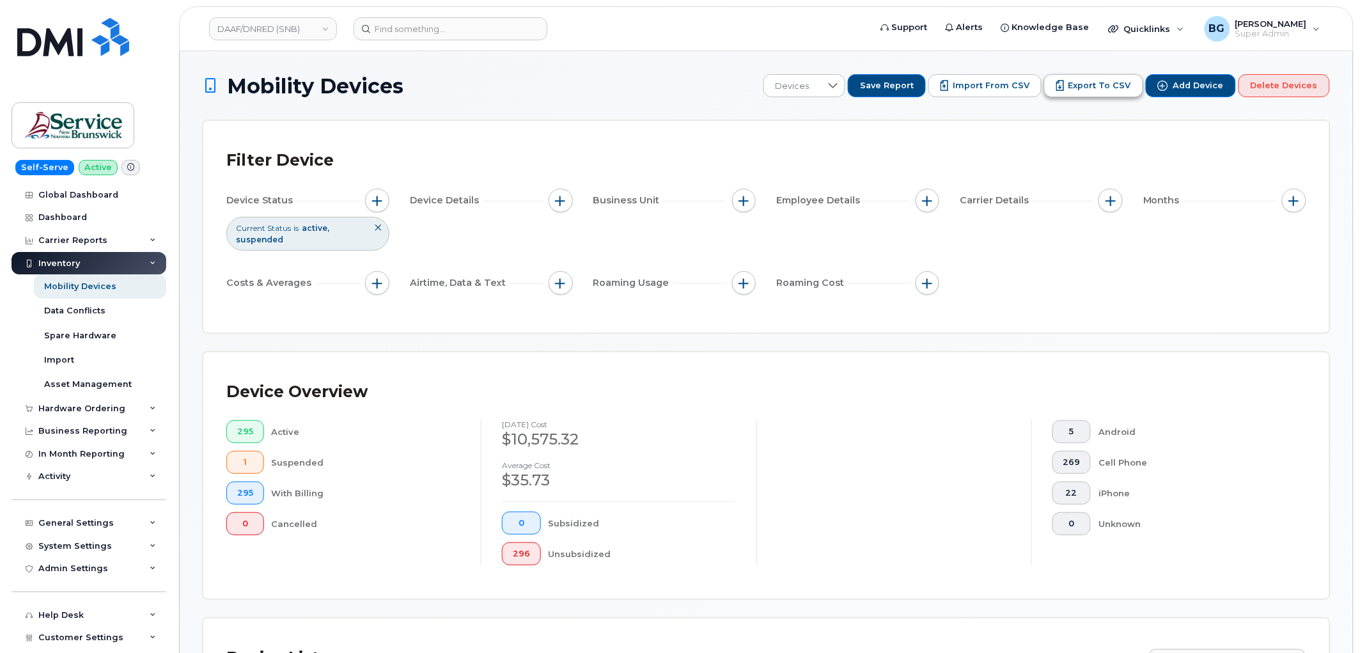
click at [1104, 84] on span "Export to CSV" at bounding box center [1099, 86] width 63 height 12
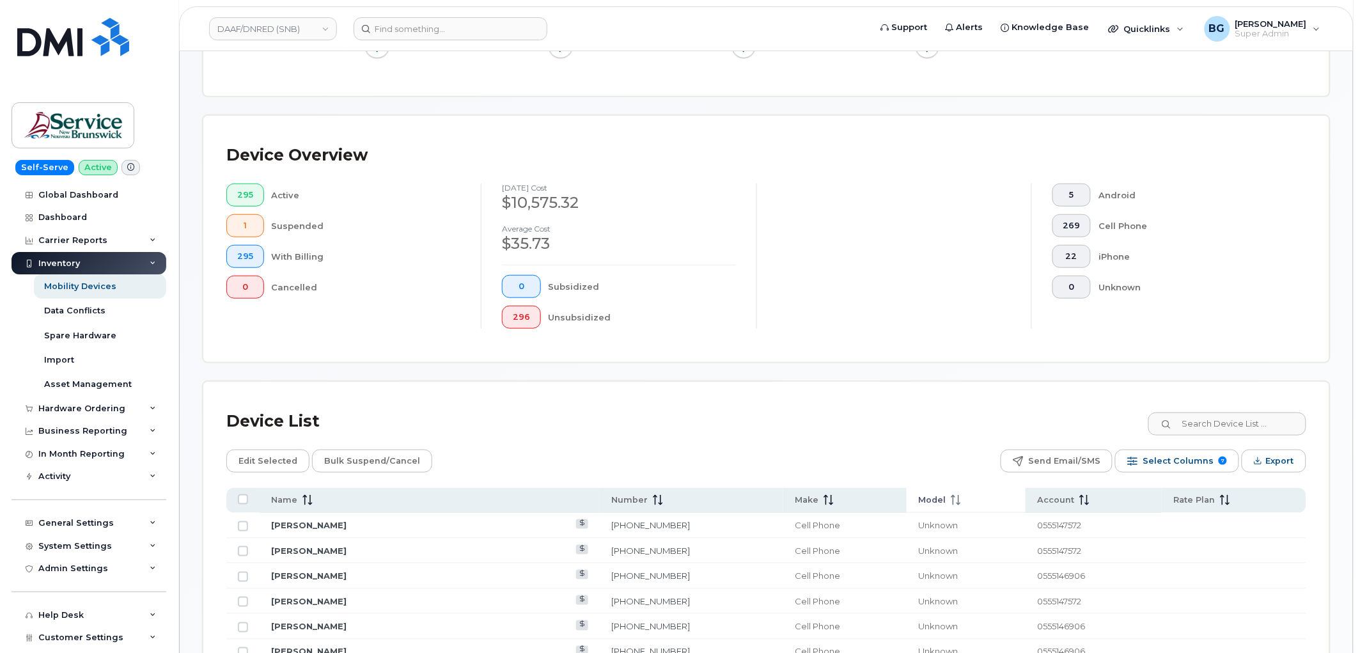
scroll to position [474, 0]
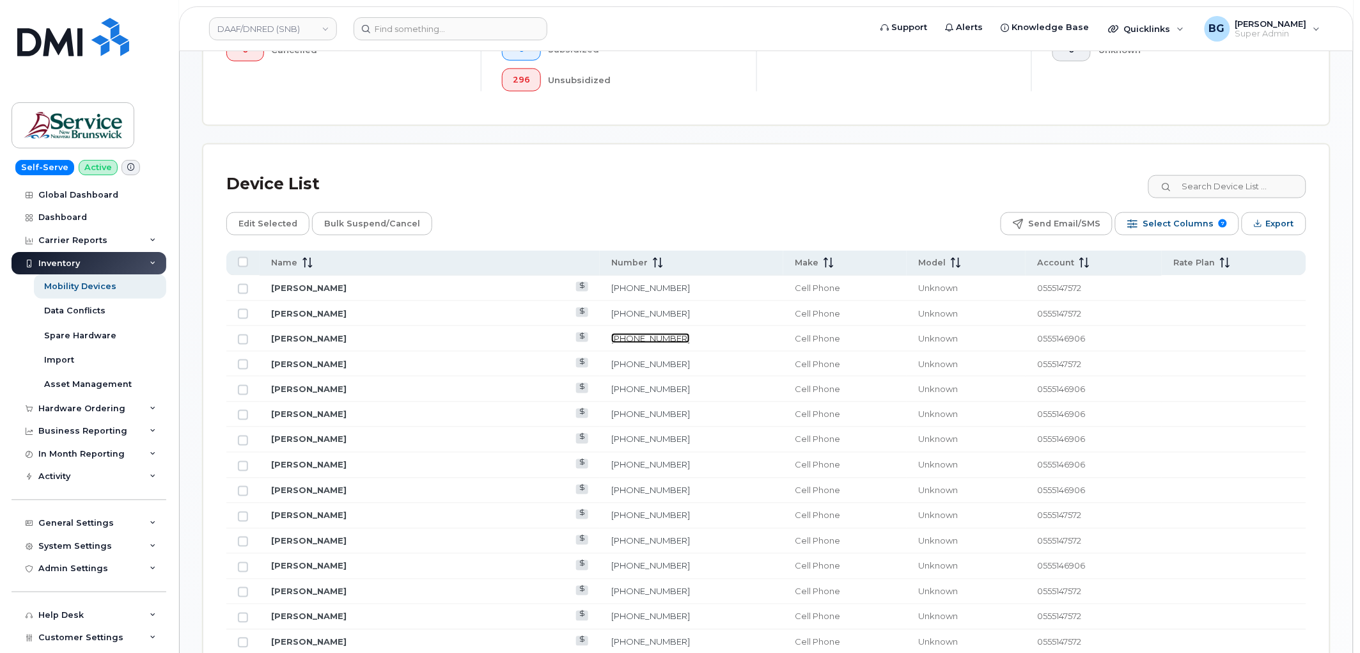
click at [611, 336] on link "506-227-4489" at bounding box center [650, 338] width 79 height 10
click at [1158, 220] on span "Select Columns" at bounding box center [1177, 223] width 71 height 19
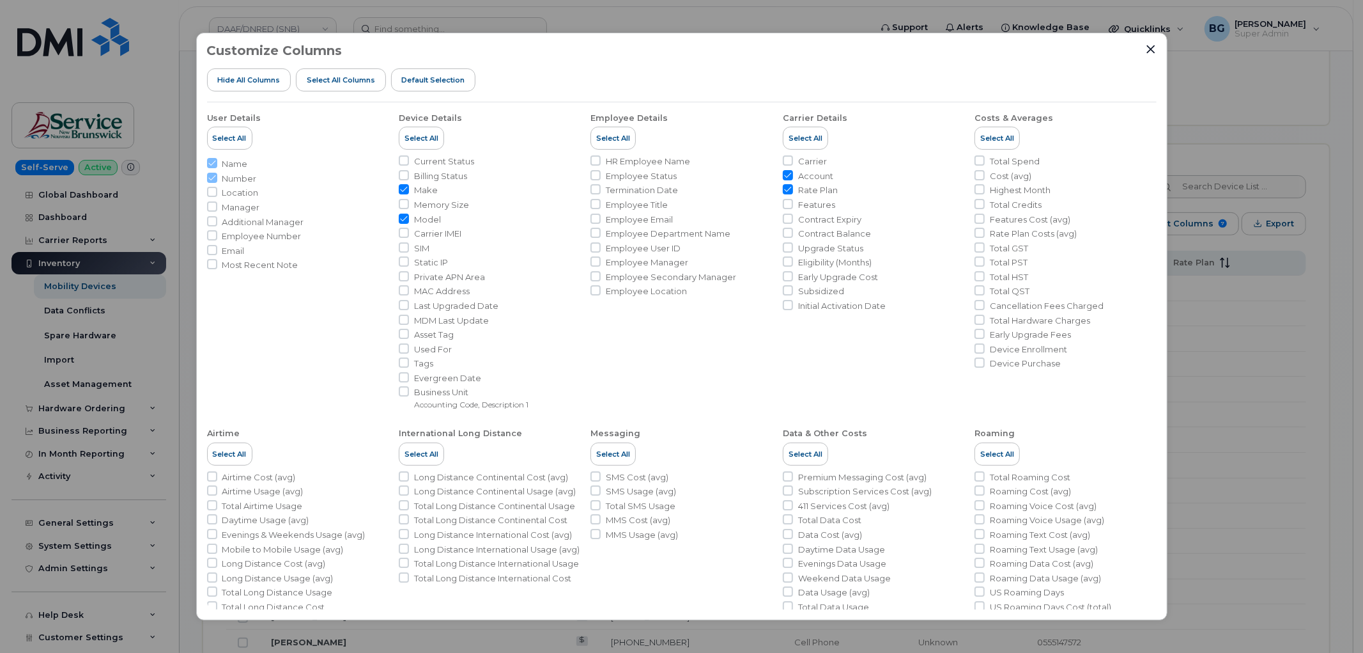
click at [793, 203] on li "Features" at bounding box center [874, 205] width 182 height 12
click at [788, 205] on input "Features" at bounding box center [788, 204] width 10 height 10
checkbox input "true"
click at [1230, 72] on div "Customize Columns Hide All Columns Select all Columns Default Selection User De…" at bounding box center [681, 326] width 1363 height 653
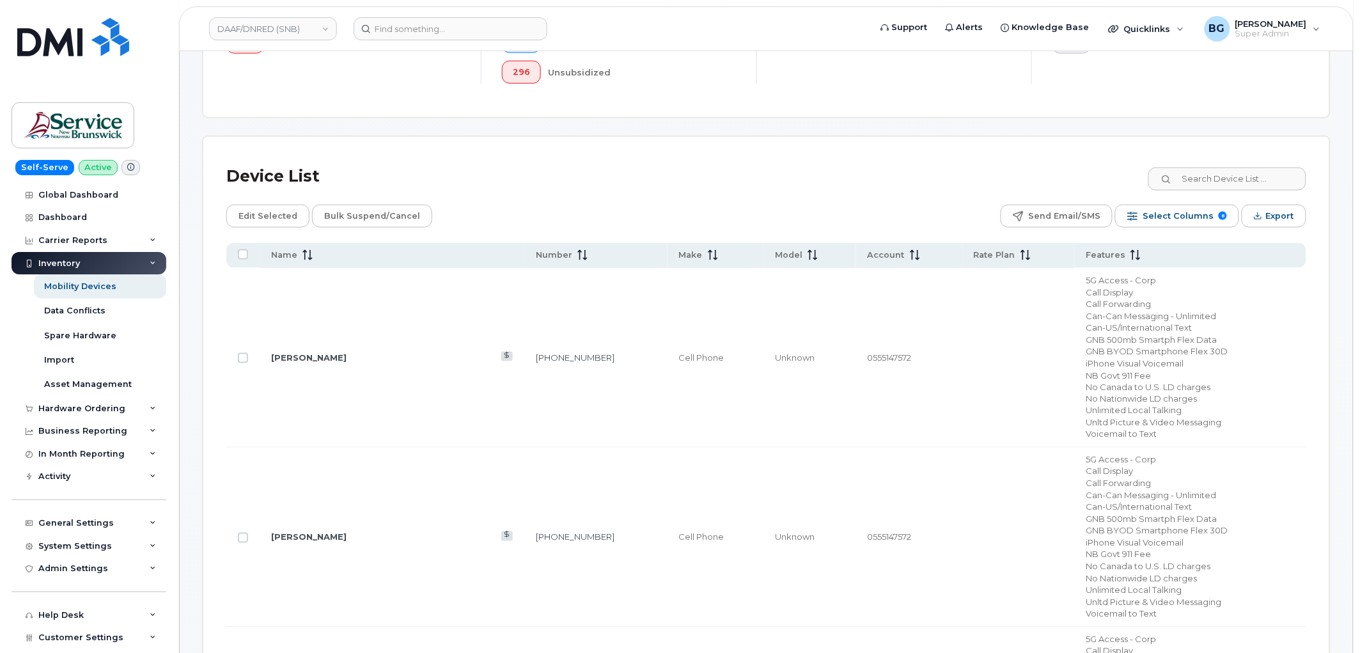
scroll to position [474, 0]
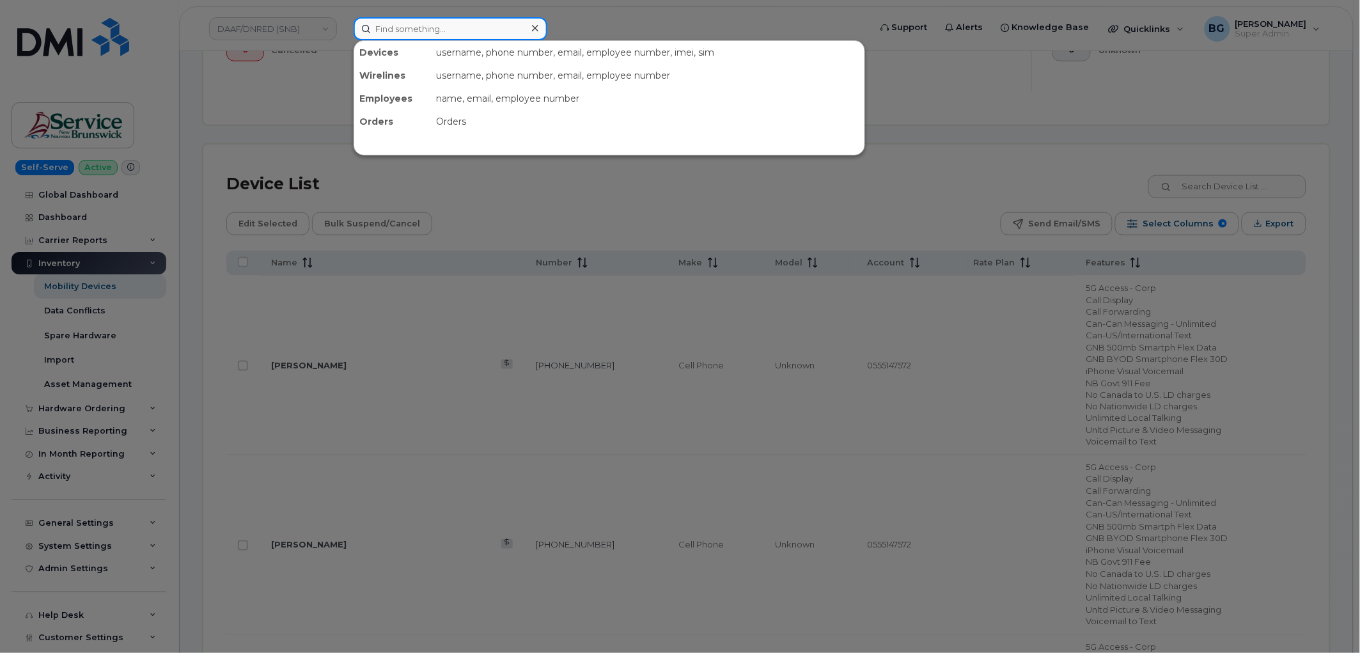
click at [400, 26] on input at bounding box center [450, 28] width 194 height 23
click at [461, 205] on div at bounding box center [680, 326] width 1360 height 653
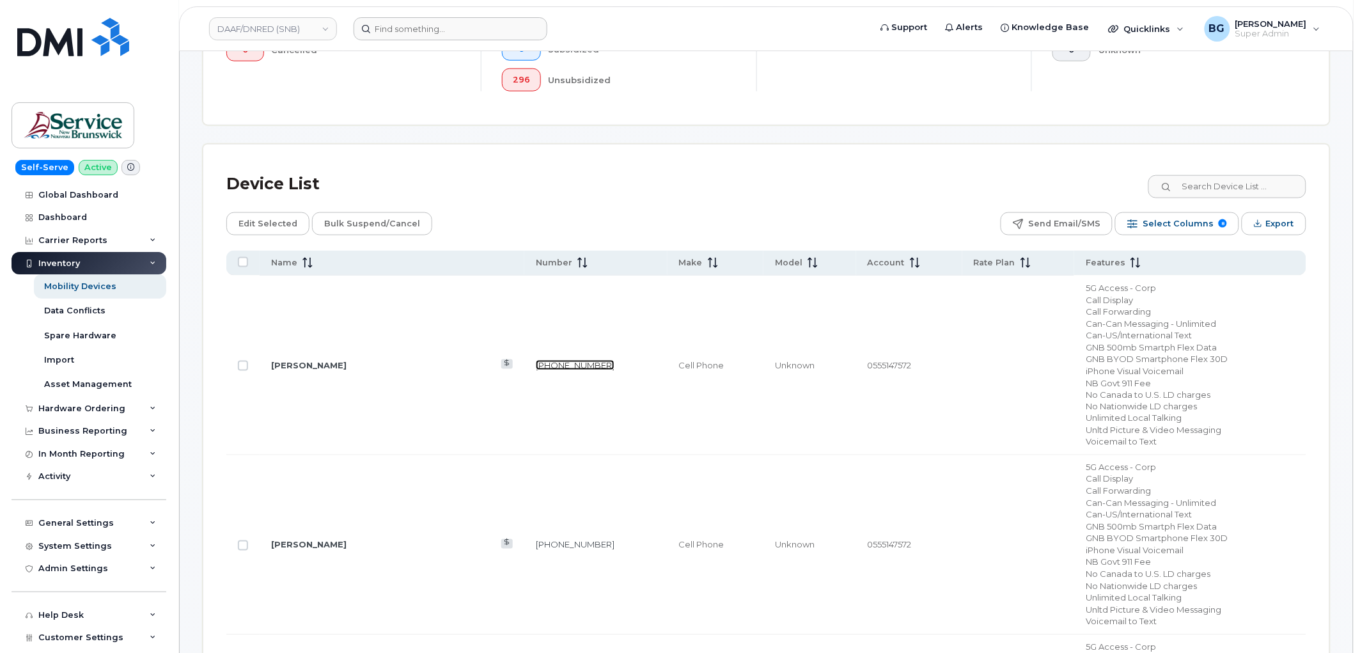
click at [536, 361] on link "438-356-1126" at bounding box center [575, 365] width 79 height 10
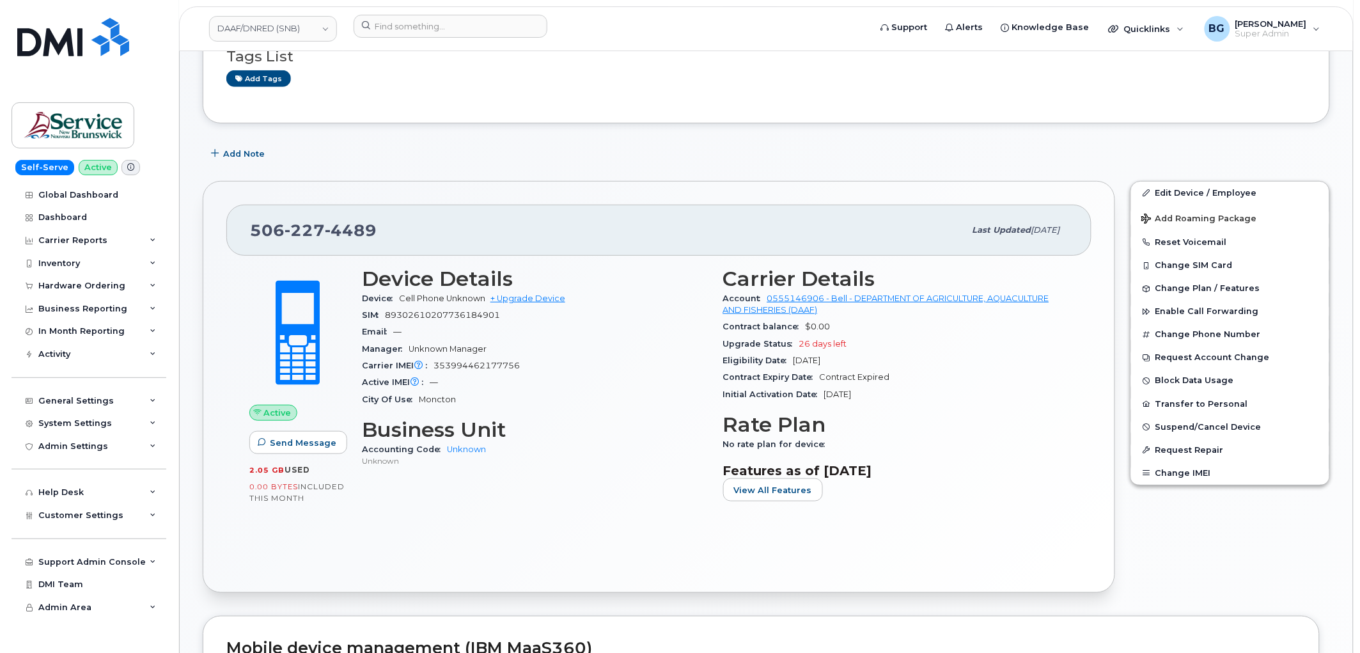
scroll to position [189, 0]
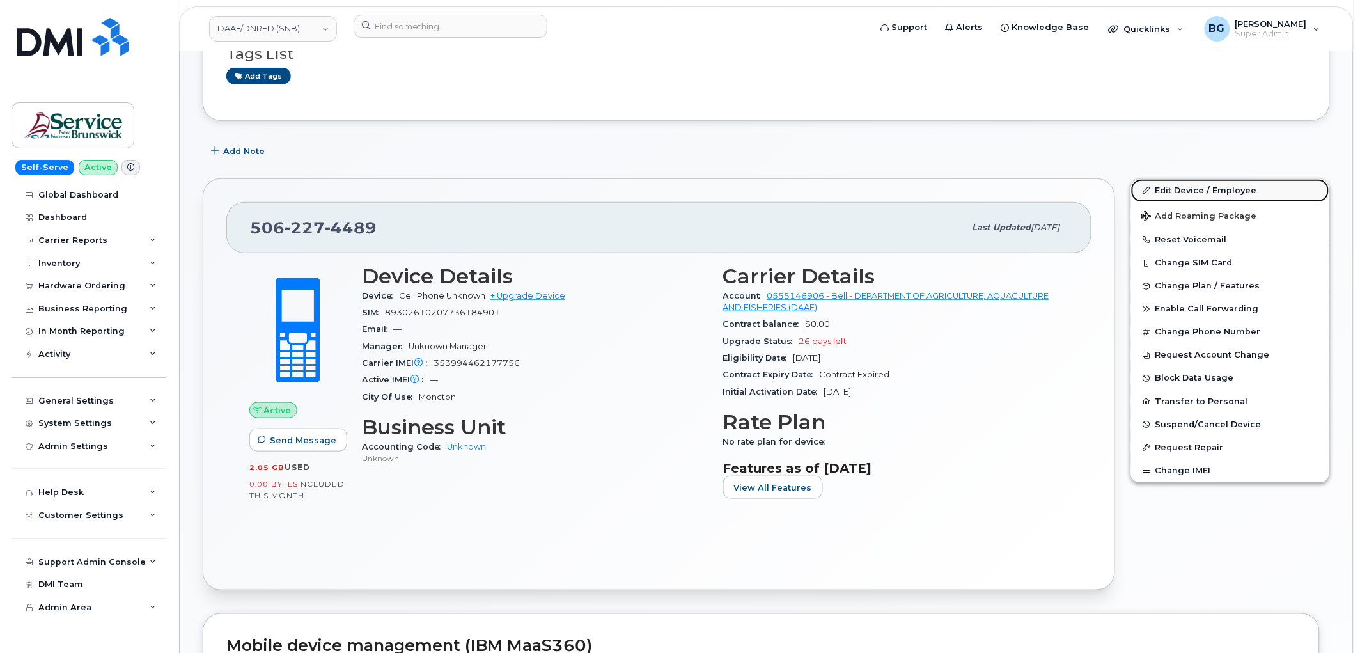
click at [1187, 189] on link "Edit Device / Employee" at bounding box center [1230, 190] width 198 height 23
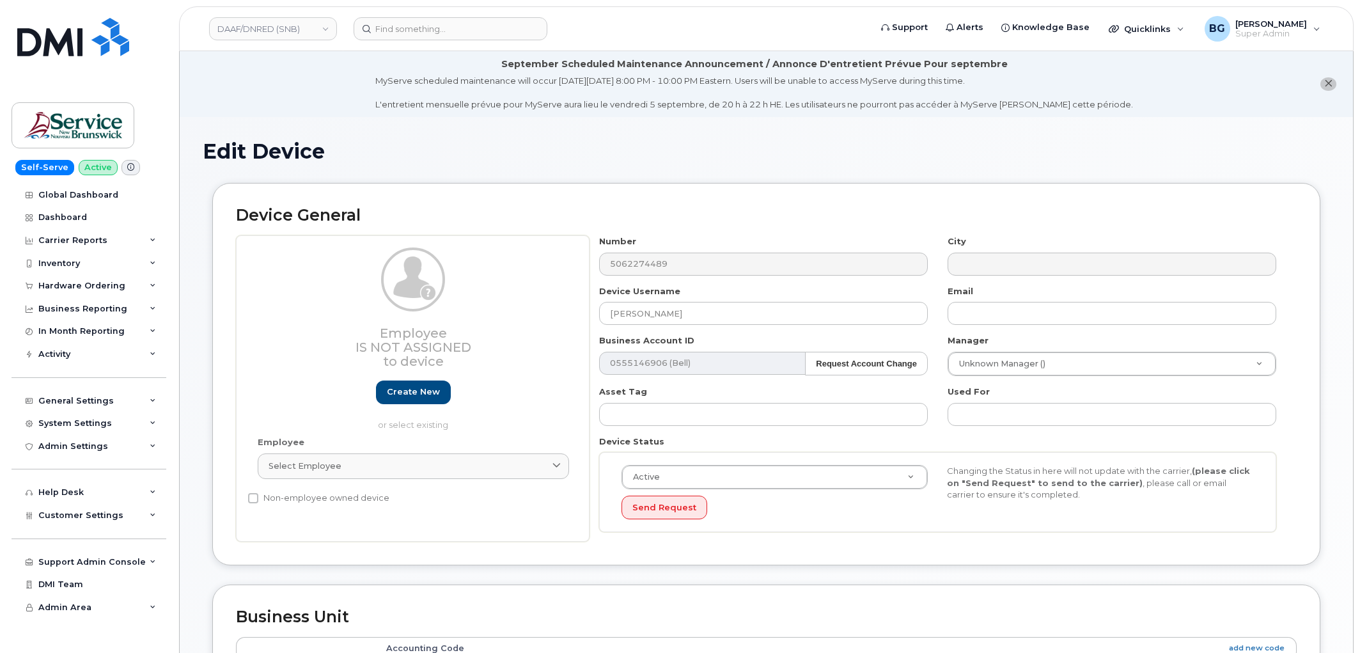
select select "34532059"
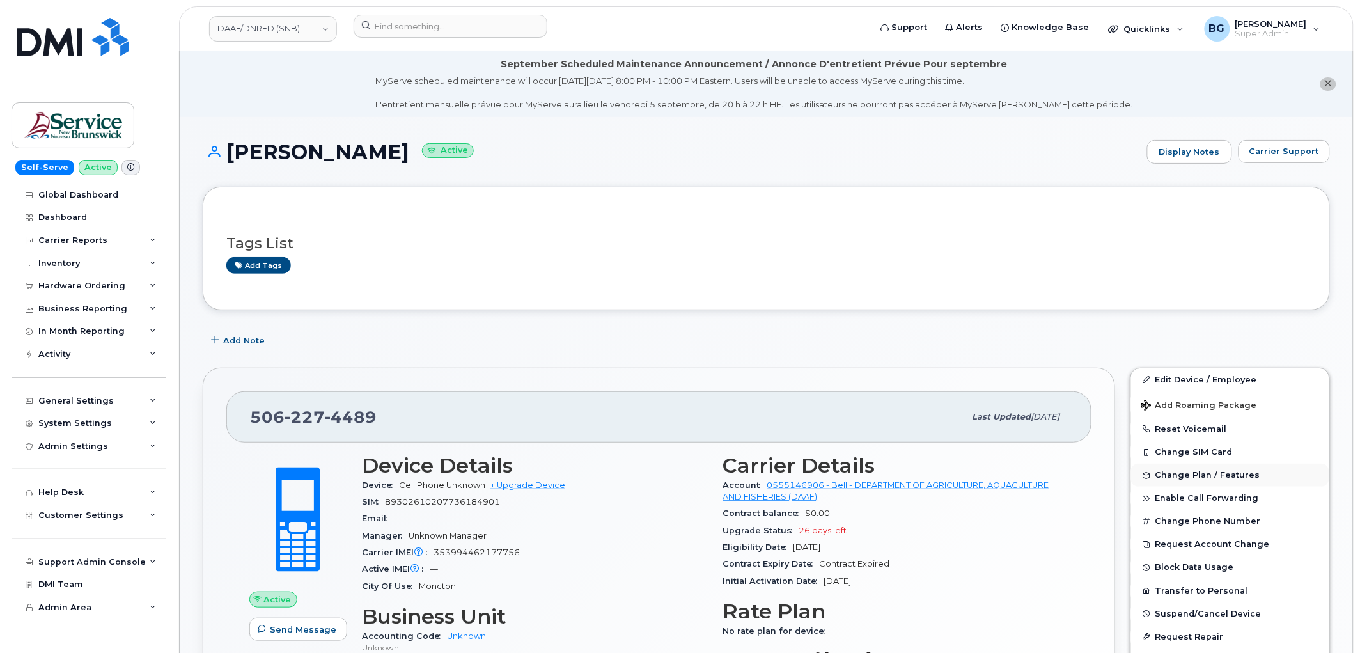
click at [1174, 476] on span "Change Plan / Features" at bounding box center [1207, 475] width 105 height 10
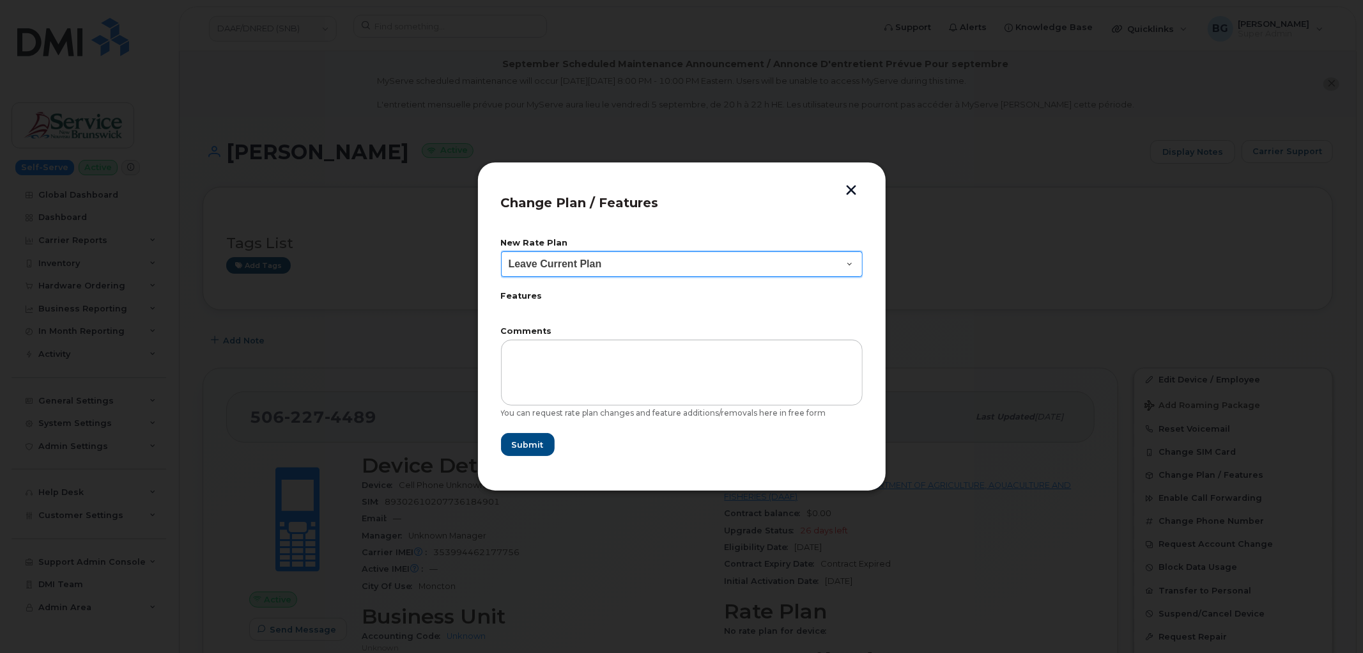
click at [618, 265] on select "Leave Current Plan Corporate Voice" at bounding box center [682, 264] width 362 height 26
click at [501, 251] on select "Leave Current Plan Corporate Voice" at bounding box center [682, 264] width 362 height 26
click at [628, 265] on select "Leave Current Plan Corporate Voice" at bounding box center [682, 264] width 362 height 26
select select "6892095"
click at [501, 251] on select "Leave Current Plan Corporate Voice" at bounding box center [682, 264] width 362 height 26
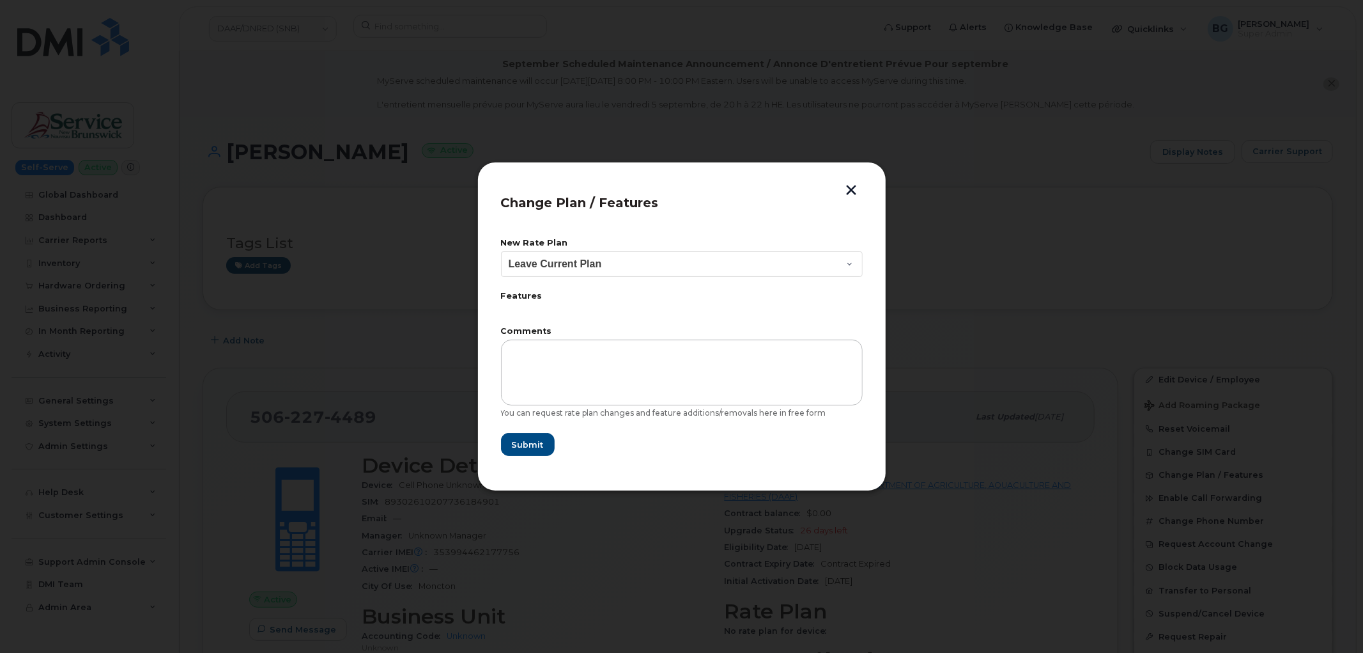
click at [849, 189] on button "button" at bounding box center [851, 191] width 19 height 13
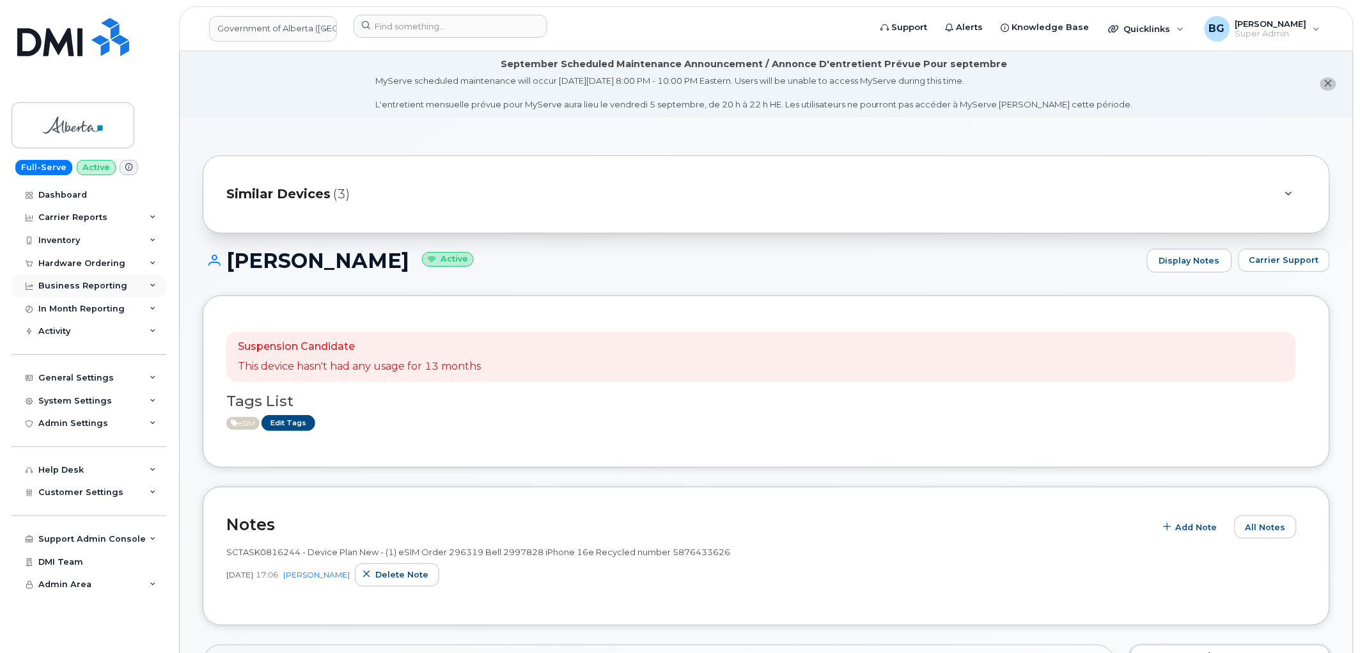
click at [82, 284] on div "Business Reporting" at bounding box center [82, 286] width 89 height 10
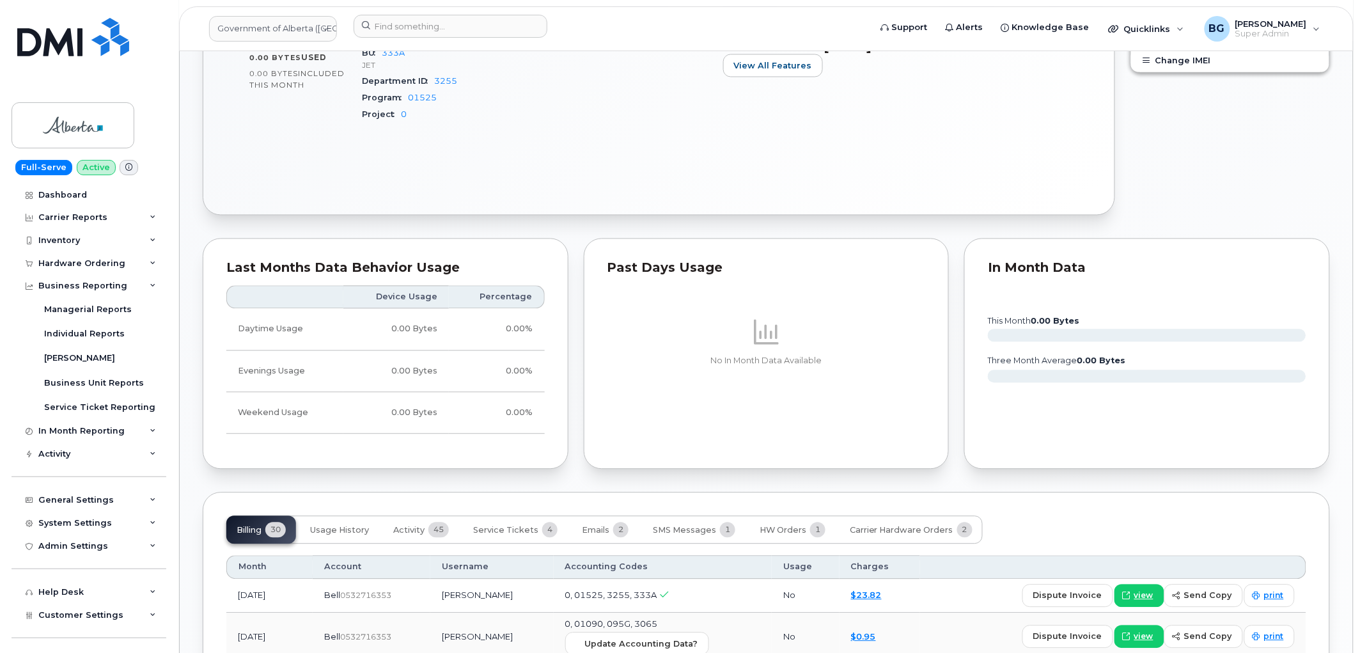
scroll to position [852, 0]
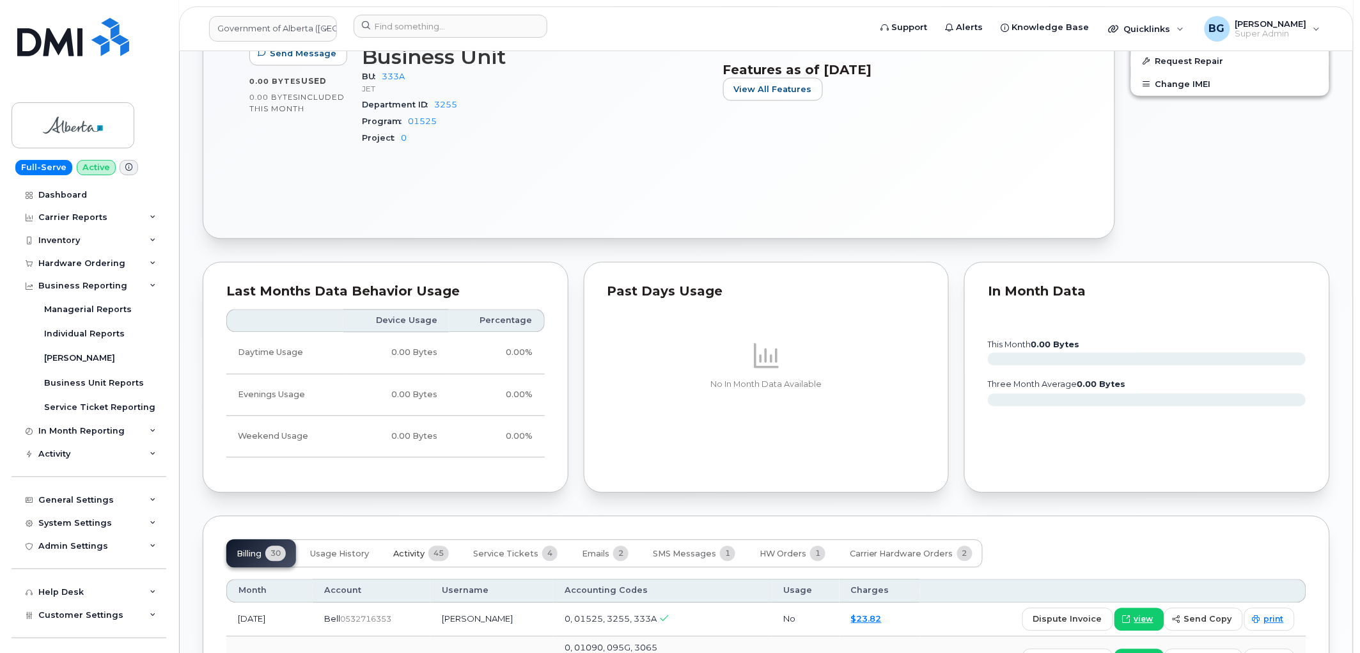
click at [409, 554] on span "Activity" at bounding box center [408, 554] width 31 height 10
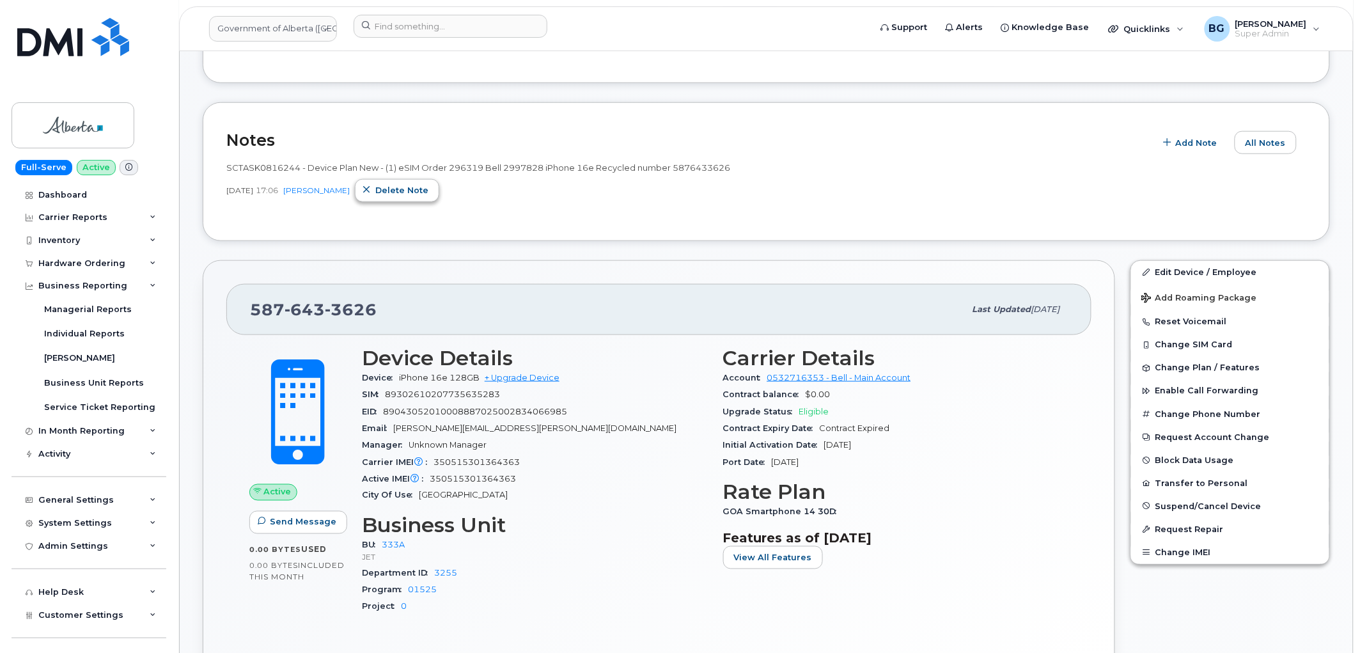
scroll to position [378, 0]
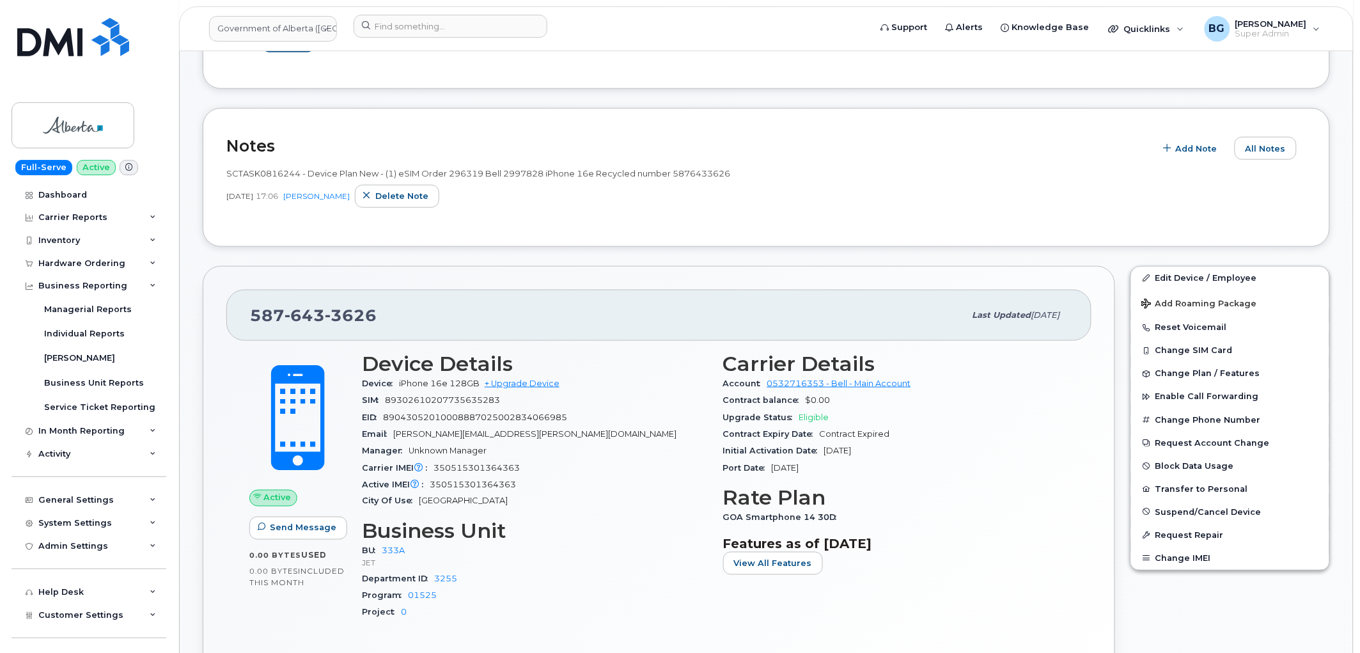
click at [628, 522] on h3 "Business Unit" at bounding box center [535, 531] width 346 height 23
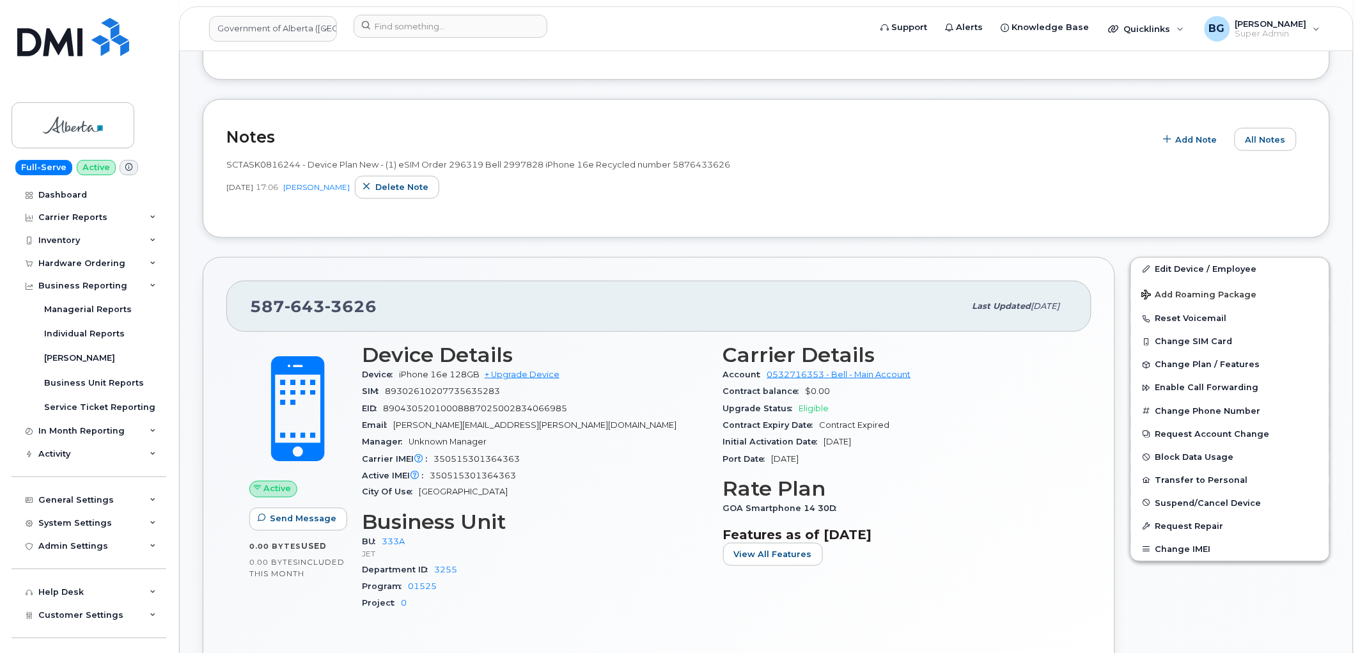
scroll to position [426, 0]
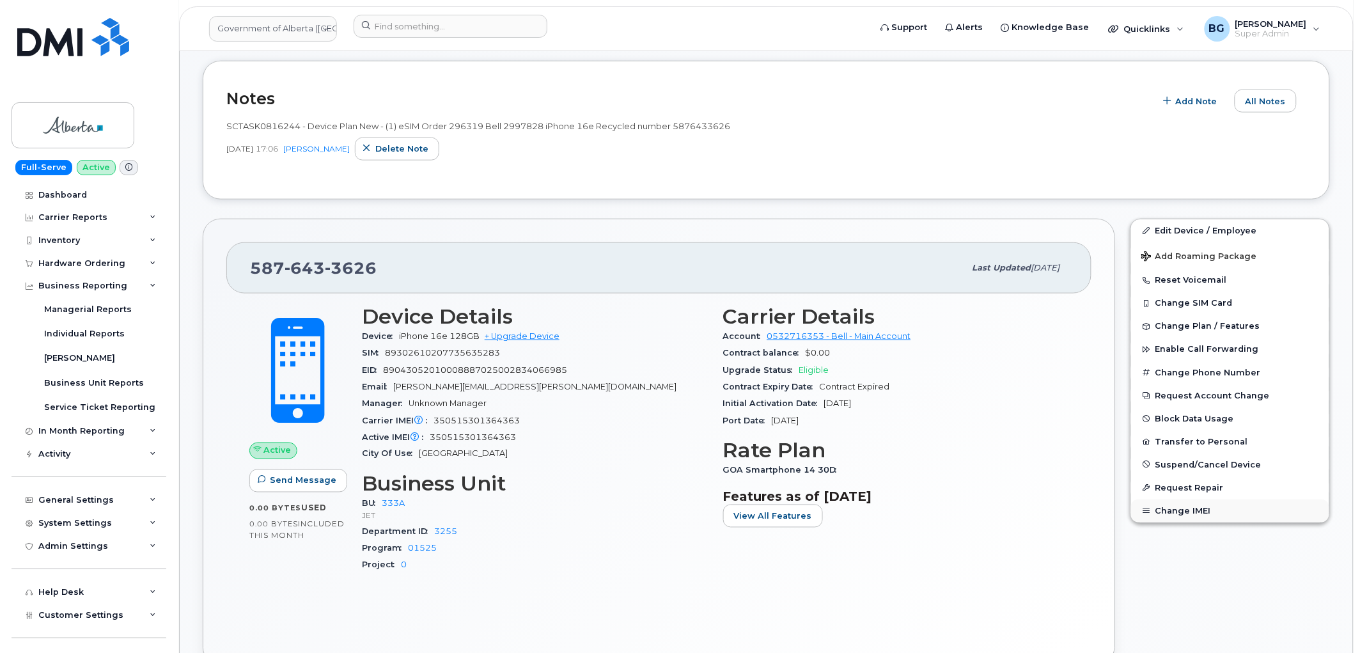
click at [1177, 515] on button "Change IMEI" at bounding box center [1230, 510] width 198 height 23
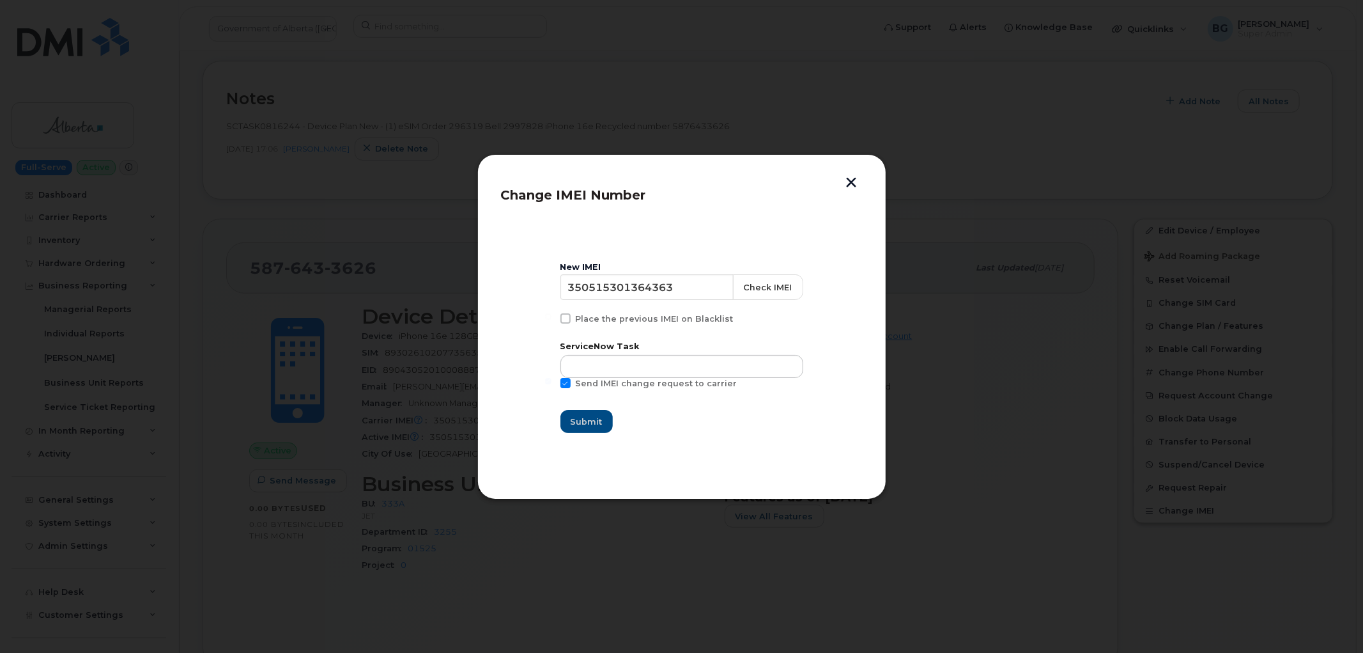
drag, startPoint x: 855, startPoint y: 184, endPoint x: 709, endPoint y: 189, distance: 145.2
click at [709, 189] on div "Change IMEI Number New IMEI 350515301364363 Check IMEI Place the previous IMEI …" at bounding box center [681, 326] width 409 height 345
click at [851, 182] on button "button" at bounding box center [851, 183] width 19 height 13
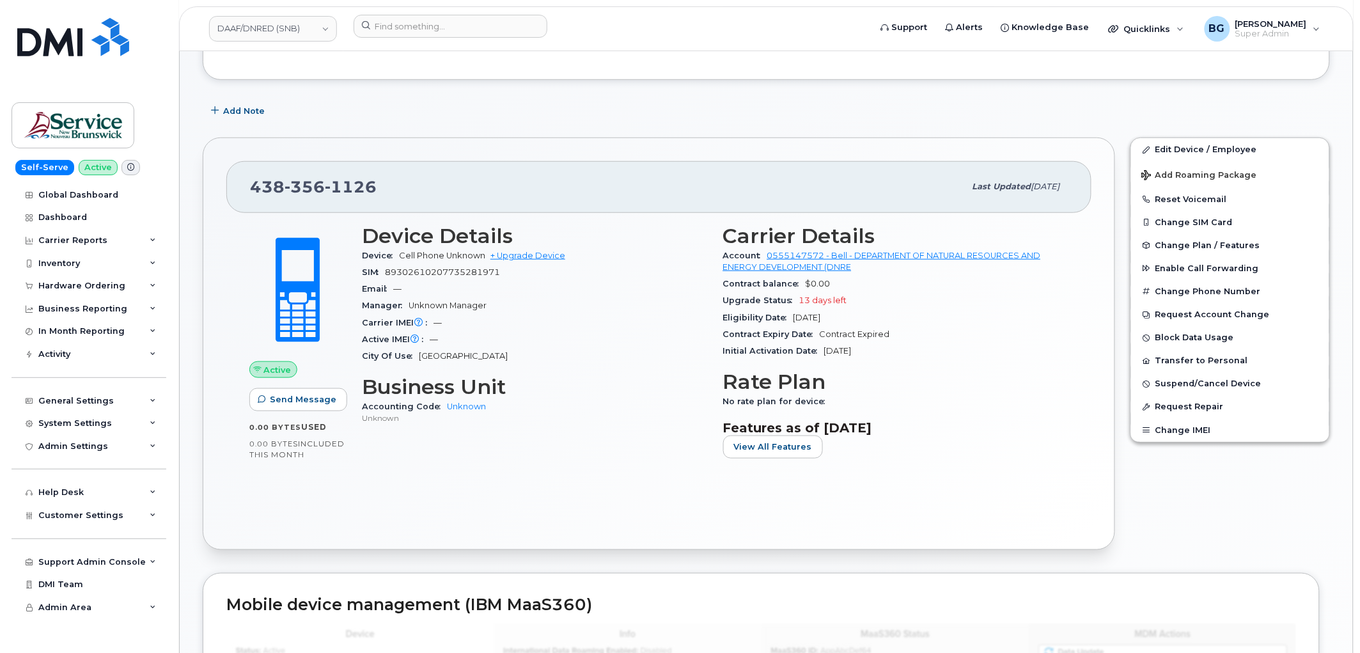
scroll to position [284, 0]
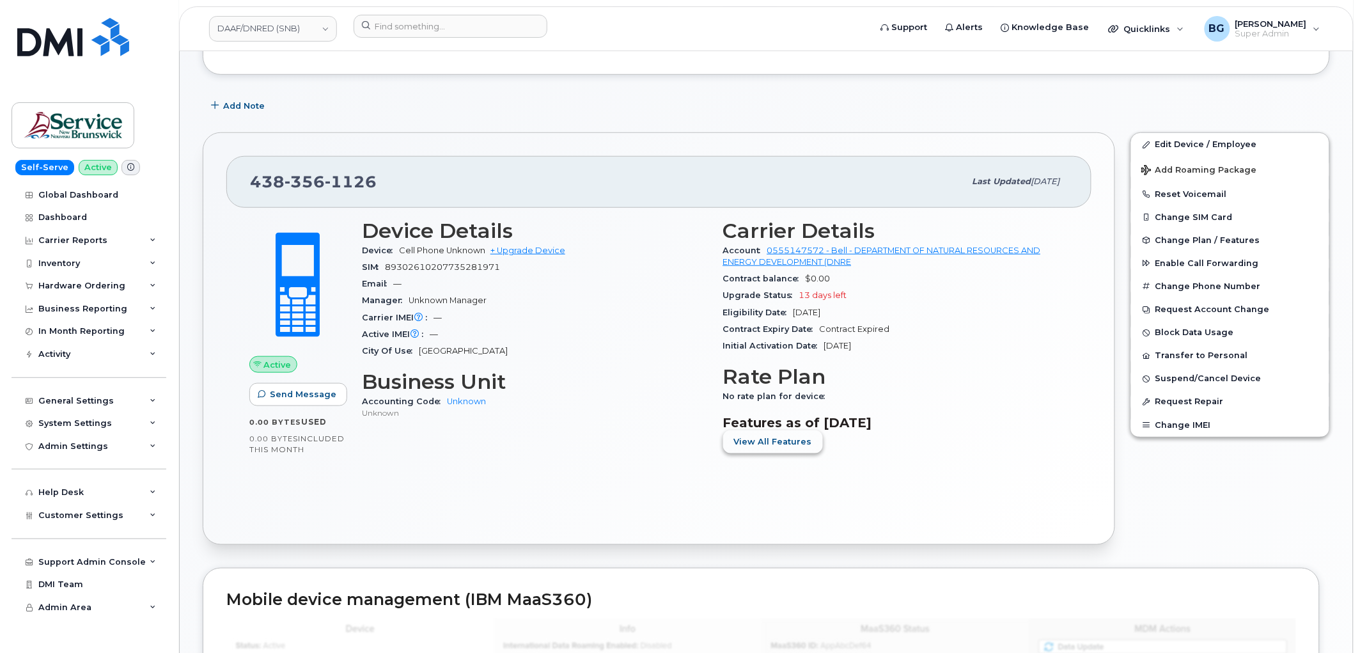
click at [769, 438] on span "View All Features" at bounding box center [773, 441] width 78 height 12
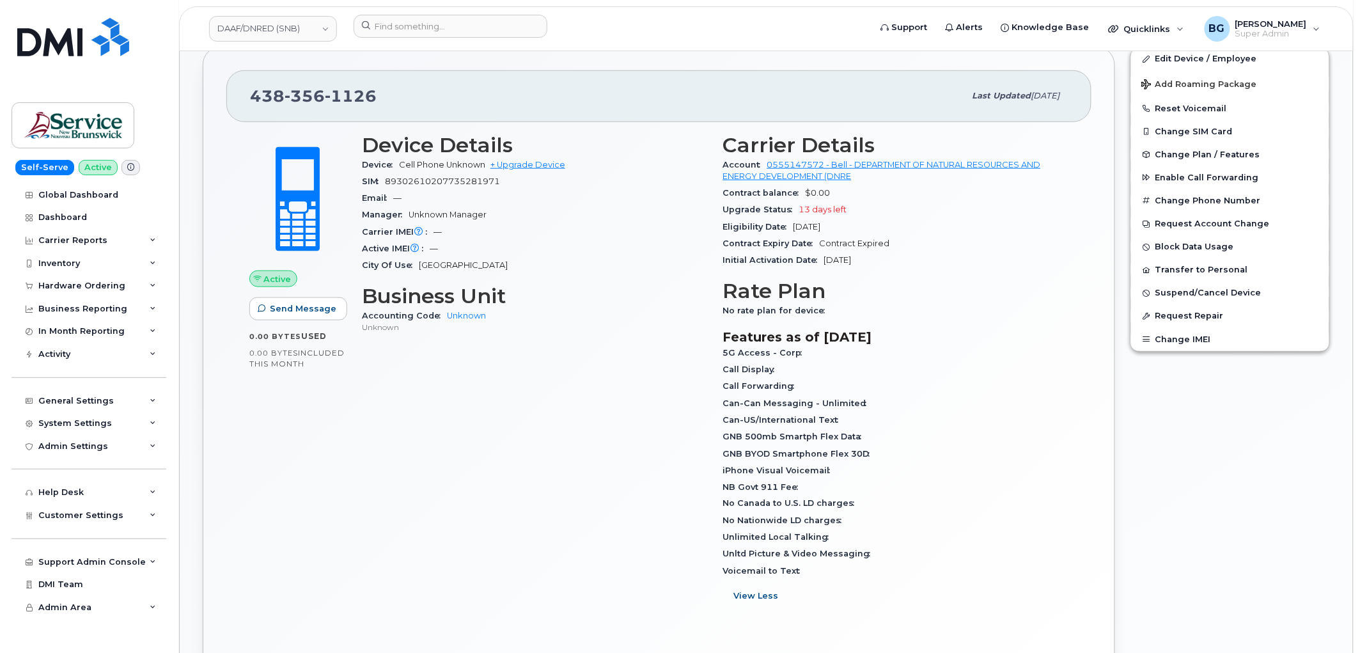
scroll to position [378, 0]
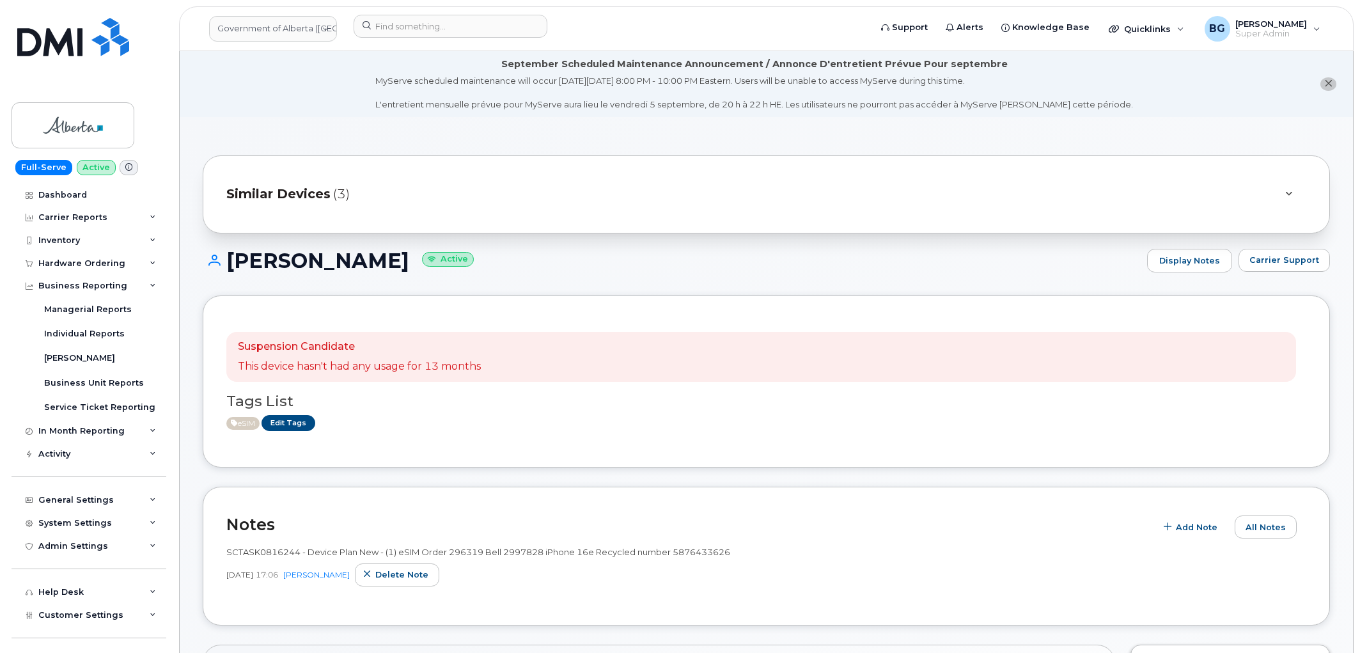
scroll to position [426, 0]
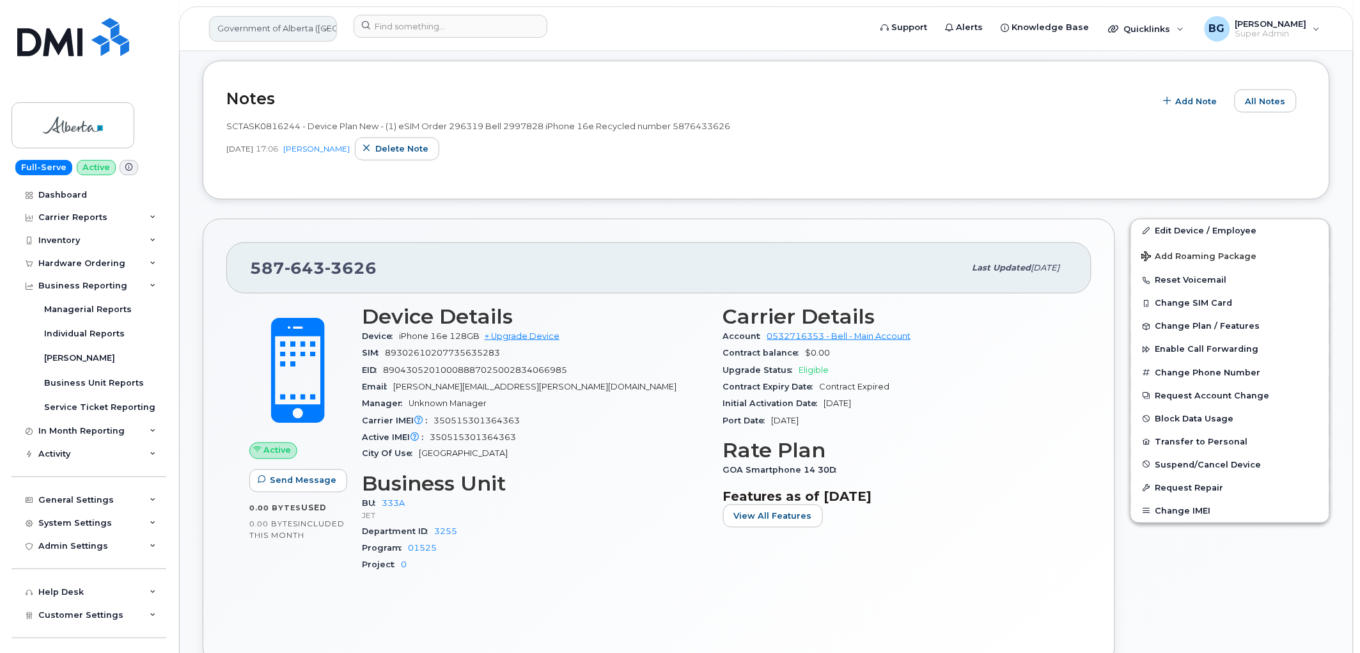
click at [261, 33] on link "Government of Alberta (GOA)" at bounding box center [273, 29] width 128 height 26
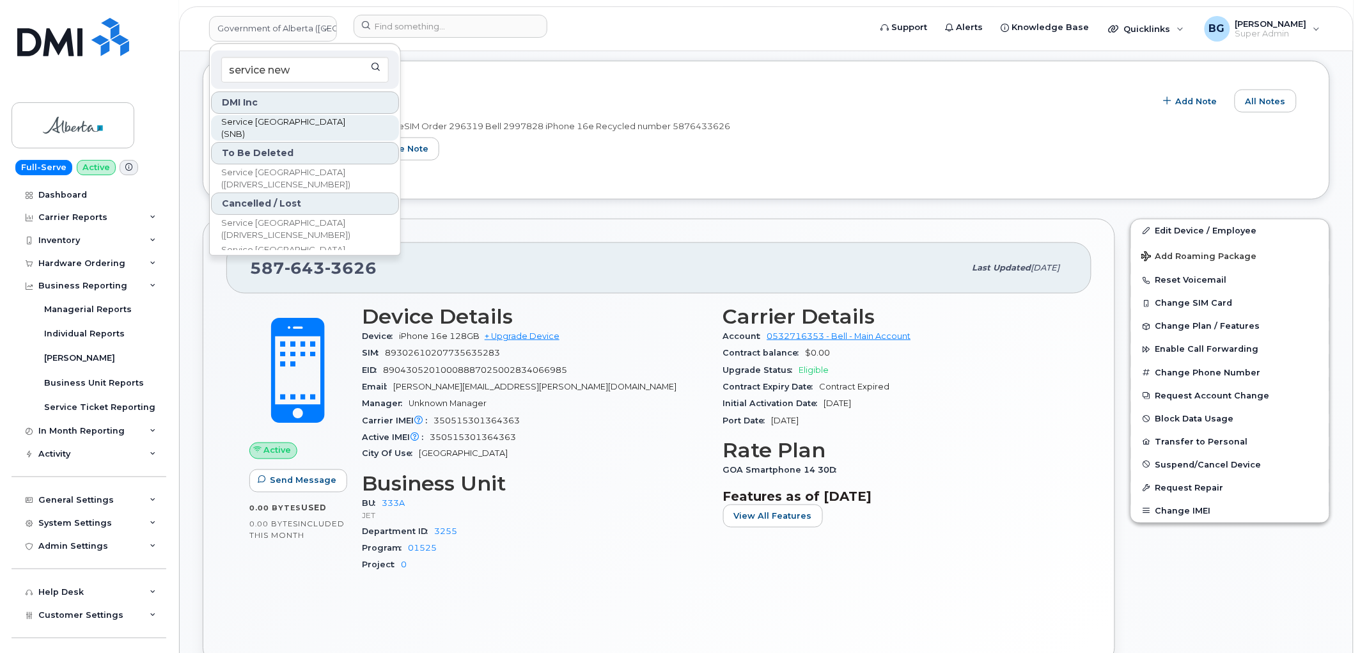
type input "service new"
click at [320, 128] on span "Service [GEOGRAPHIC_DATA] (SNB)" at bounding box center [294, 128] width 147 height 25
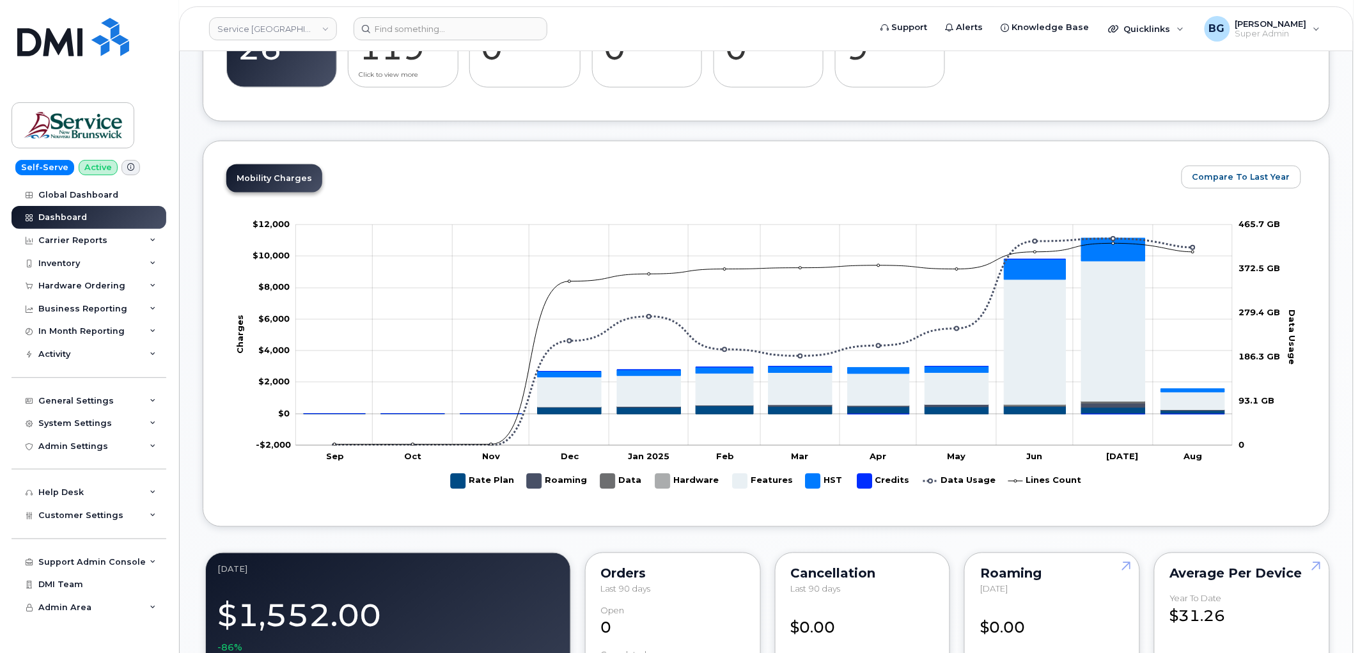
scroll to position [520, 0]
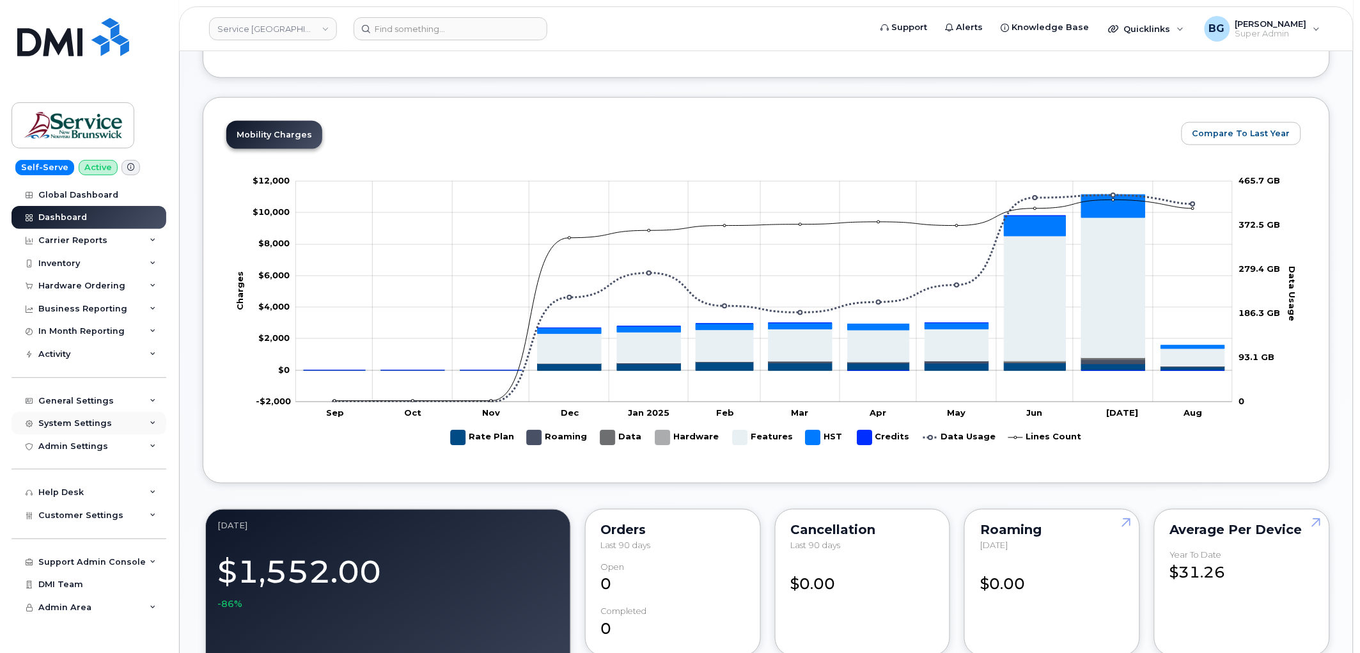
click at [70, 416] on div "System Settings" at bounding box center [89, 423] width 155 height 23
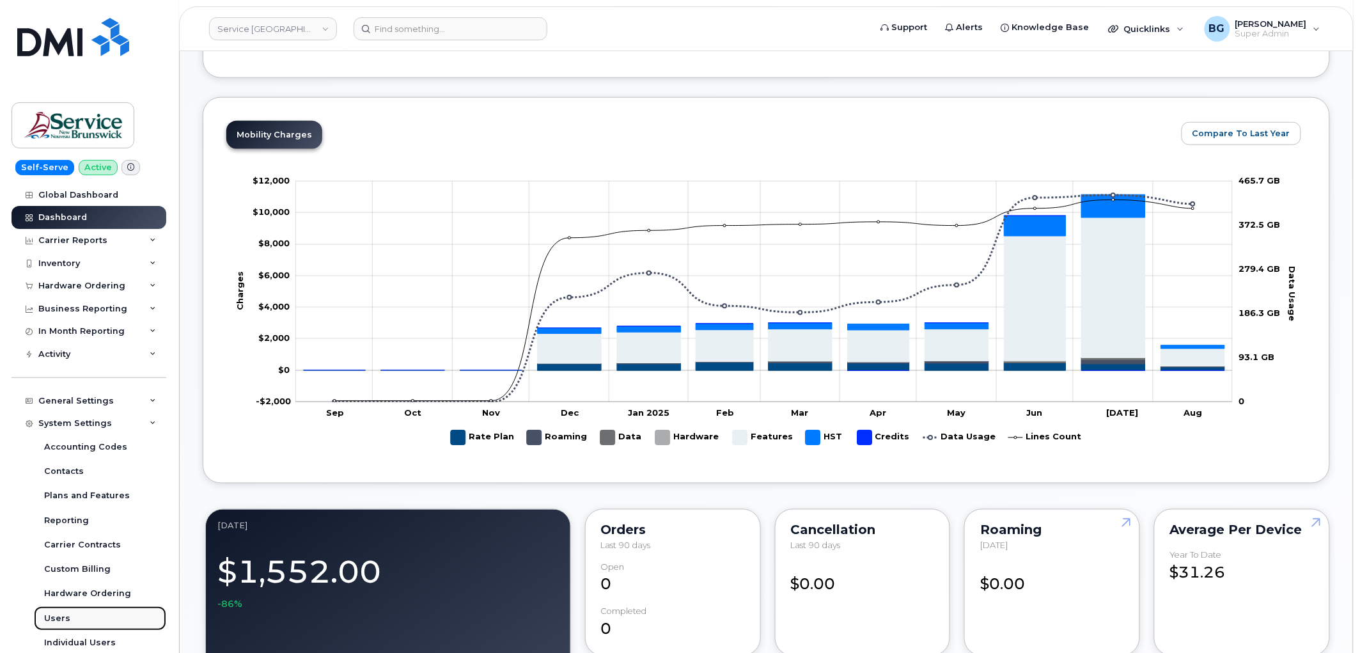
click at [49, 616] on div "Users" at bounding box center [57, 618] width 26 height 12
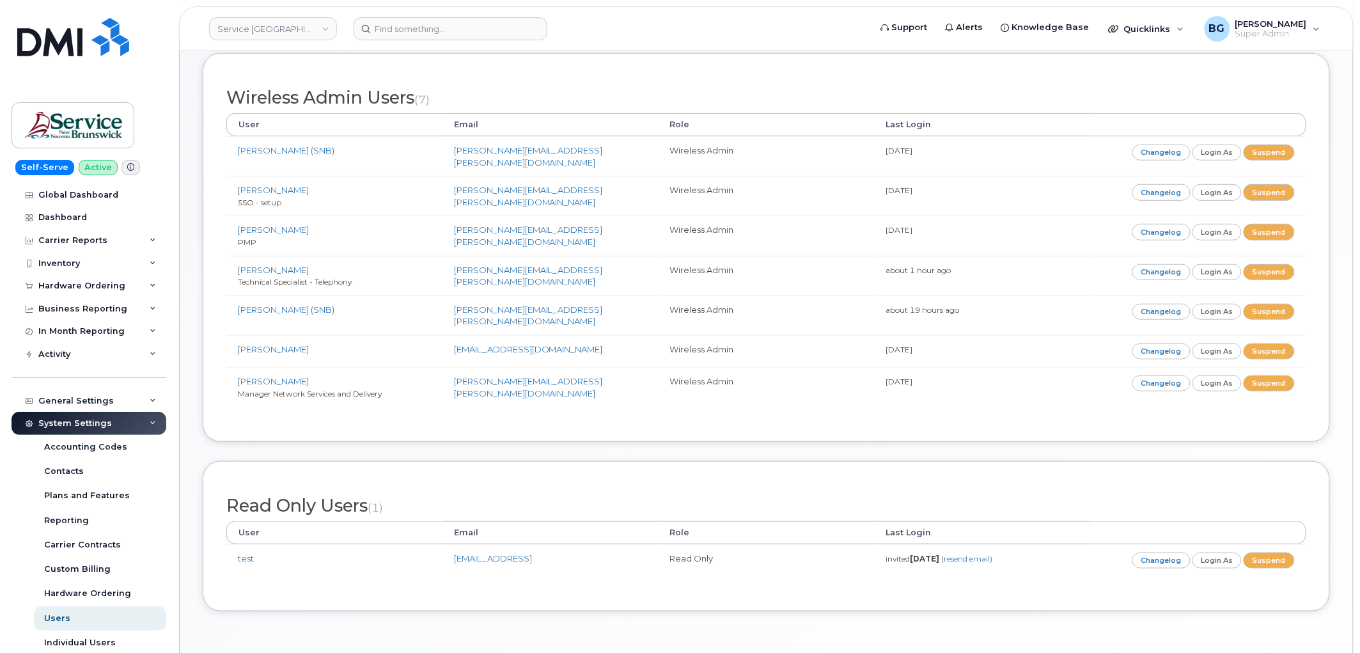
scroll to position [263, 0]
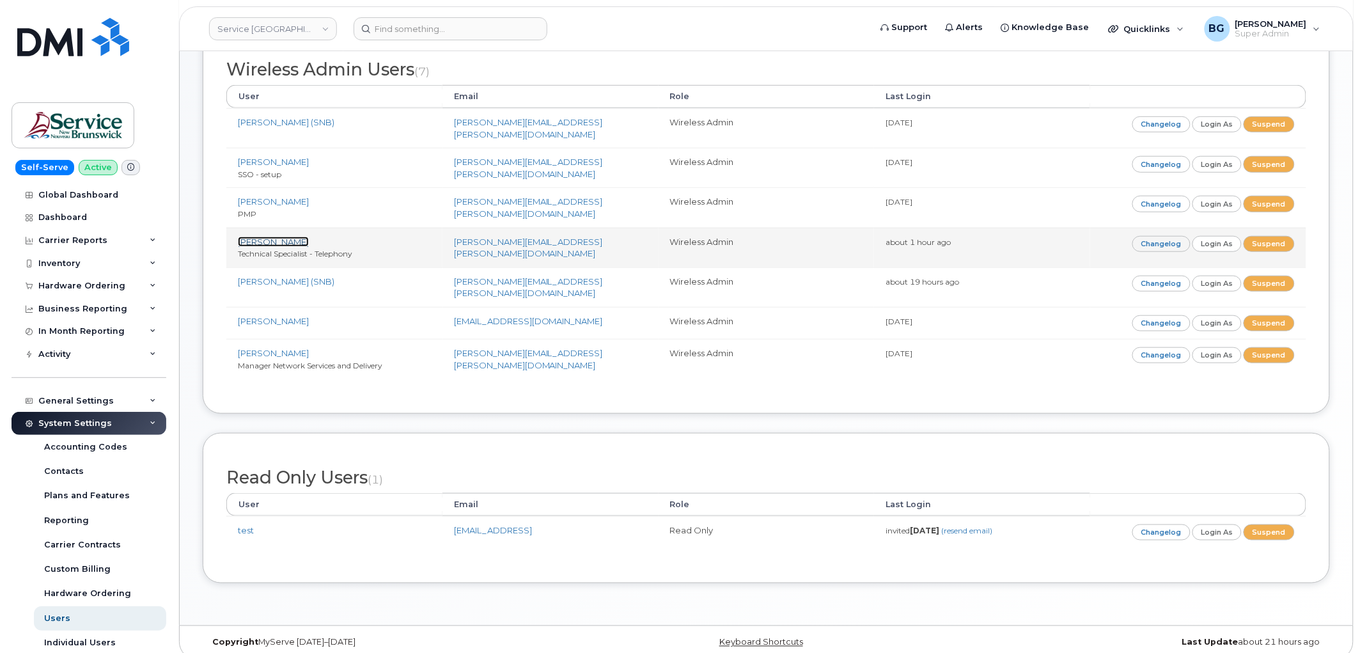
click at [260, 236] on link "[PERSON_NAME]" at bounding box center [273, 241] width 71 height 10
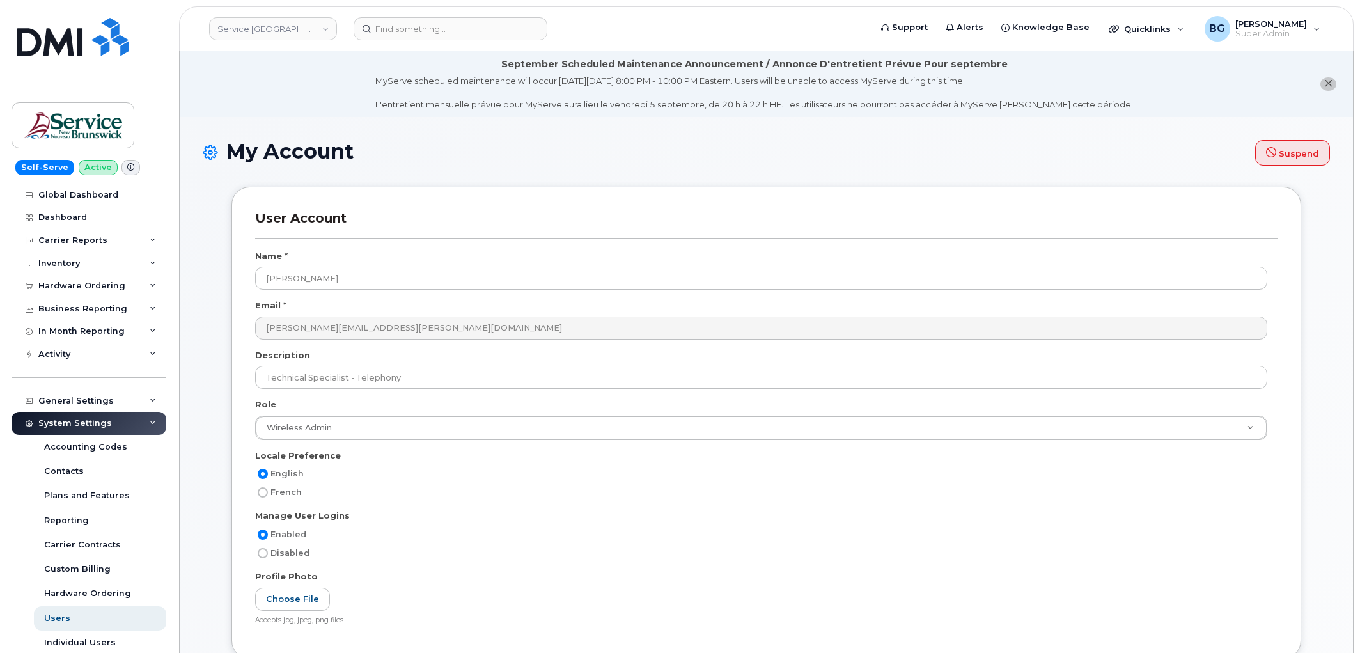
select select
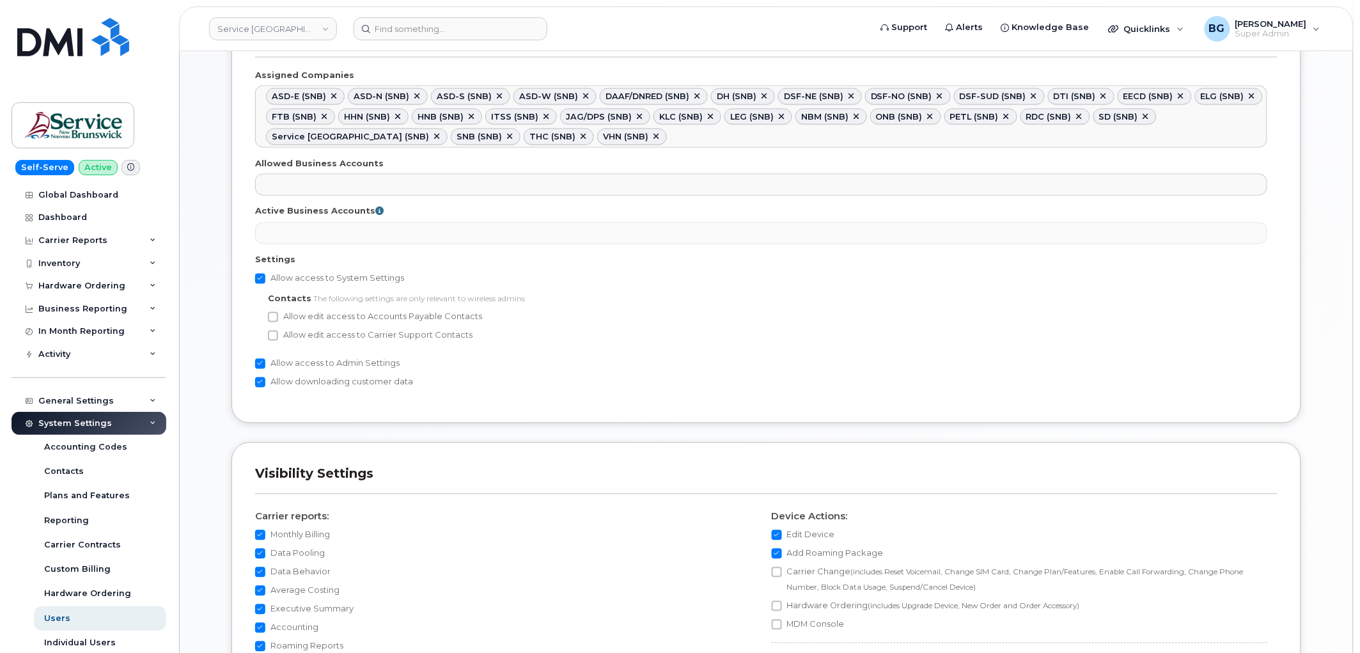
scroll to position [710, 0]
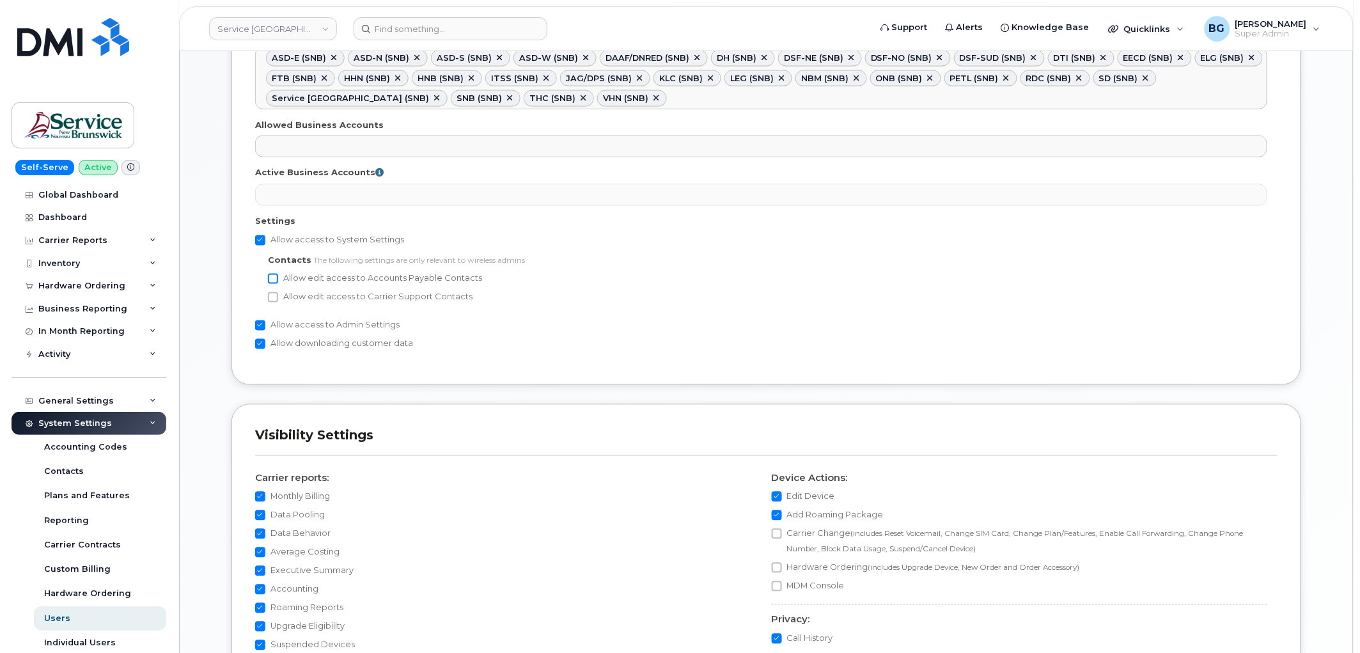
click at [276, 280] on input "Allow edit access to Accounts Payable Contacts" at bounding box center [273, 279] width 10 height 10
checkbox input "true"
click at [275, 296] on input "Allow edit access to Carrier Support Contacts" at bounding box center [273, 297] width 10 height 10
checkbox input "true"
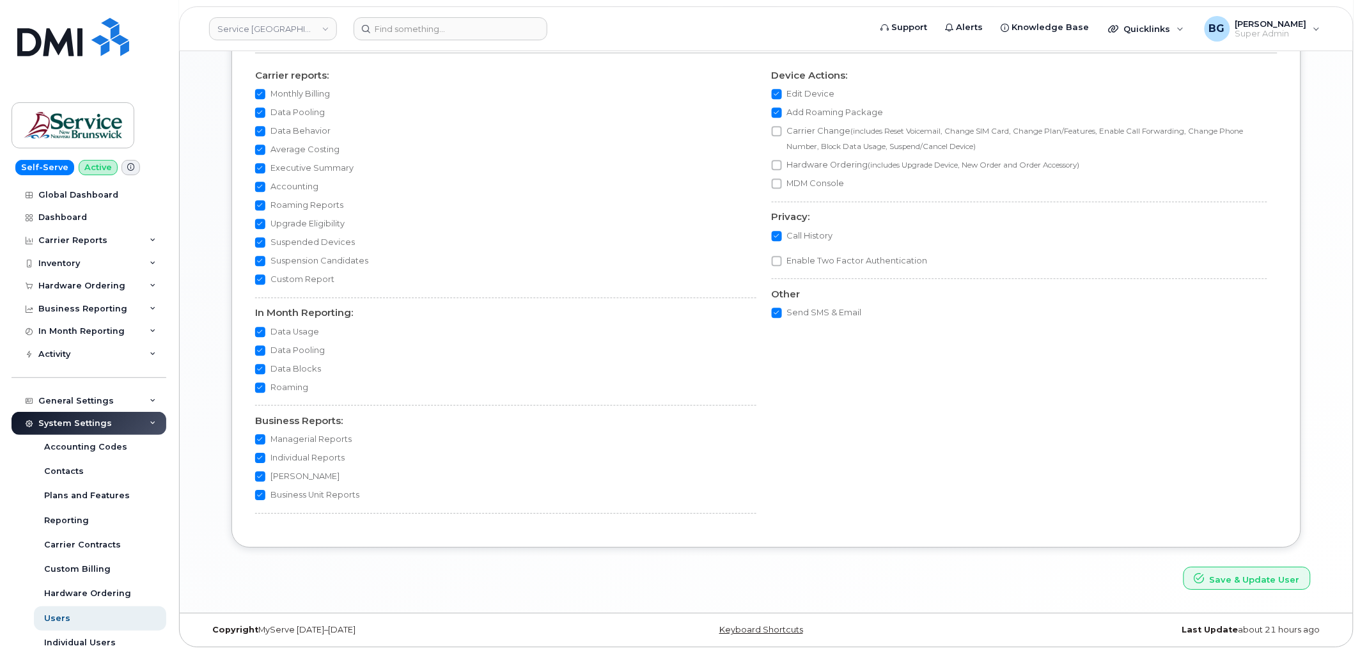
scroll to position [1115, 0]
click at [1239, 577] on button "Save & Update User" at bounding box center [1246, 578] width 127 height 24
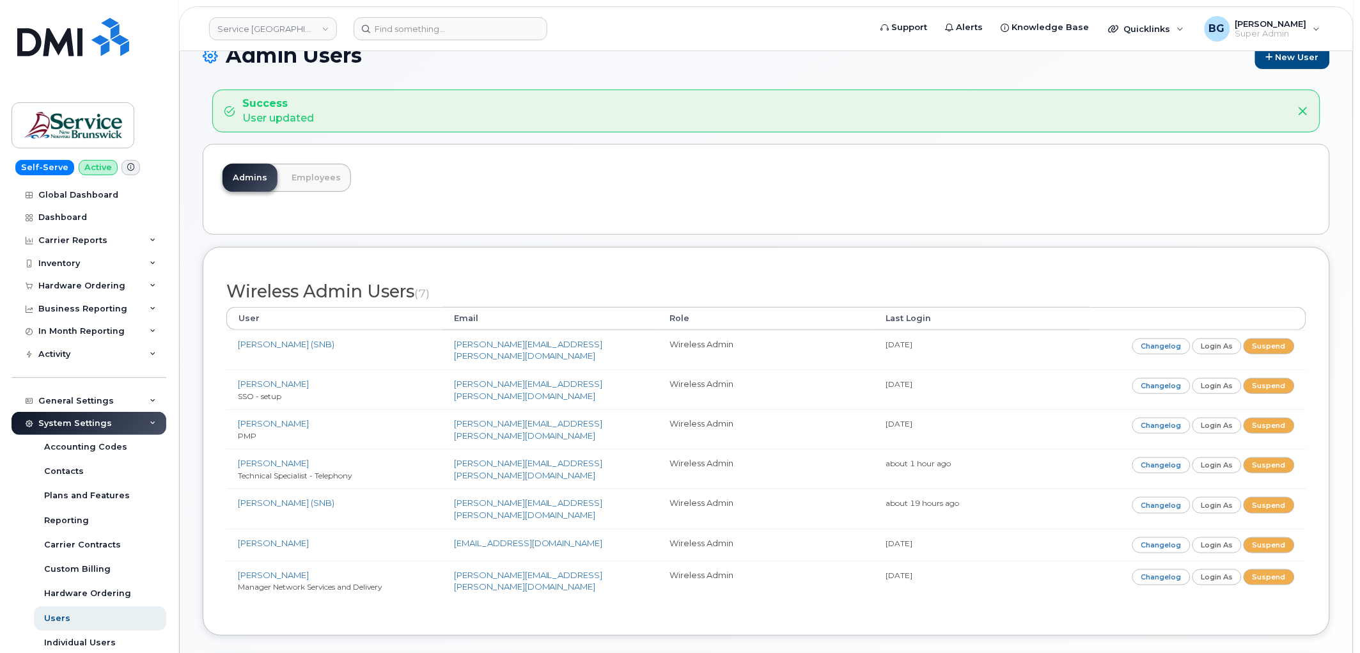
scroll to position [236, 0]
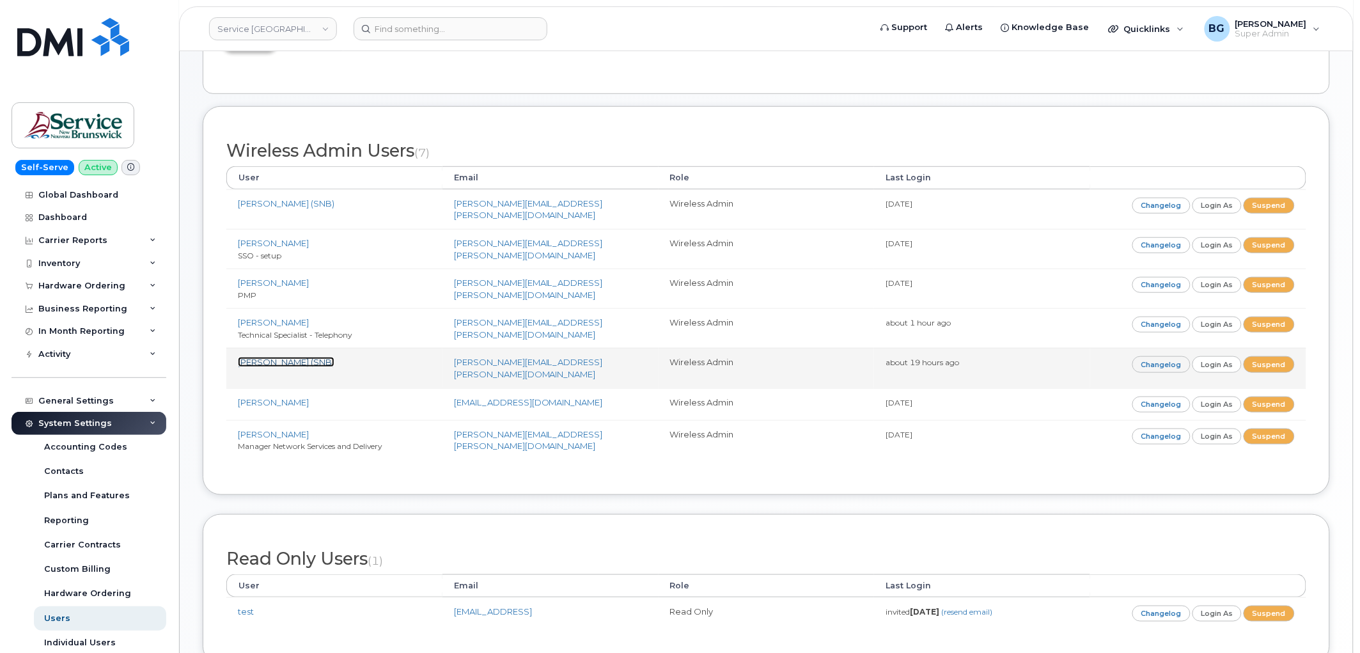
click at [309, 357] on link "[PERSON_NAME] (SNB)" at bounding box center [286, 362] width 97 height 10
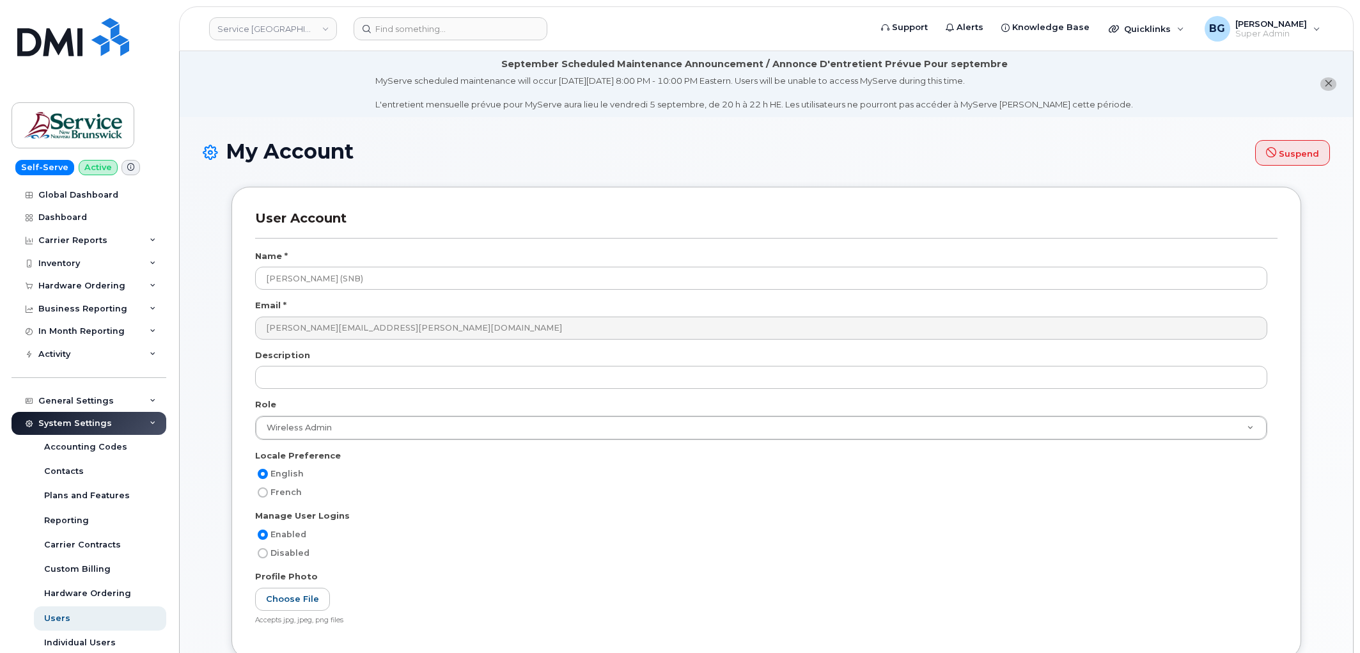
select select
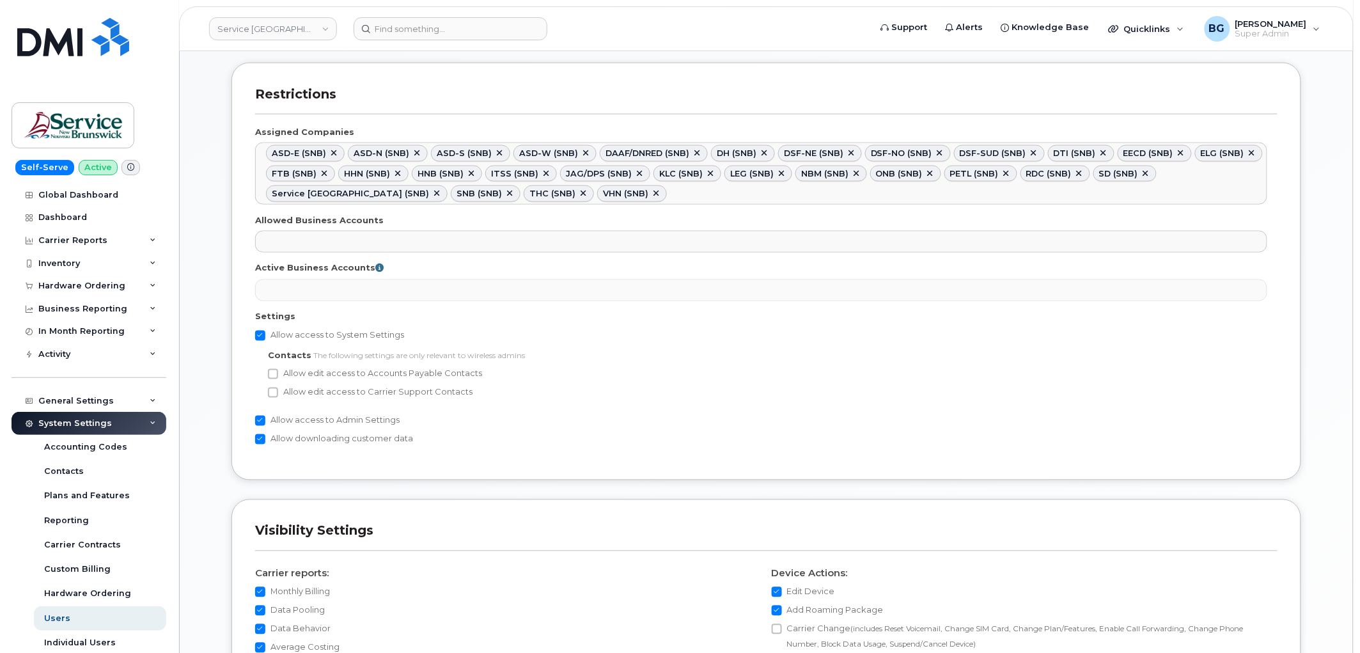
scroll to position [616, 0]
click at [272, 372] on input "Allow edit access to Accounts Payable Contacts" at bounding box center [273, 373] width 10 height 10
checkbox input "true"
click at [275, 389] on input "Allow edit access to Carrier Support Contacts" at bounding box center [273, 392] width 10 height 10
checkbox input "true"
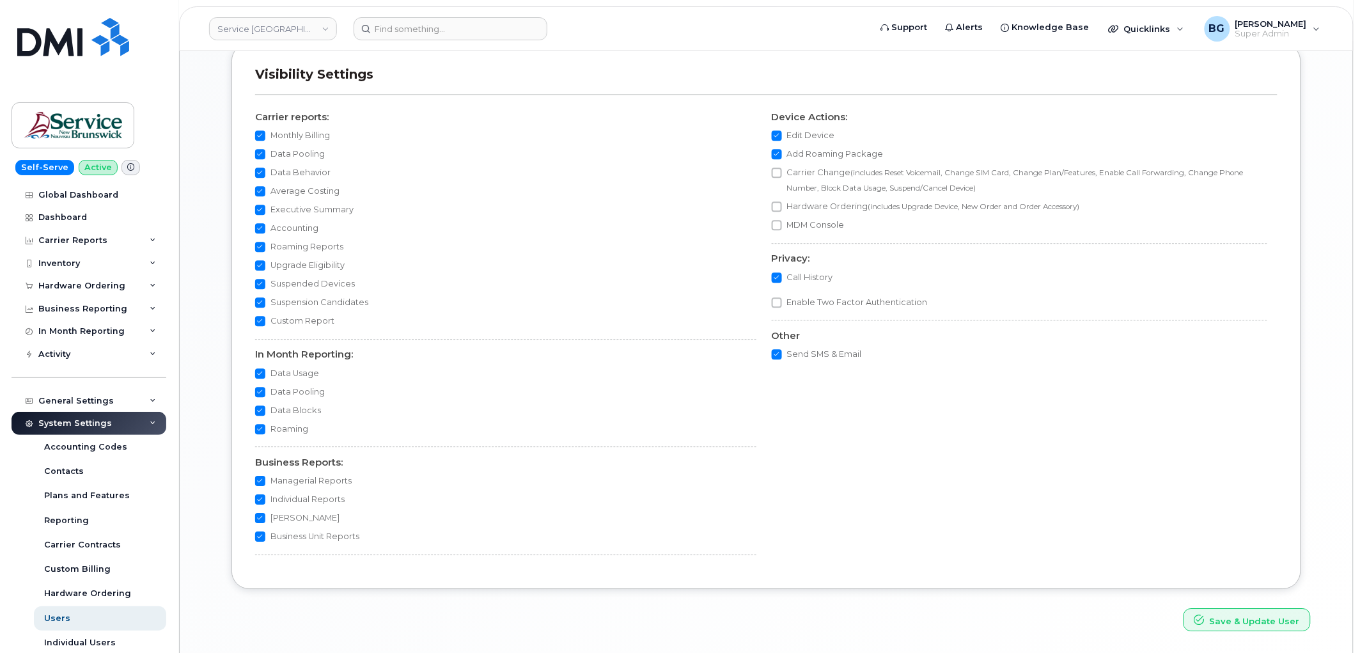
scroll to position [1115, 0]
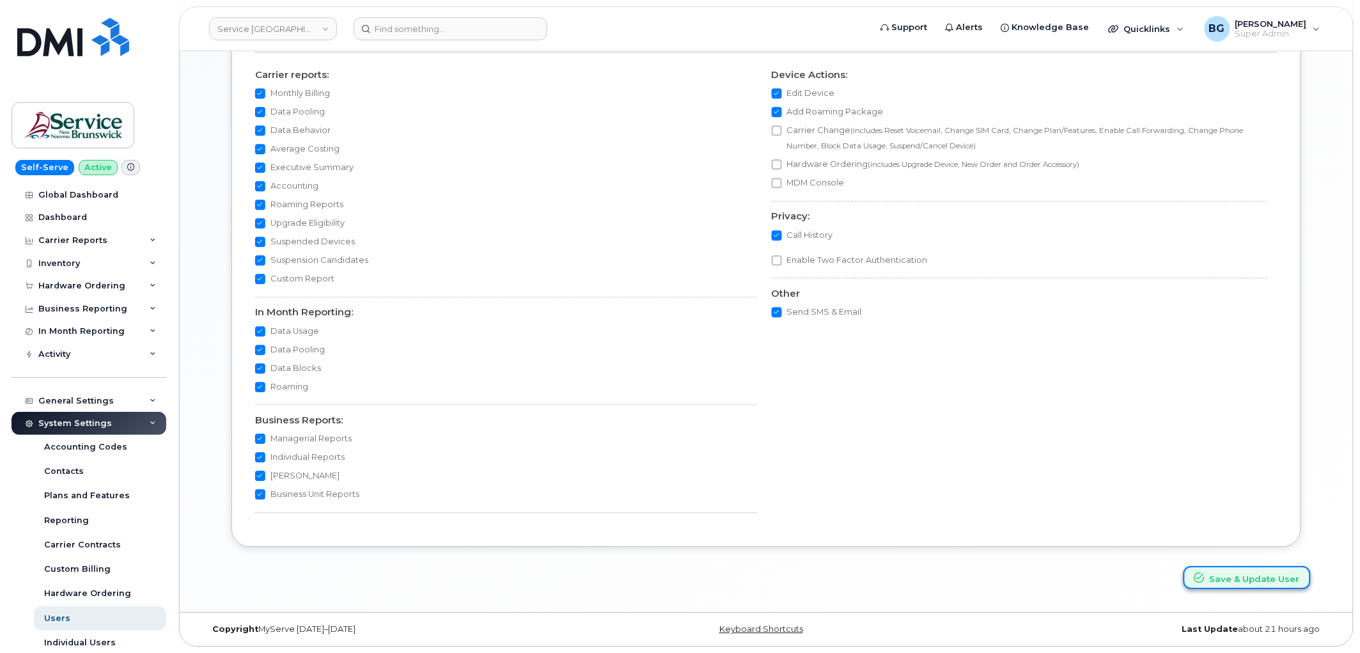
click at [1232, 577] on button "Save & Update User" at bounding box center [1246, 578] width 127 height 24
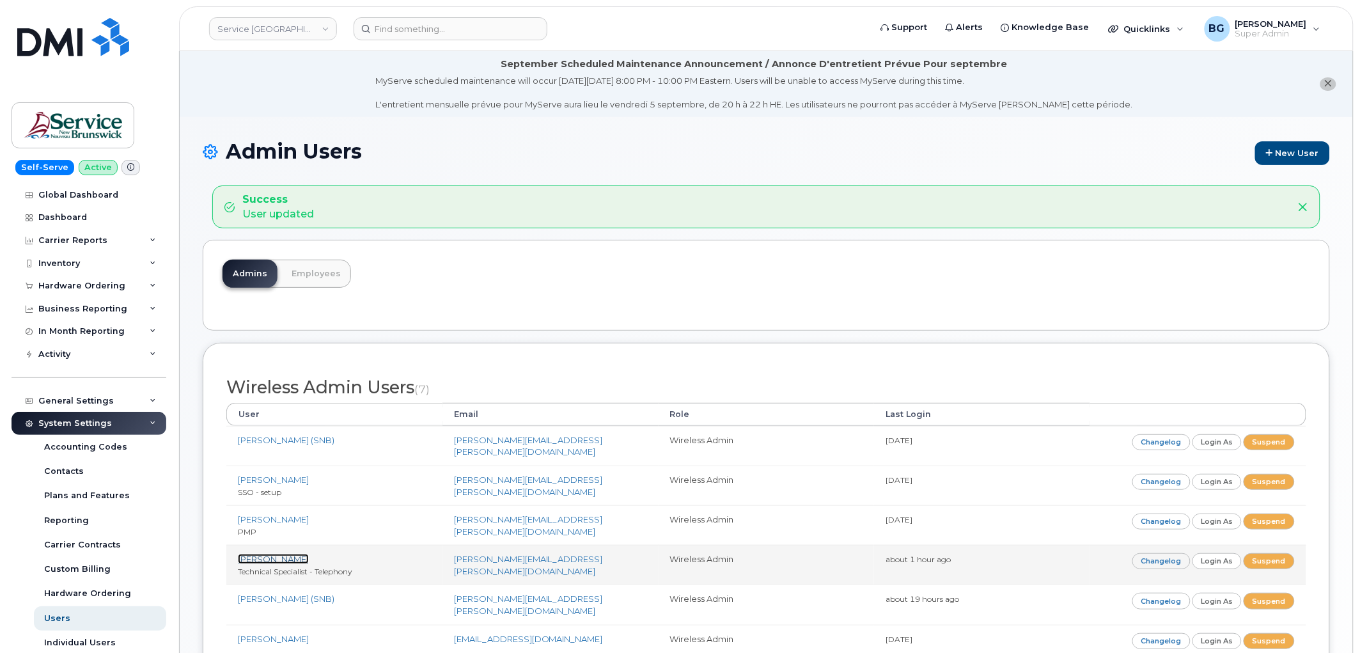
click at [252, 556] on link "[PERSON_NAME]" at bounding box center [273, 559] width 71 height 10
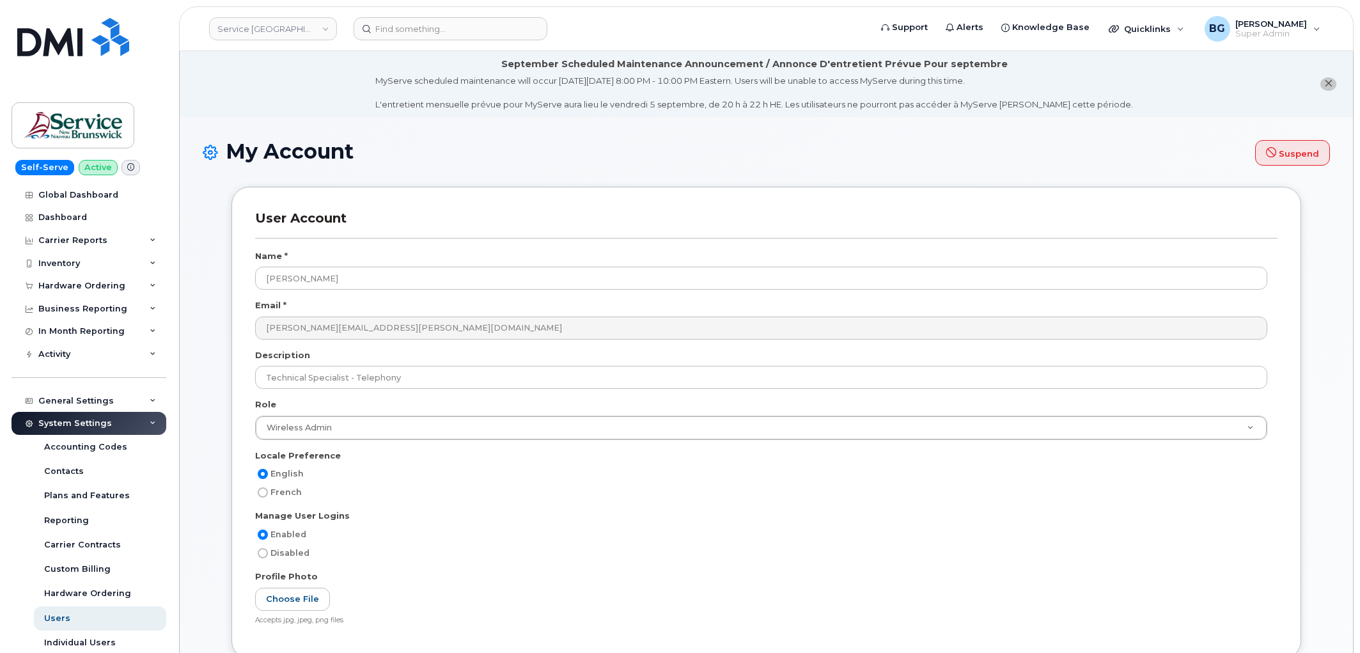
select select
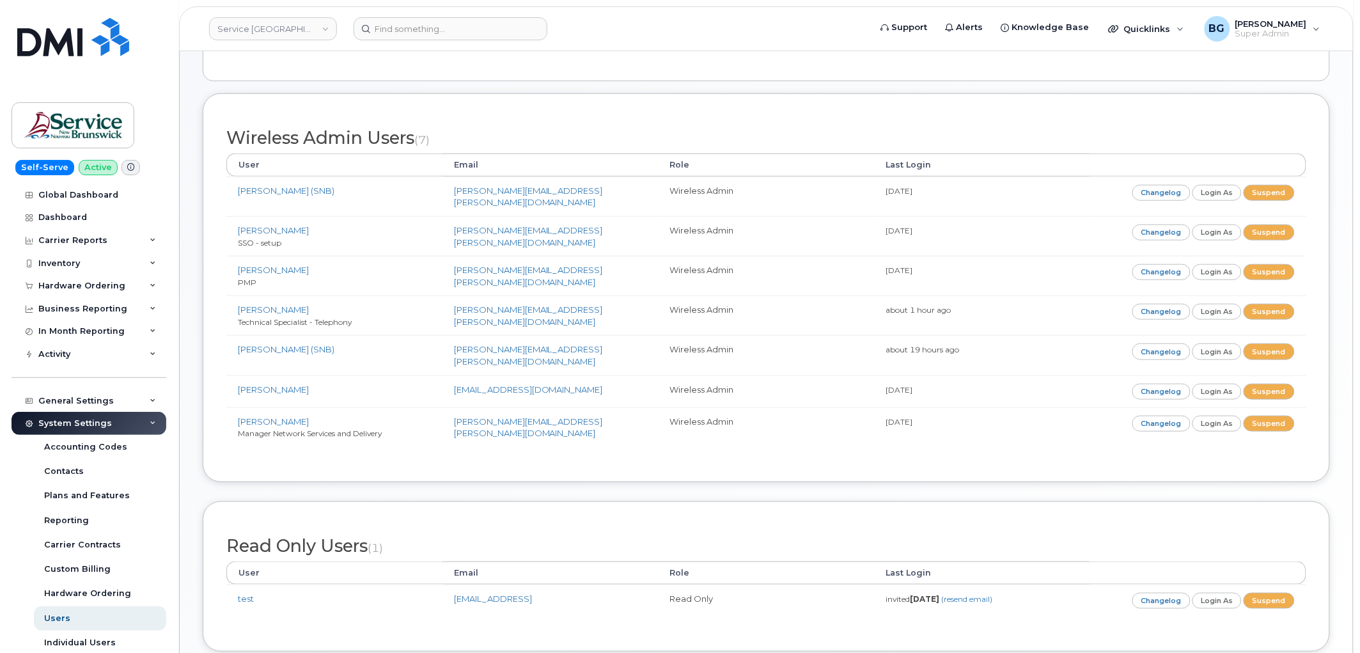
scroll to position [318, 0]
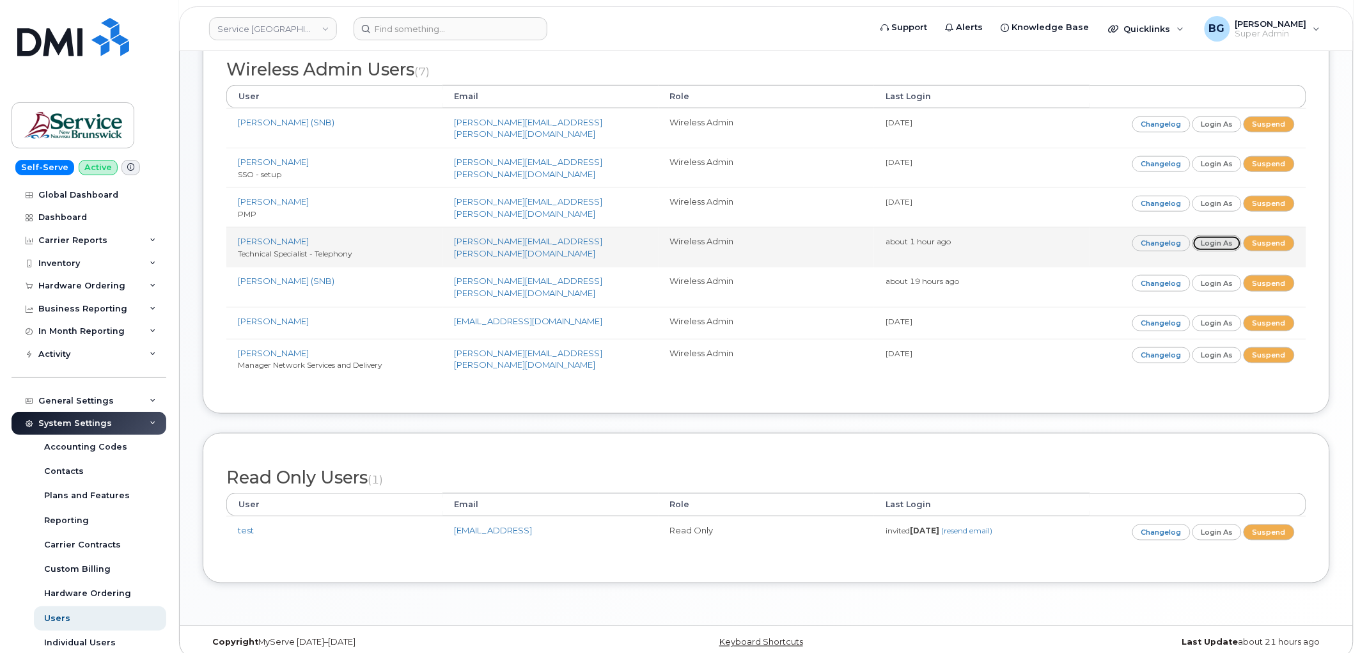
click at [1228, 240] on link "Login as" at bounding box center [1217, 243] width 50 height 16
